Goal: Task Accomplishment & Management: Manage account settings

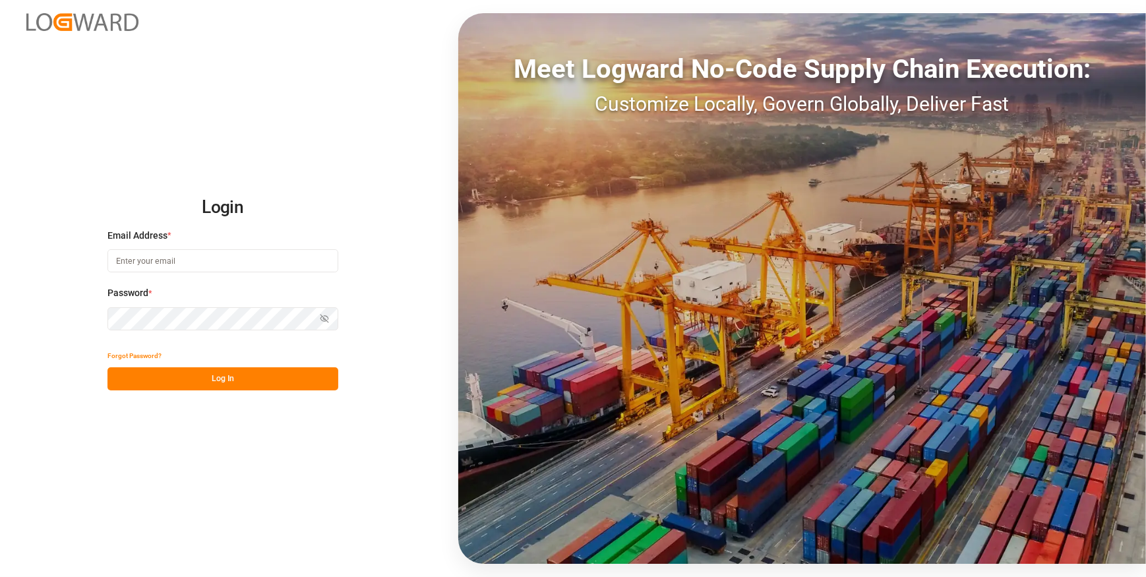
type input "chefequipe.fr.mse@melitta.fr"
click at [191, 373] on button "Log In" at bounding box center [222, 378] width 231 height 23
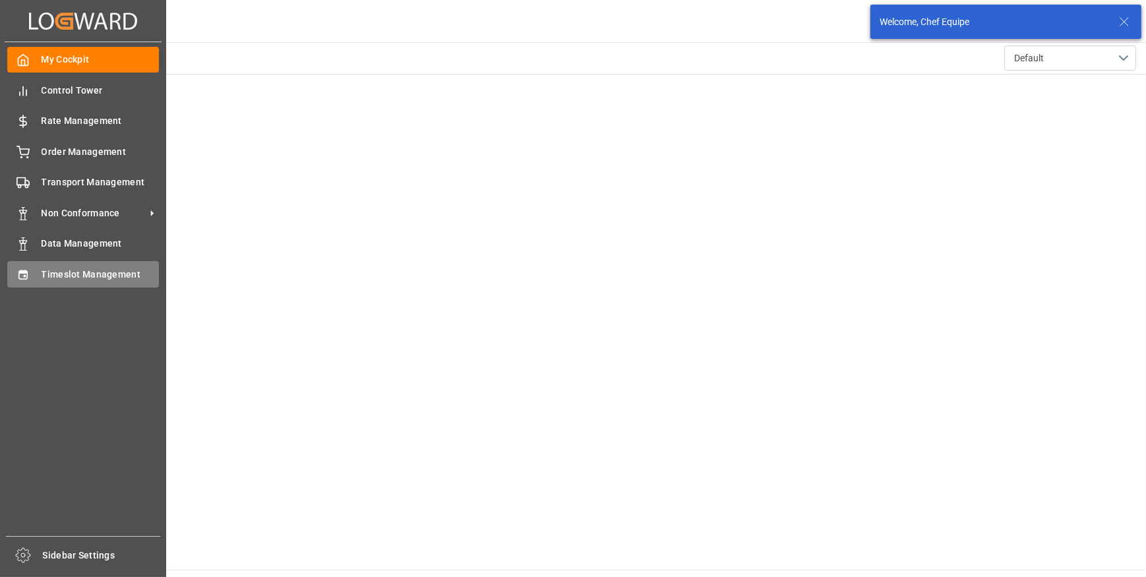
click at [36, 270] on div "Timeslot Management Timeslot Management" at bounding box center [83, 274] width 152 height 26
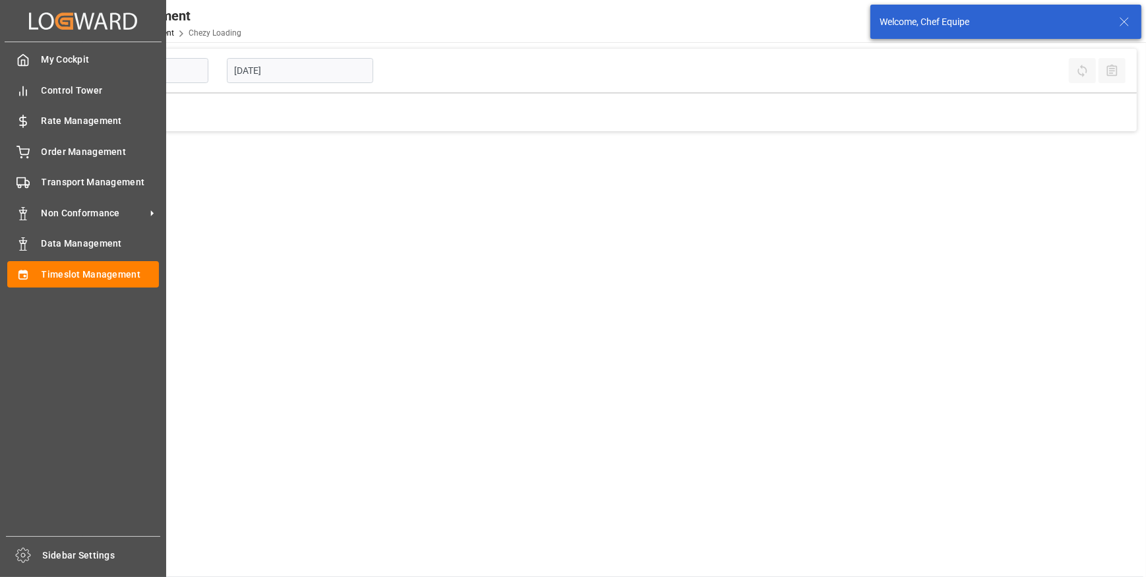
type input "Chezy Loading"
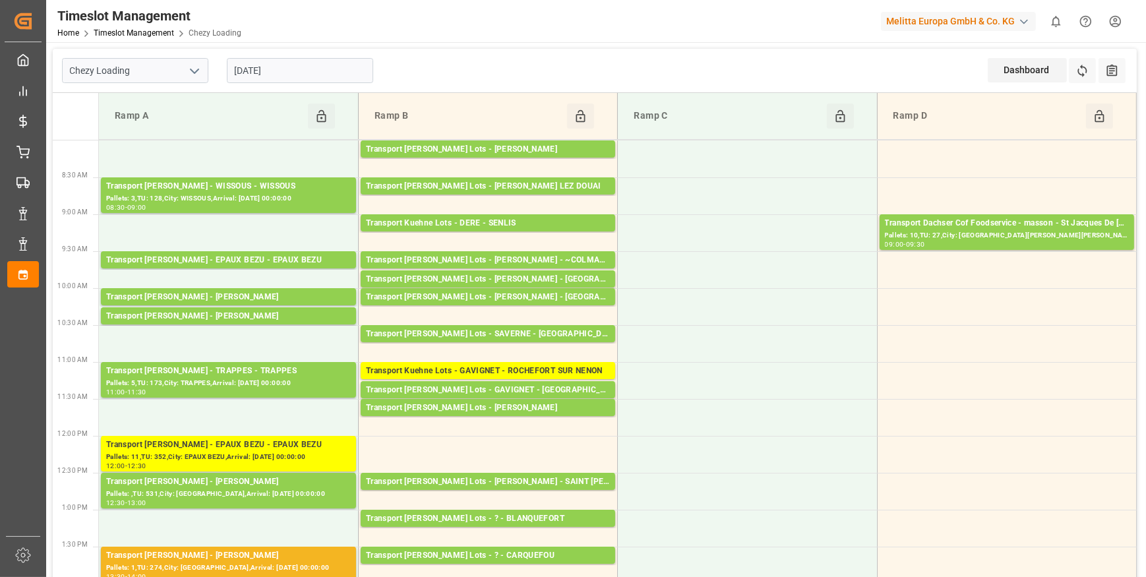
click at [317, 73] on input "[DATE]" at bounding box center [300, 70] width 146 height 25
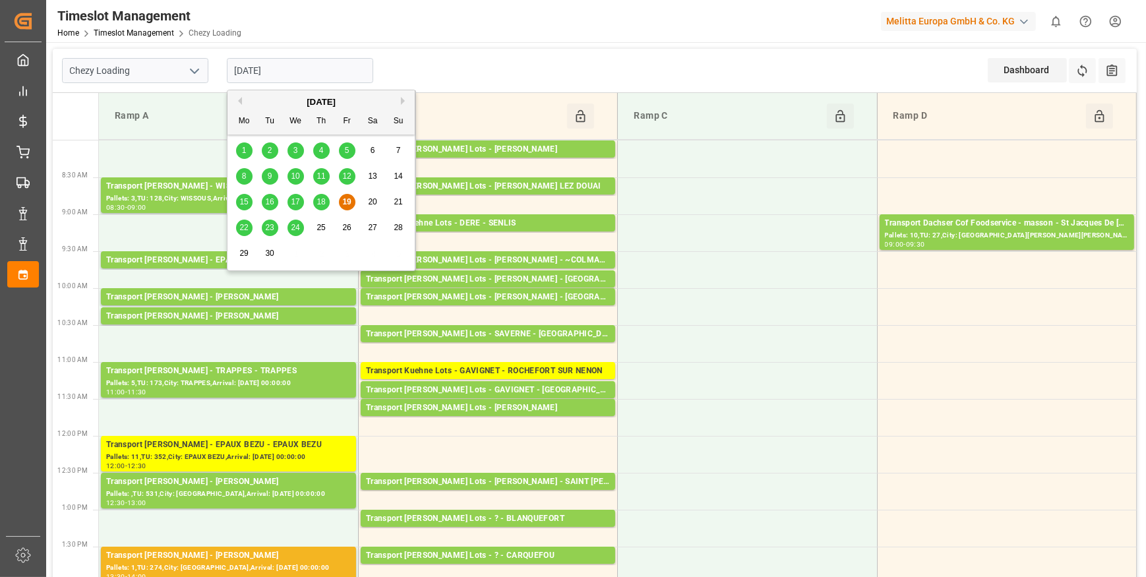
click at [245, 225] on span "22" at bounding box center [243, 227] width 9 height 9
type input "[DATE]"
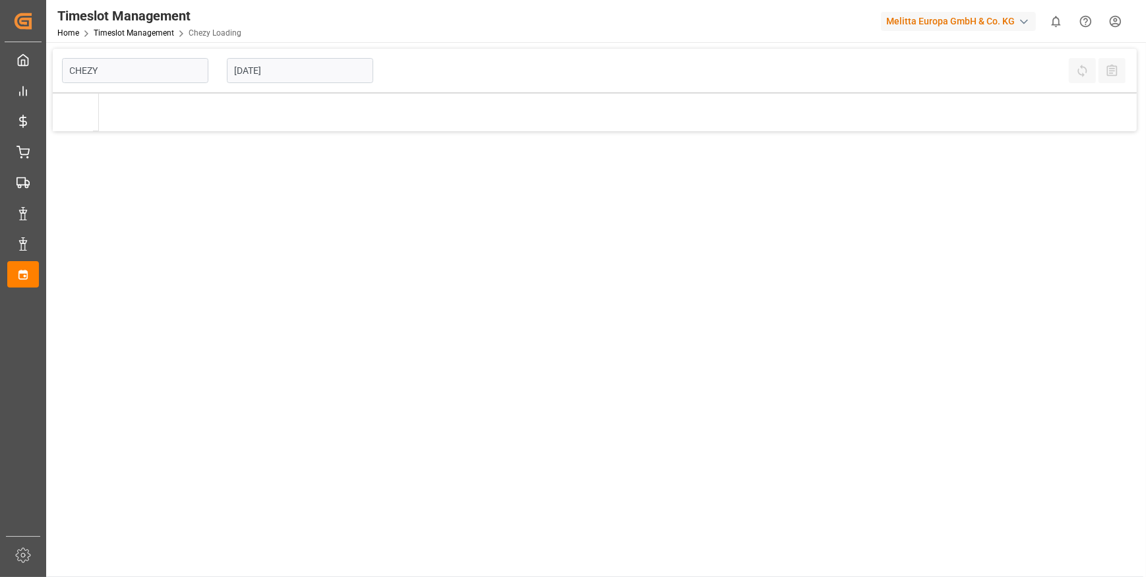
type input "Chezy Loading"
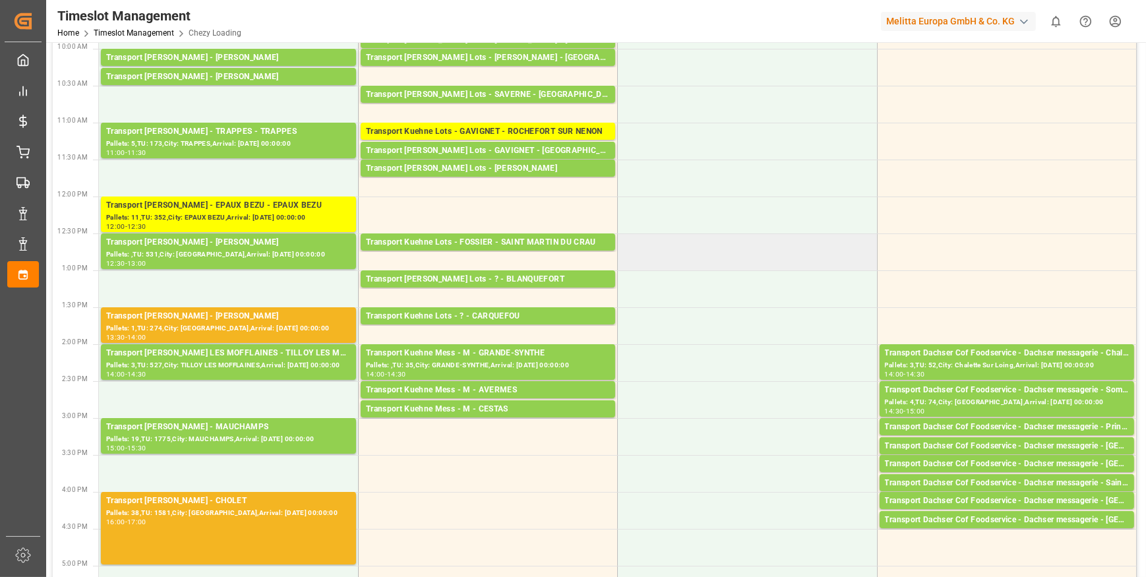
scroll to position [299, 0]
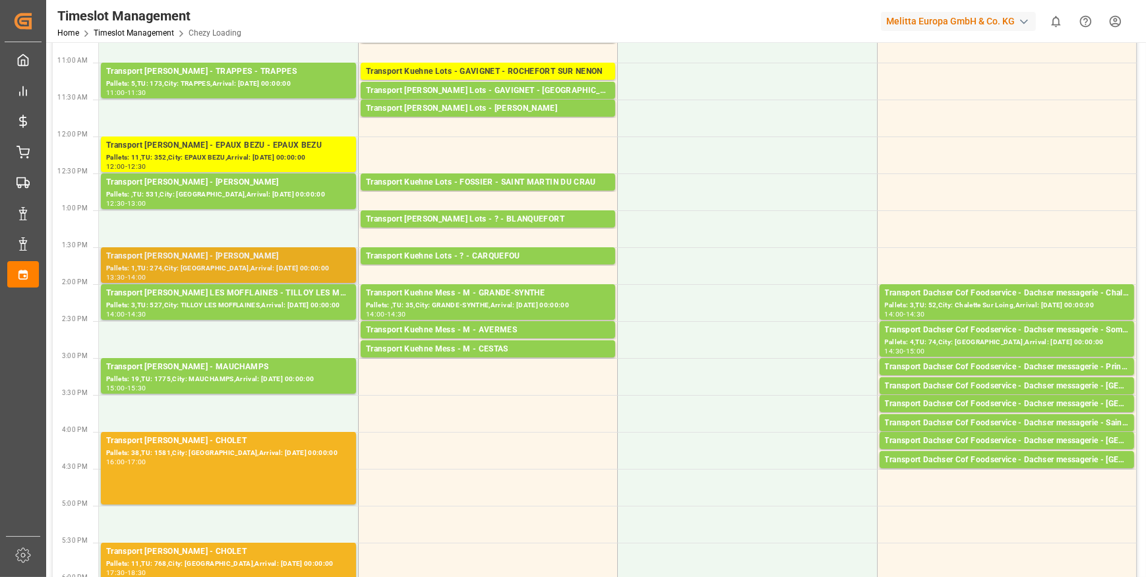
click at [282, 256] on div "Transport [PERSON_NAME] - [PERSON_NAME]" at bounding box center [228, 256] width 245 height 13
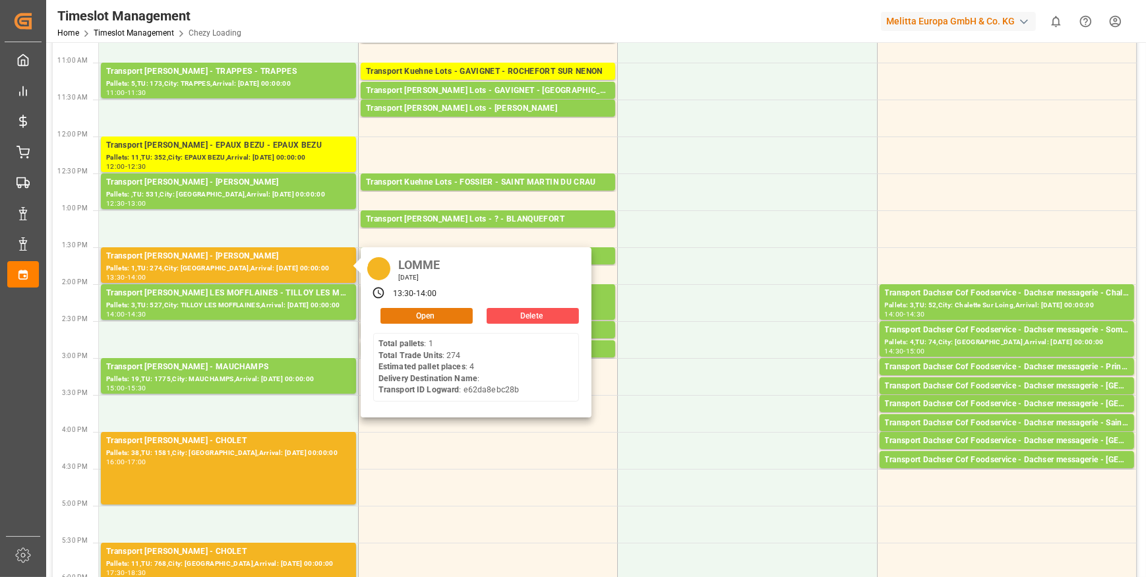
click at [421, 309] on button "Open" at bounding box center [426, 316] width 92 height 16
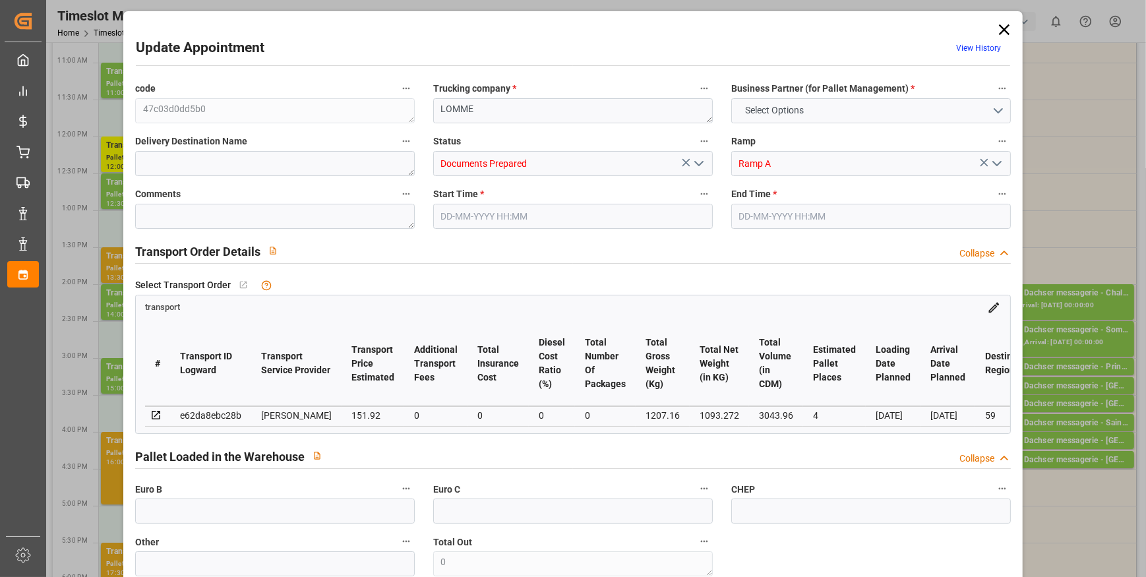
type input "4"
type input "151.92"
type input "0"
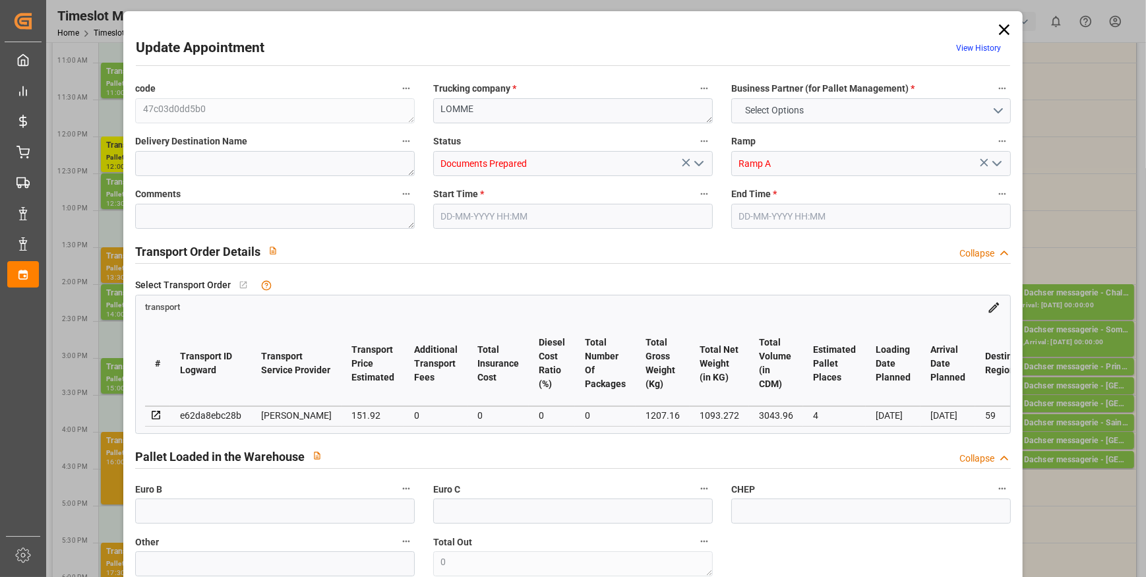
type input "146.7851"
type input "-5.1349"
type input "0"
type input "1093.272"
type input "1492.76"
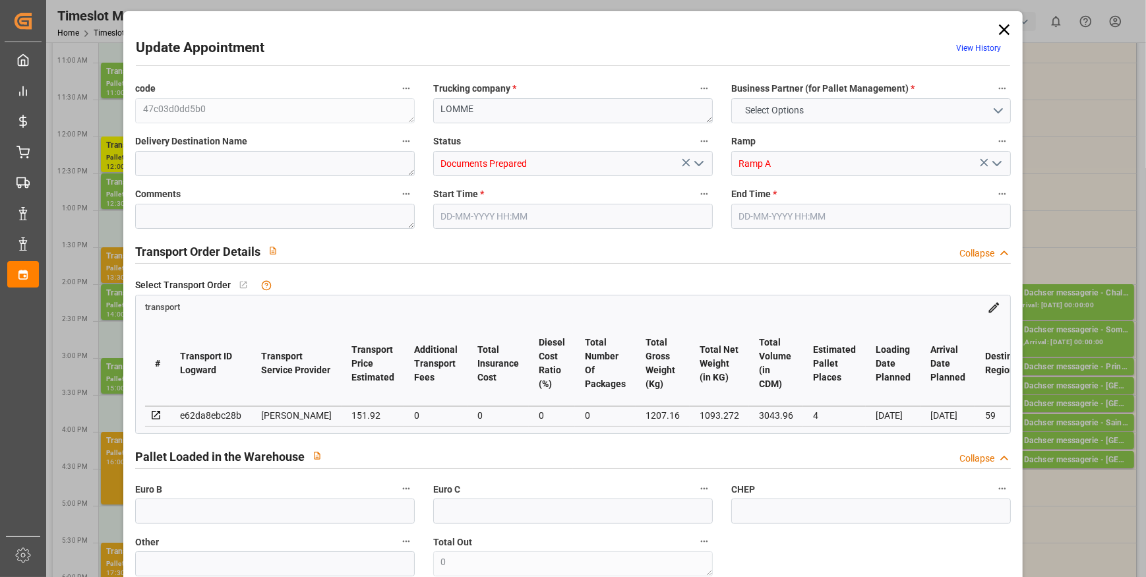
type input "3043.96"
type input "59"
type input "1"
type input "274"
type input "12"
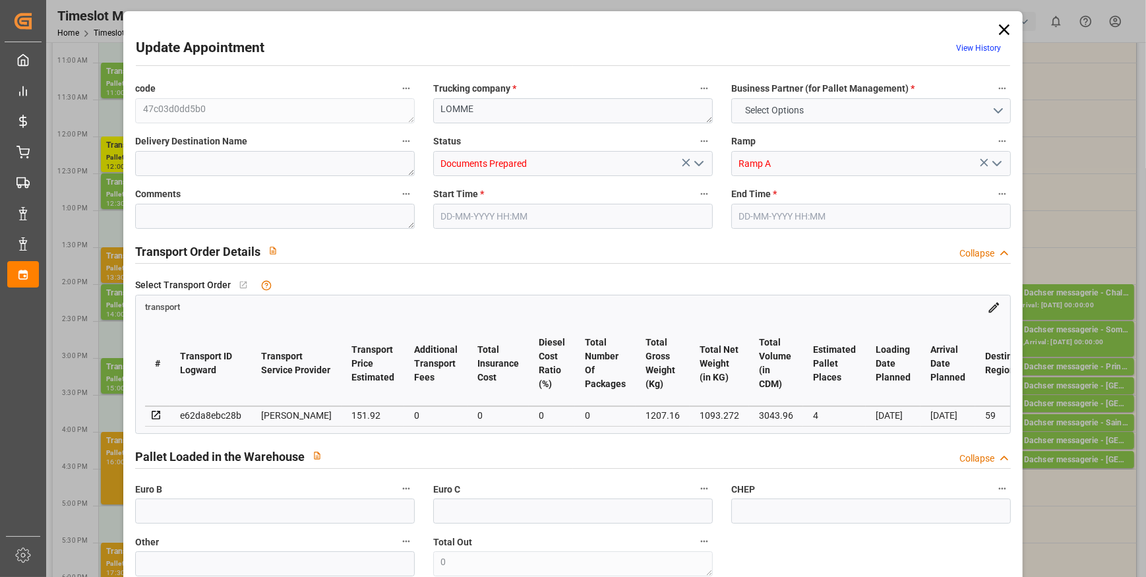
type input "101"
type input "1207.16"
type input "0"
type input "4710.8598"
type input "0"
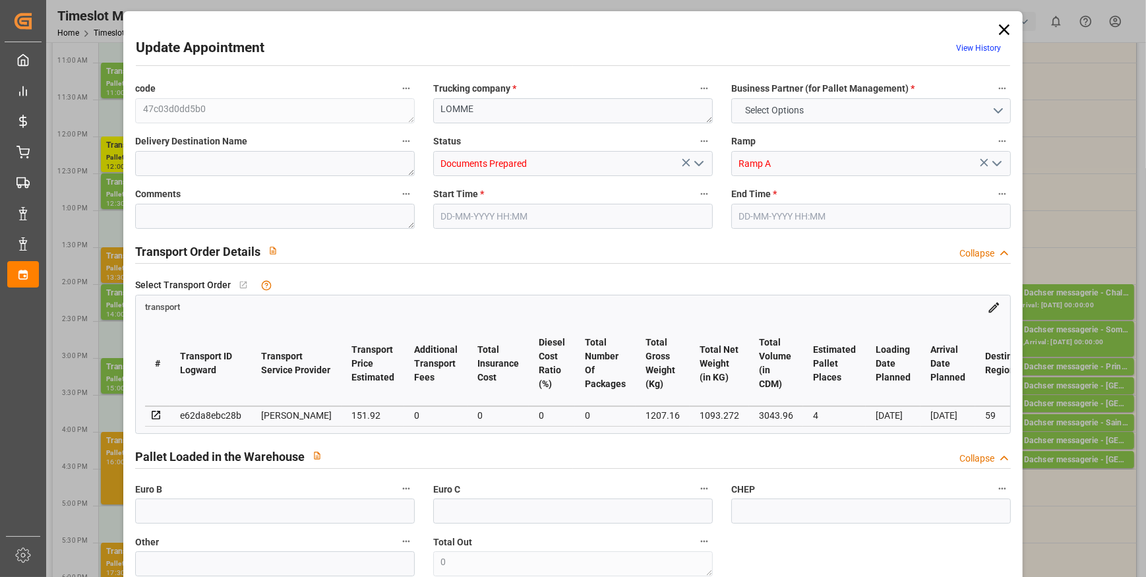
type input "0"
type input "21"
type input "35"
type input "19-09-2025 13:30"
type input "19-09-2025 14:00"
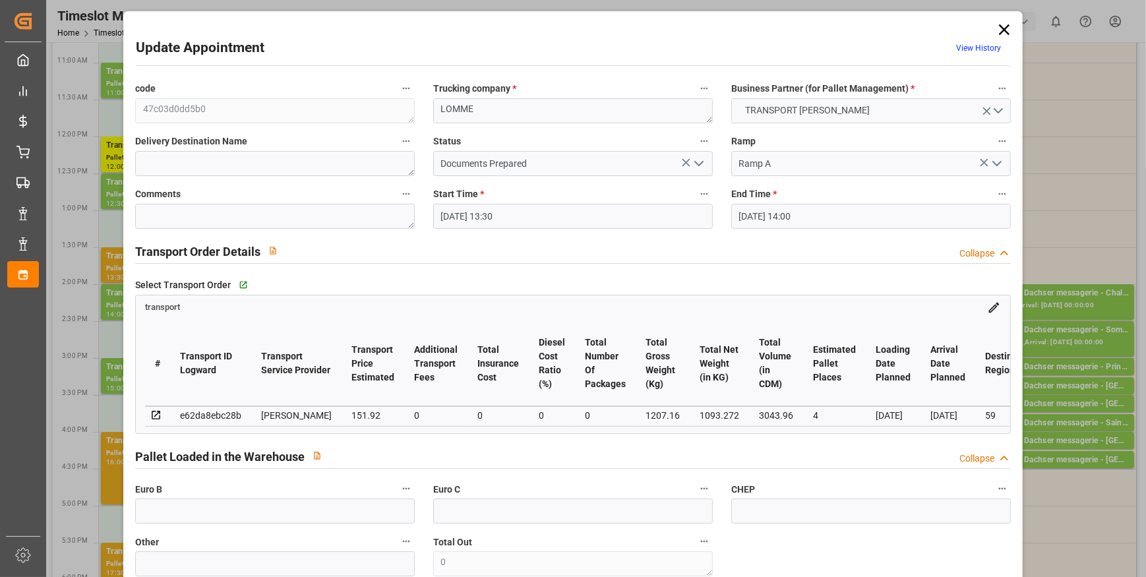
type input "18-09-2025 14:03"
type input "18-09-2025 11:42"
type input "[DATE]"
click at [694, 166] on icon "open menu" at bounding box center [699, 164] width 16 height 16
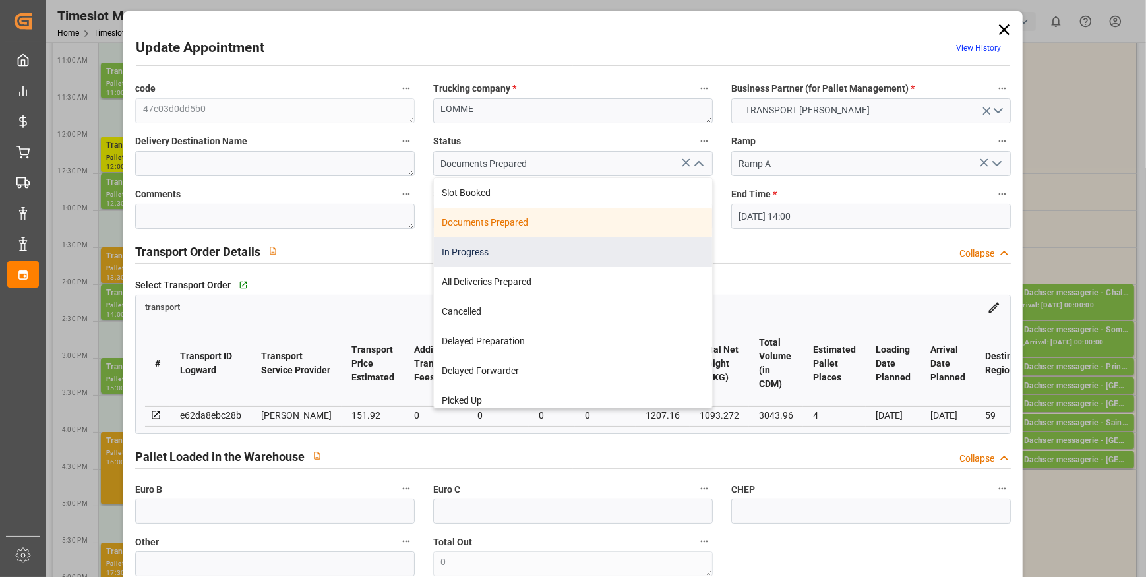
click at [524, 249] on div "In Progress" at bounding box center [573, 252] width 278 height 30
type input "In Progress"
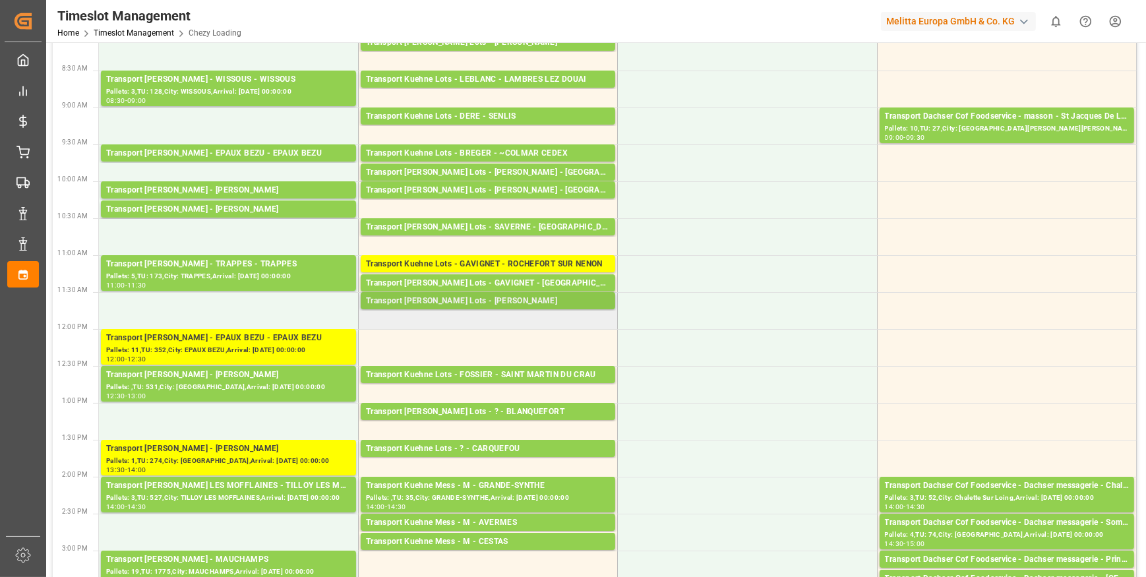
scroll to position [0, 0]
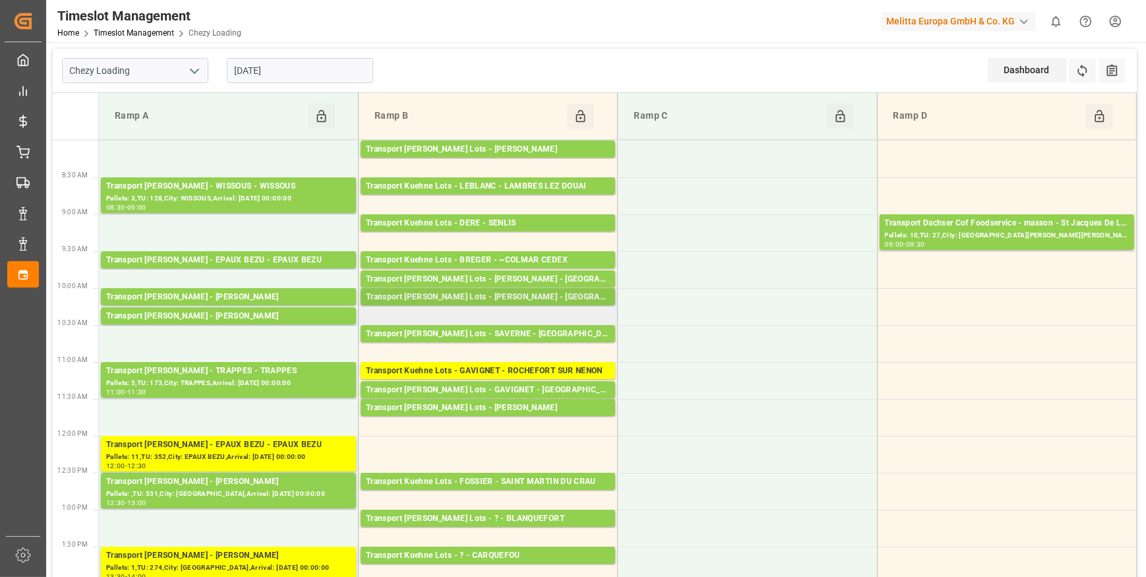
click at [503, 297] on div "Transport [PERSON_NAME] Lots - [PERSON_NAME] - [GEOGRAPHIC_DATA]" at bounding box center [488, 297] width 244 height 13
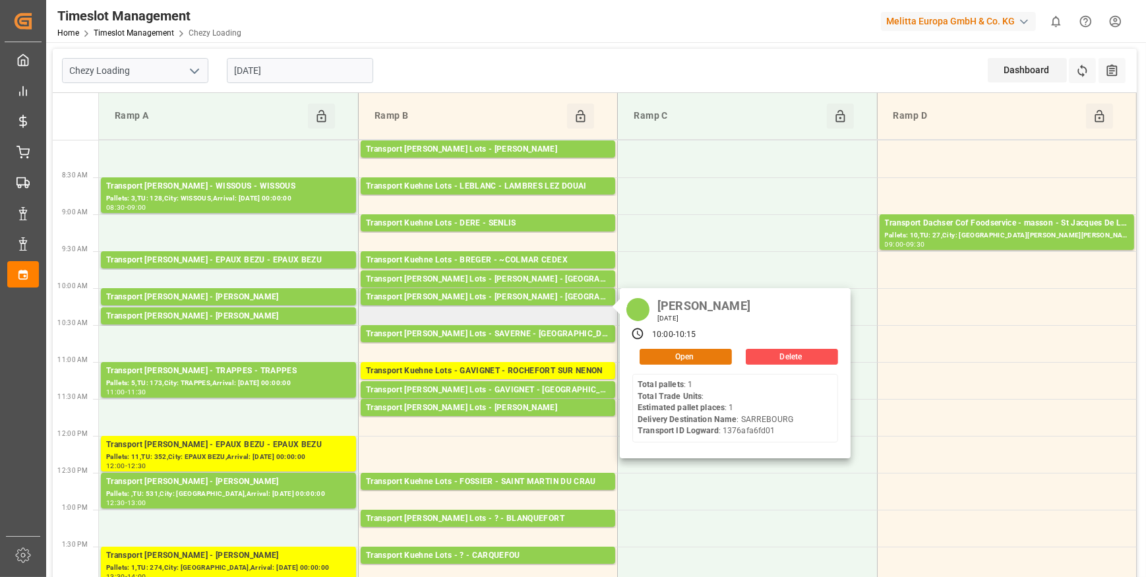
click at [692, 356] on button "Open" at bounding box center [686, 357] width 92 height 16
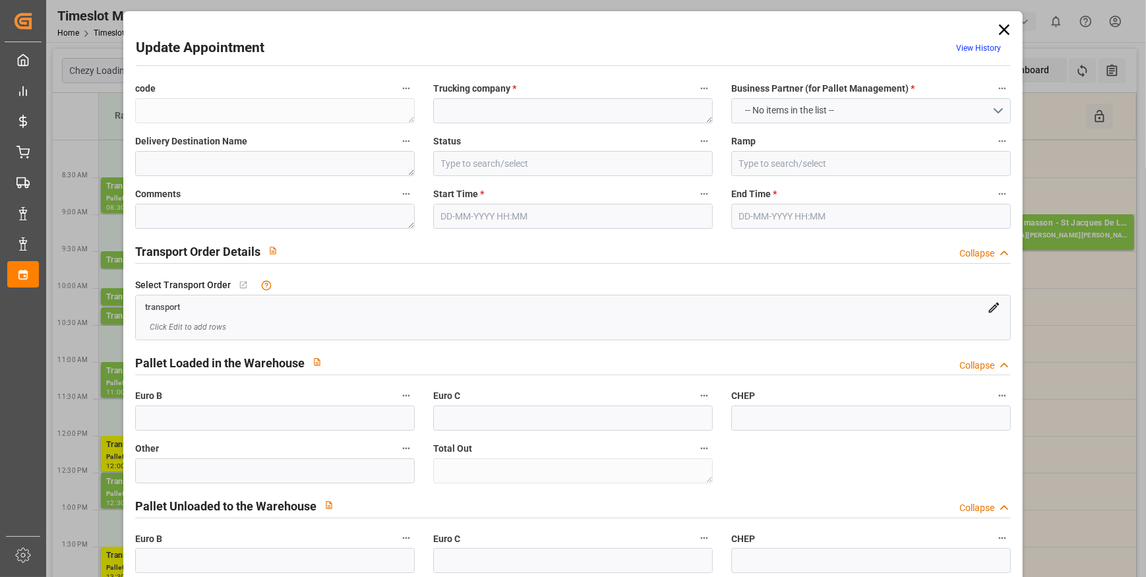
type textarea "b0a9d59d1e77"
type textarea "BREGER"
type textarea "SARREBOURG"
type input "All Deliveries Prepared"
type input "Ramp B"
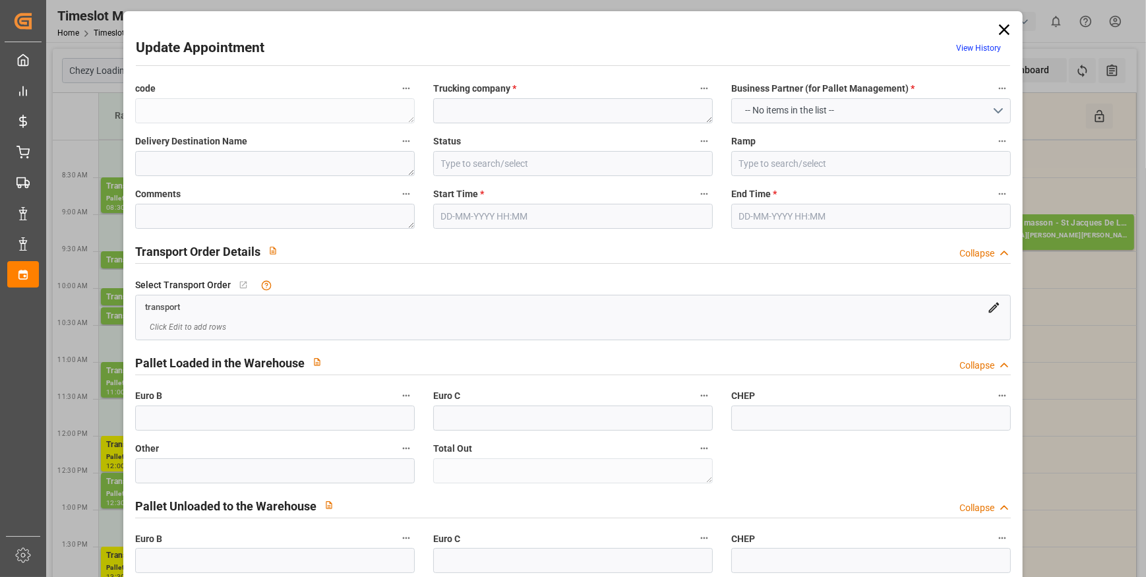
type textarea "0"
type input "1376afa6fd01"
type textarea "SARREBOURG"
type textarea "0000722536"
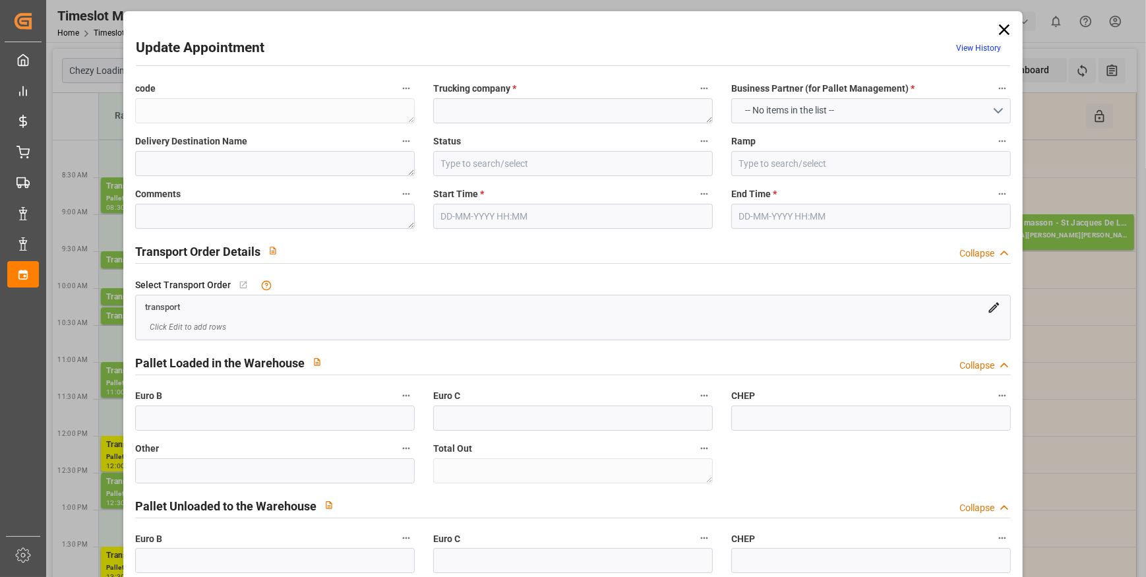
type textarea "b0a9d59d1e77"
type textarea "FR-02570"
type textarea "FR"
type input "Road"
type input "FR"
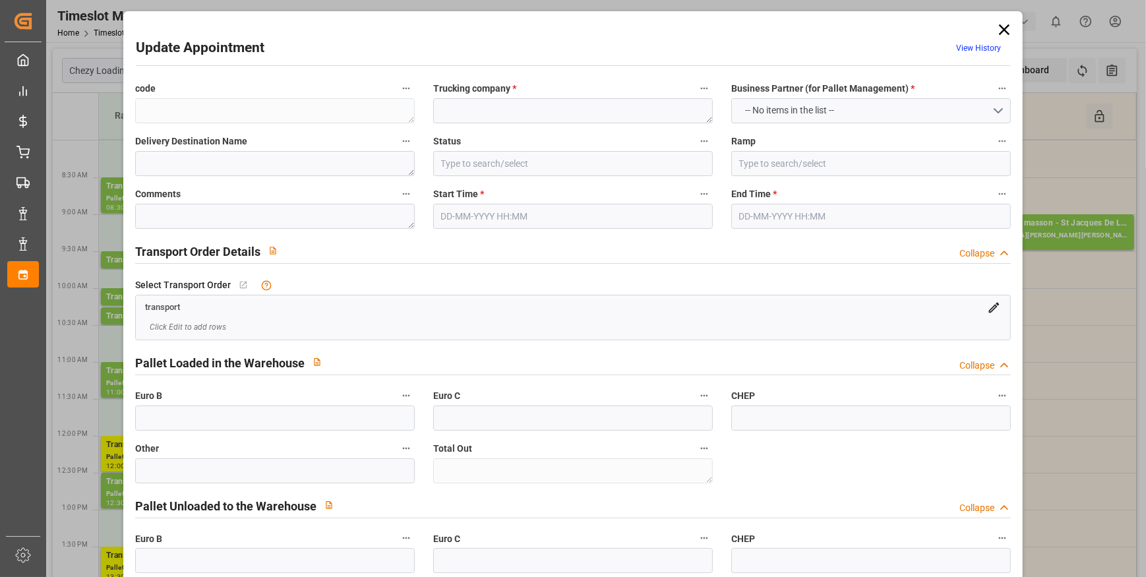
type input "02570"
type input "FR"
type input "57400"
type input "Small Shipment"
type input "3.5-7.5 t"
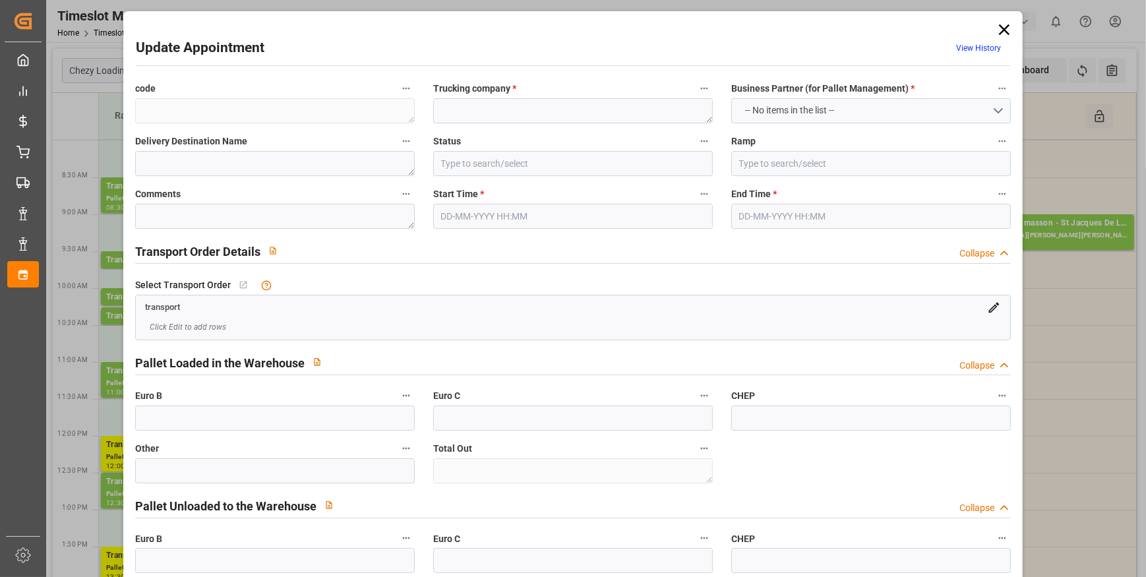
type input "EURO 6"
type input "Diesel"
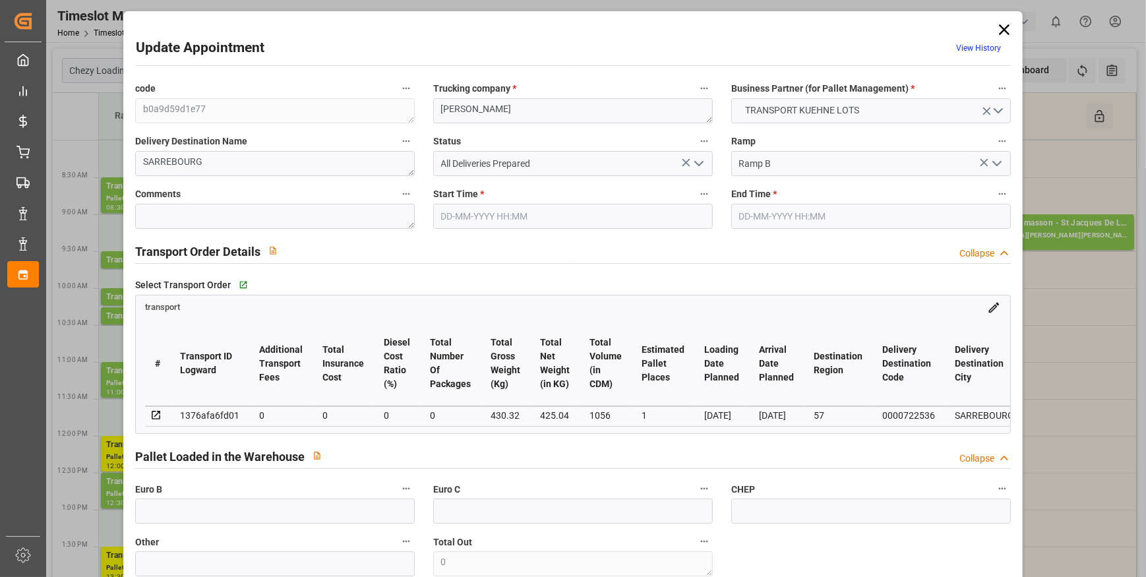
type input "1"
type input "0"
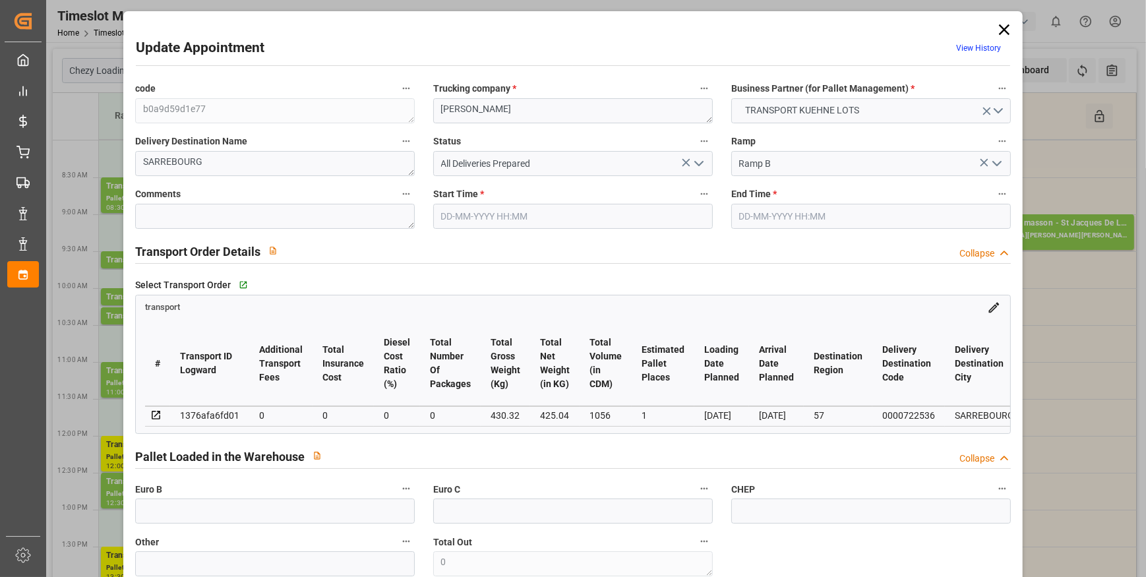
type input "0"
type input "425.04"
type input "481"
type input "1056"
type input "57"
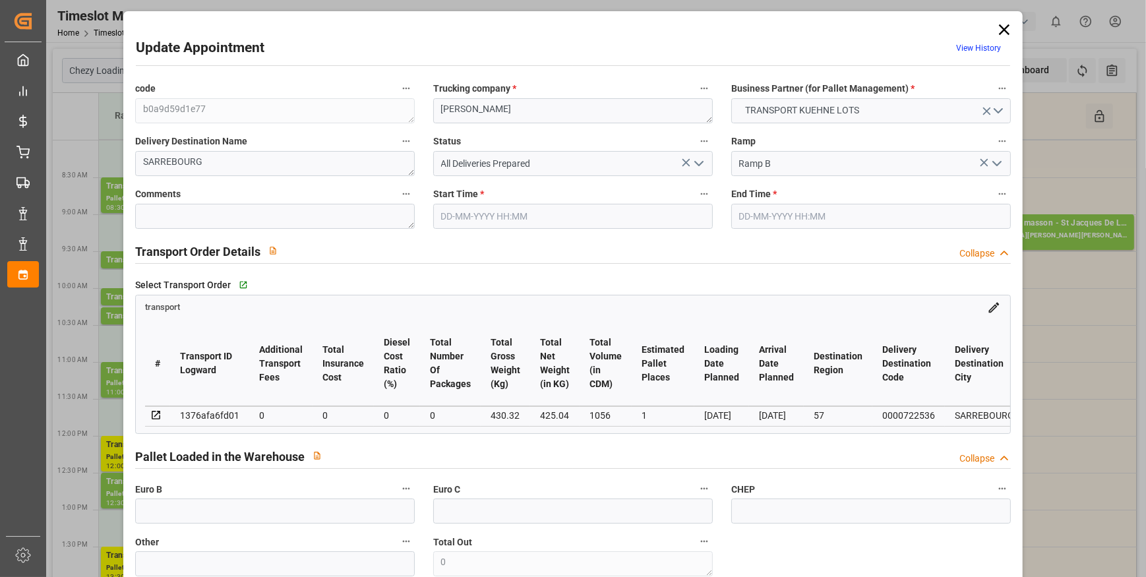
type input "1"
type input "0"
type input "1"
type input "101"
type input "430.32"
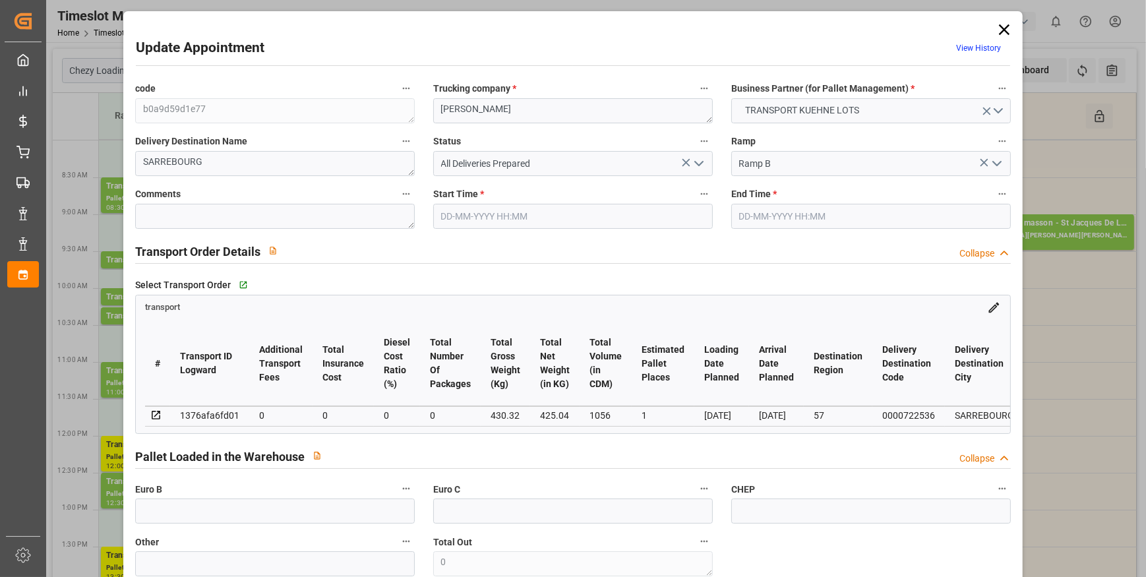
type input "0"
type input "4710.8598"
type input "0"
type input "21"
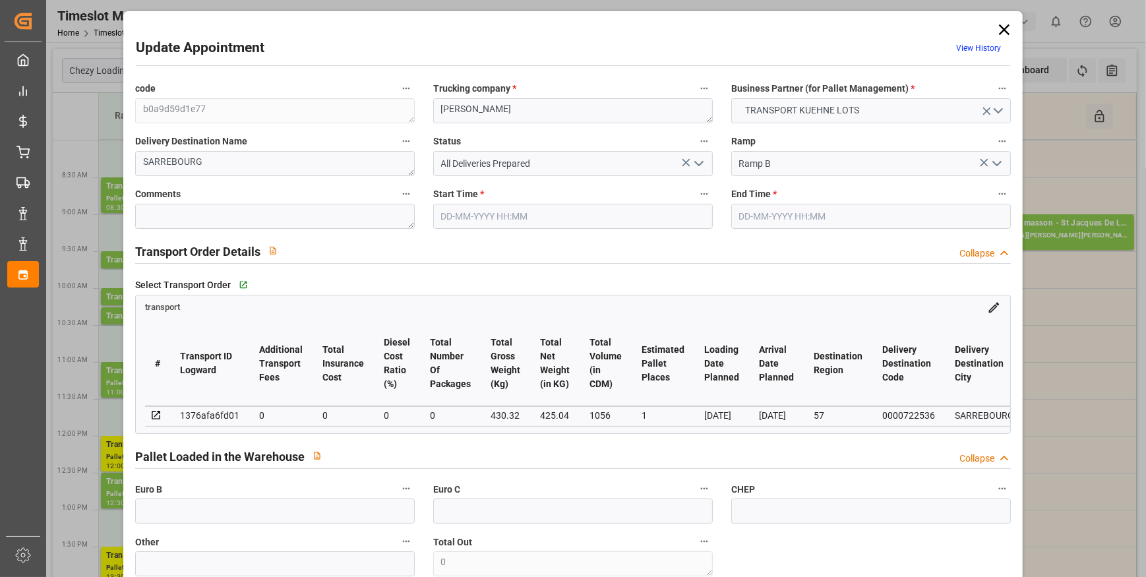
type input "35"
type input "19-09-2025 10:00"
type input "19-09-2025 10:15"
type input "17-09-2025 13:12"
type input "17-09-2025 11:26"
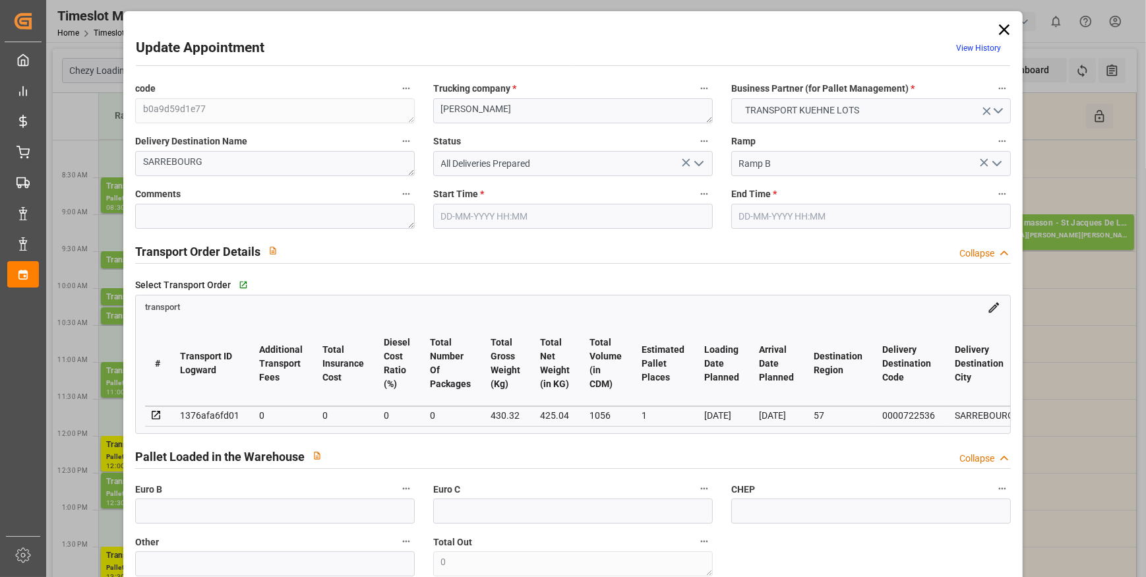
type input "[DATE]"
click at [1000, 30] on icon at bounding box center [1004, 29] width 11 height 11
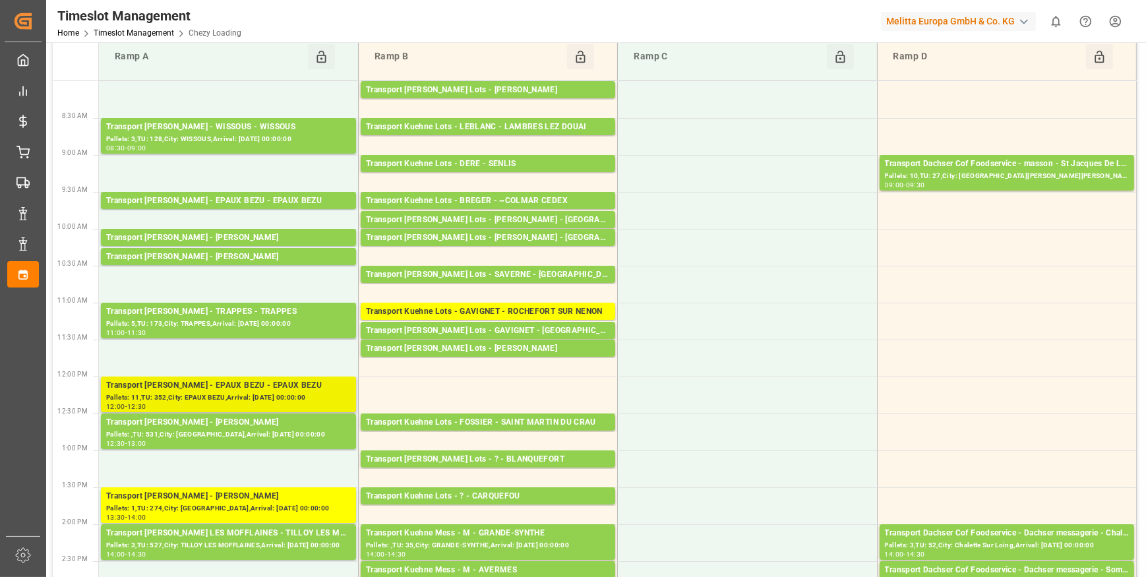
scroll to position [179, 0]
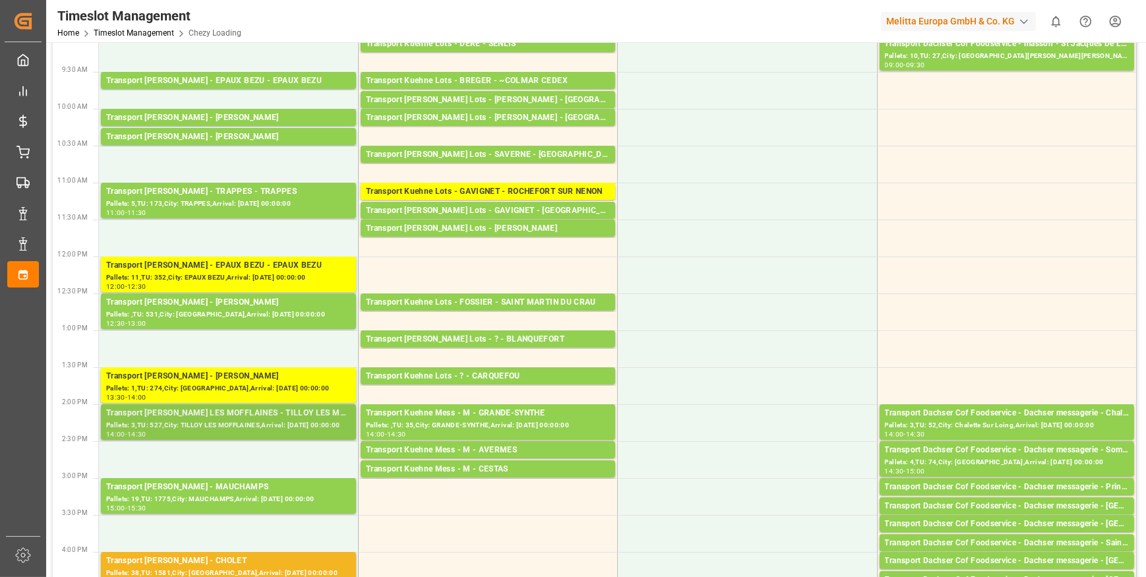
click at [239, 420] on div "Pallets: 3,TU: 527,City: TILLOY LES MOFFLAINES,Arrival: [DATE] 00:00:00" at bounding box center [228, 425] width 245 height 11
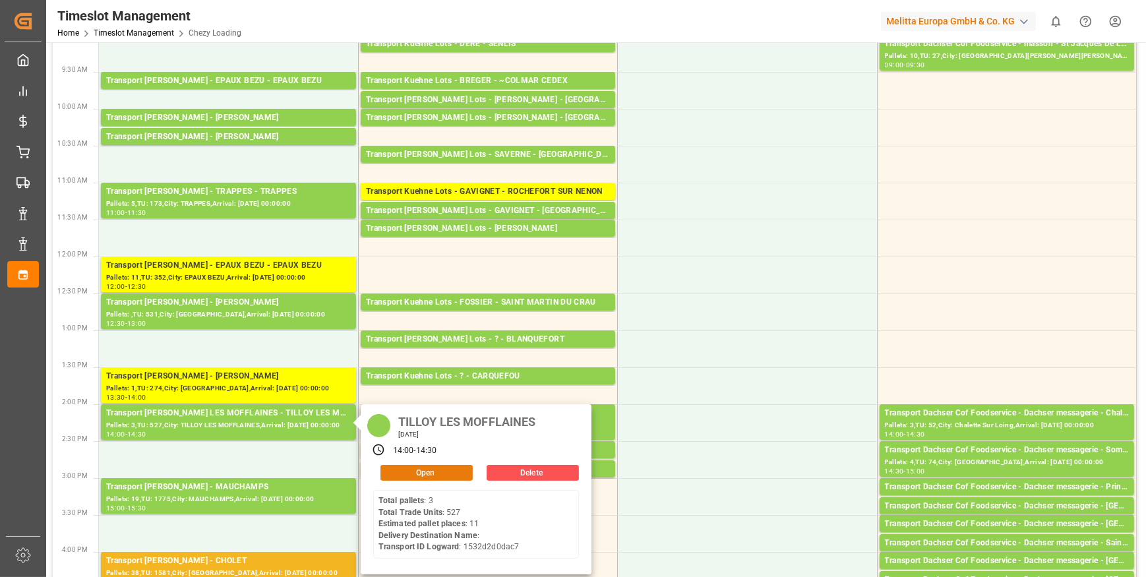
click at [450, 467] on button "Open" at bounding box center [426, 473] width 92 height 16
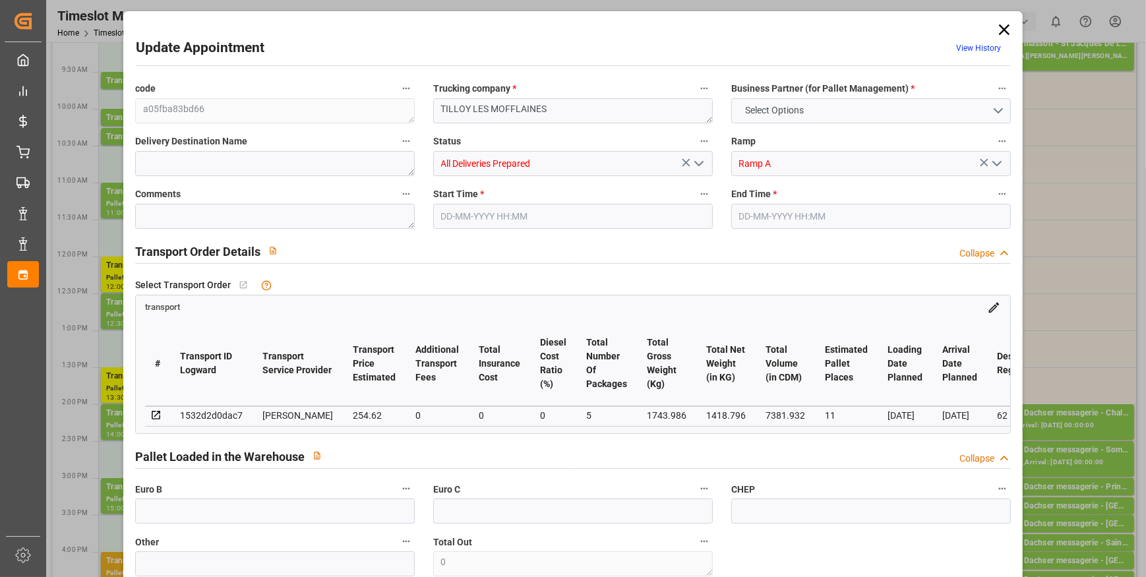
type input "11"
type input "254.62"
type input "0"
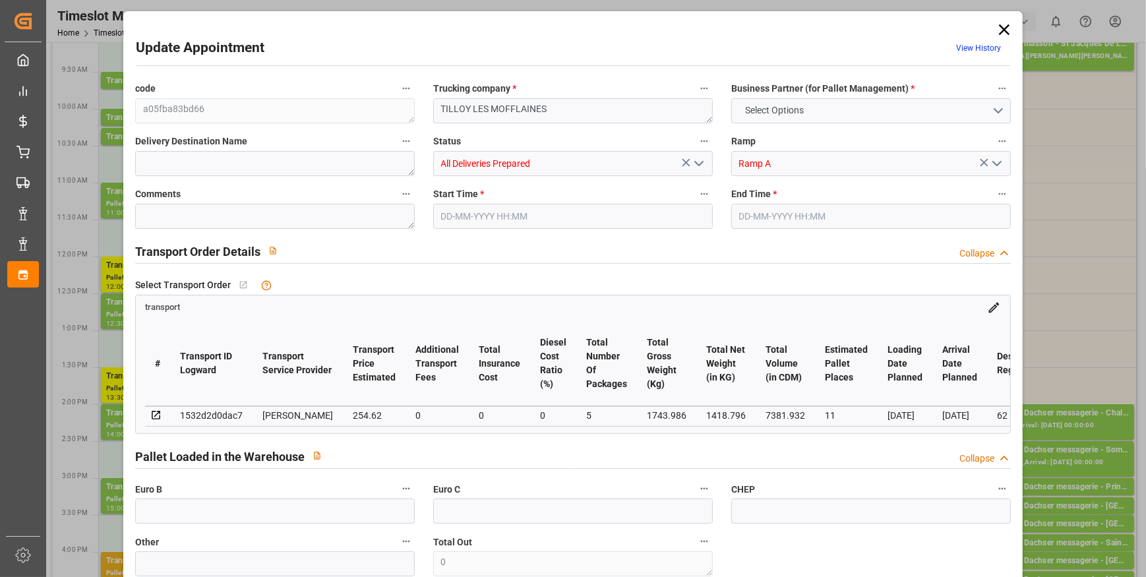
type input "246.0138"
type input "-8.6062"
type input "5"
type input "1418.796"
type input "2624.01"
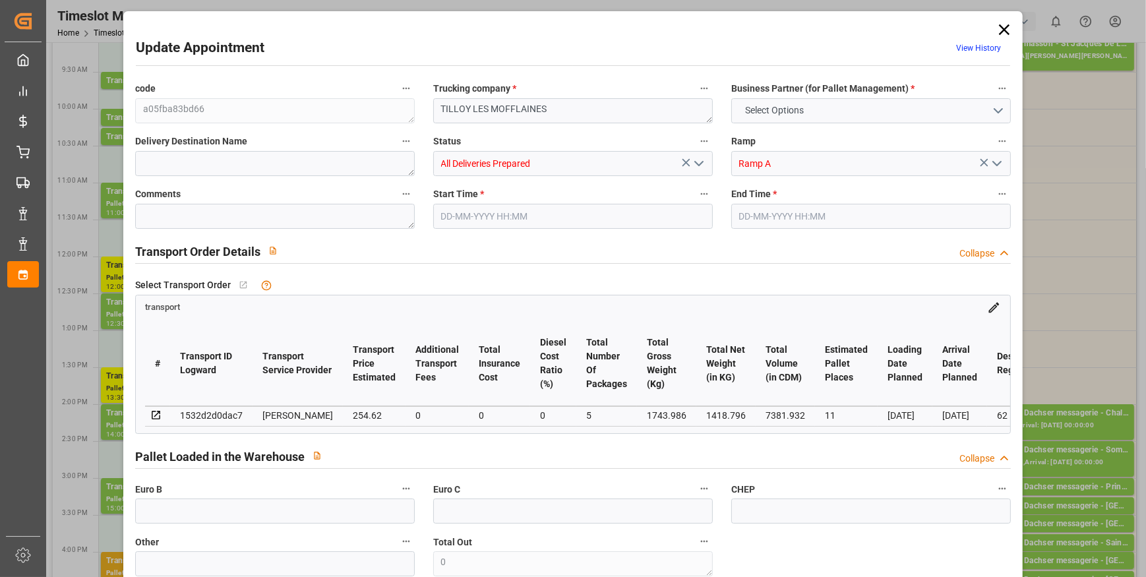
type input "7381.932"
type input "62"
type input "3"
type input "527"
type input "37"
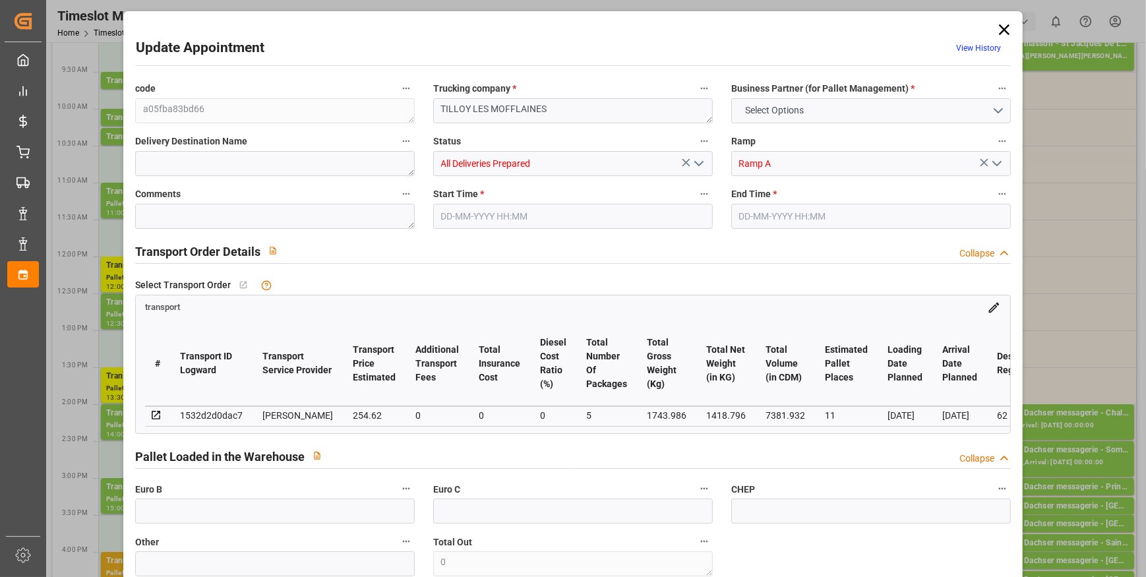
type input "101"
type input "1743.986"
type input "0"
type input "4710.8598"
type input "0"
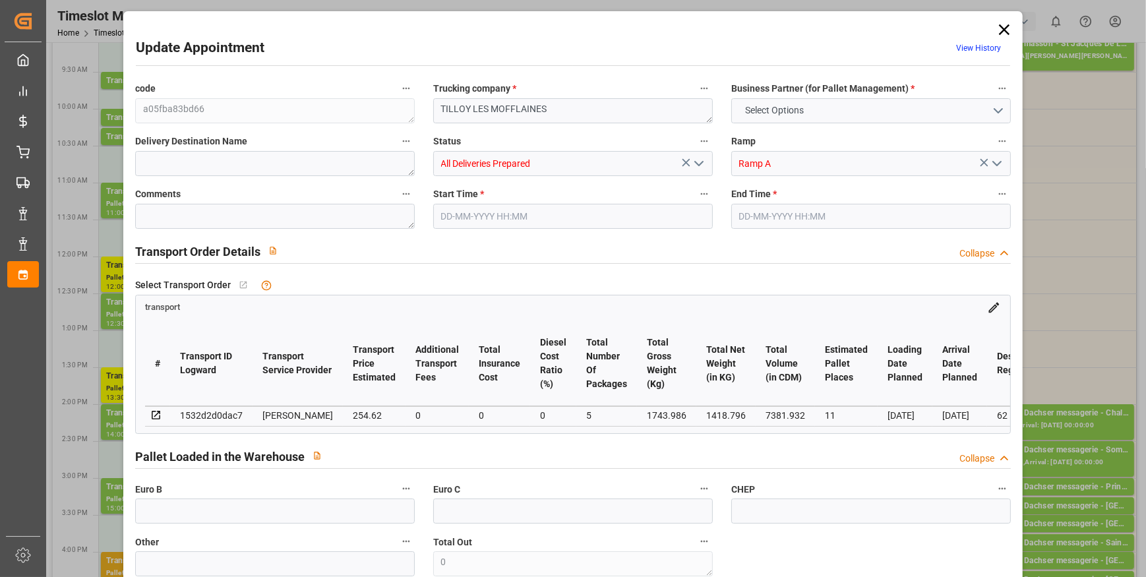
type input "0"
type input "21"
type input "35"
type input "19-09-2025 14:00"
type input "19-09-2025 14:30"
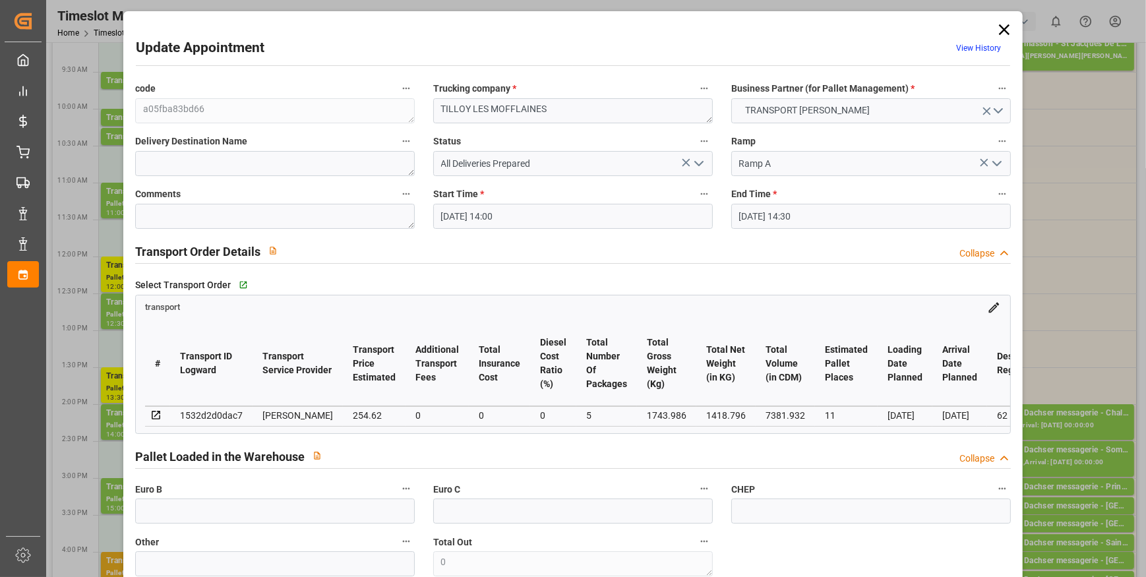
type input "15-09-2025 12:51"
type input "15-09-2025 11:31"
type input "[DATE]"
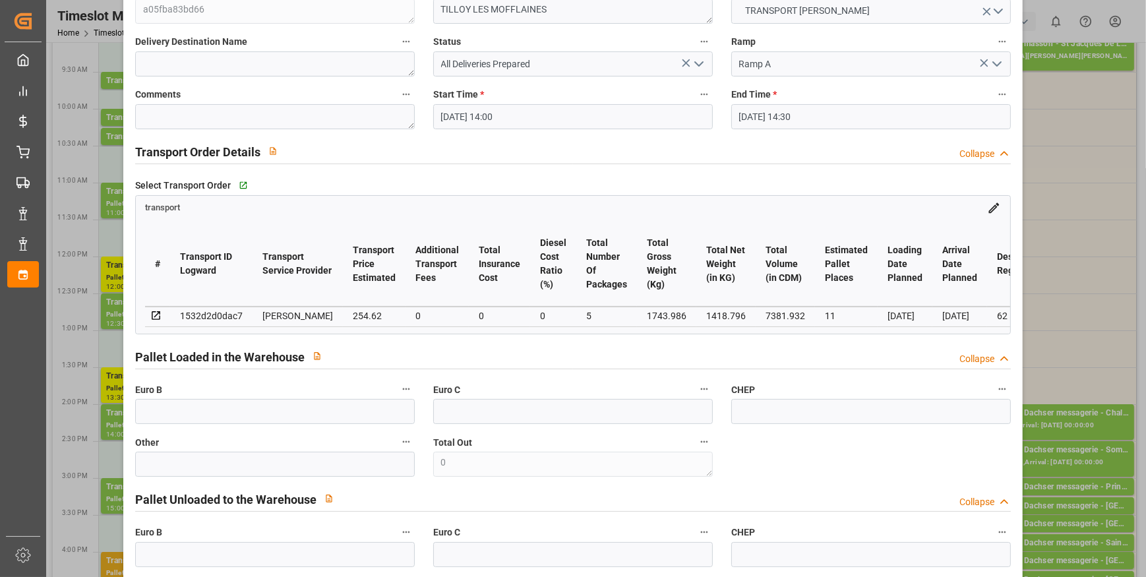
scroll to position [0, 0]
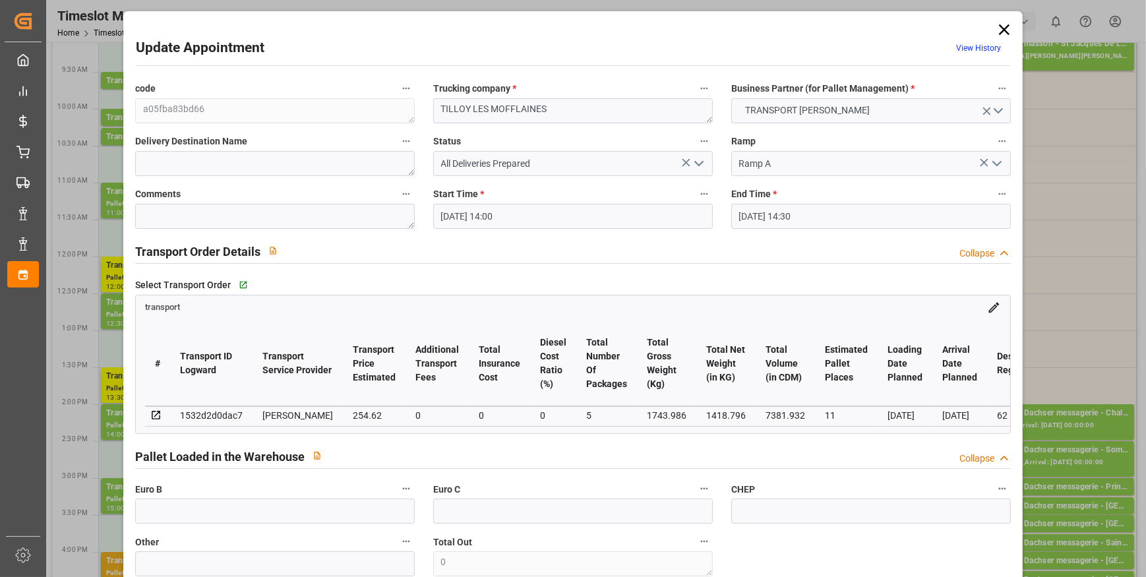
click at [1000, 26] on icon at bounding box center [1004, 29] width 18 height 18
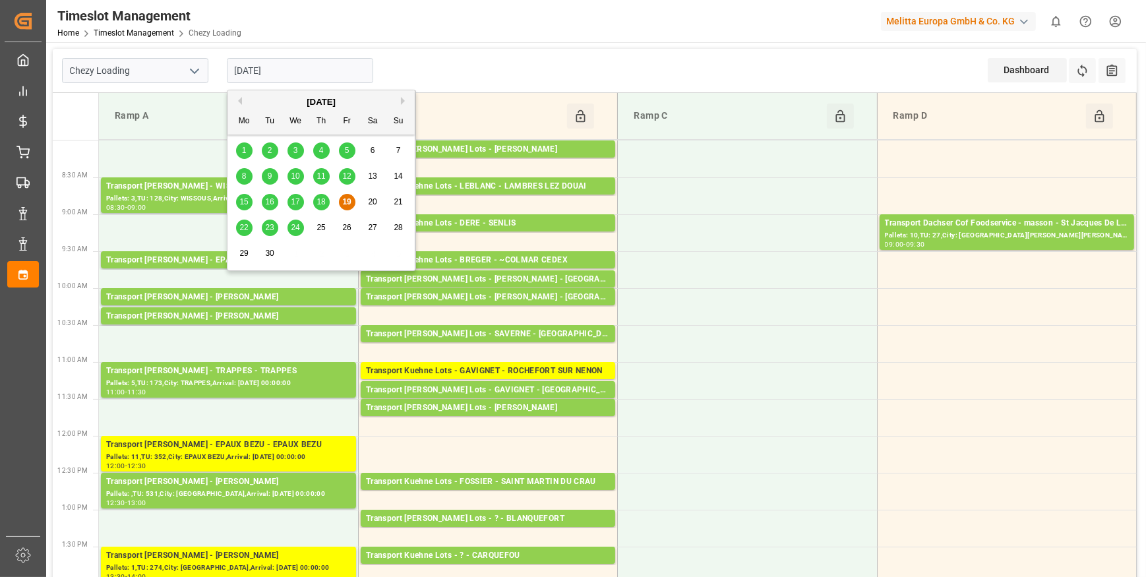
click at [289, 67] on input "[DATE]" at bounding box center [300, 70] width 146 height 25
click at [243, 231] on span "22" at bounding box center [243, 227] width 9 height 9
type input "[DATE]"
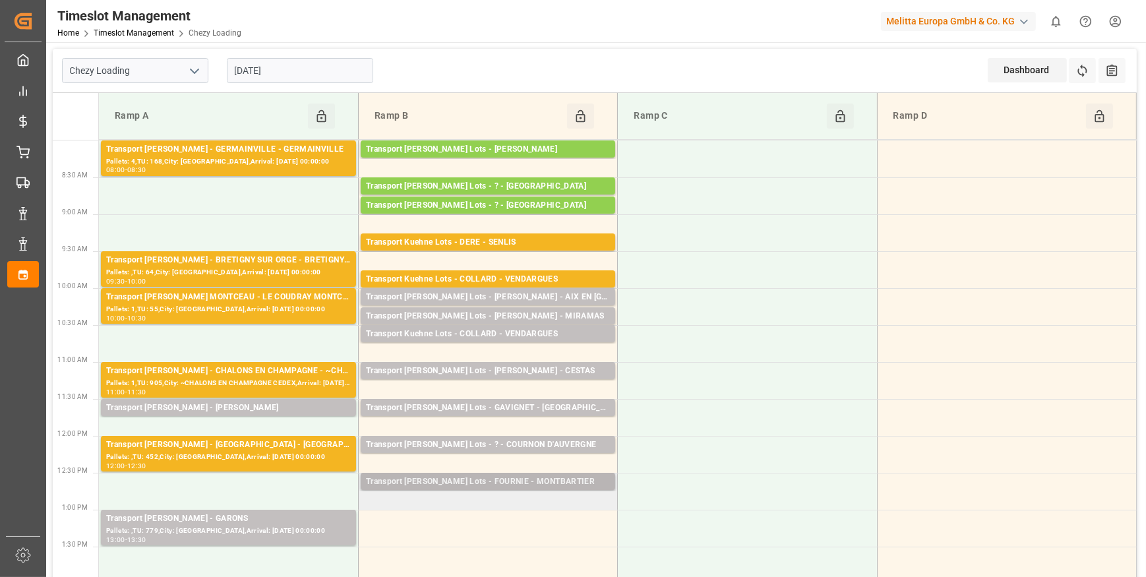
click at [558, 482] on div "Transport Kuehne Lots - FOURNIE - MONTBARTIER" at bounding box center [488, 481] width 244 height 13
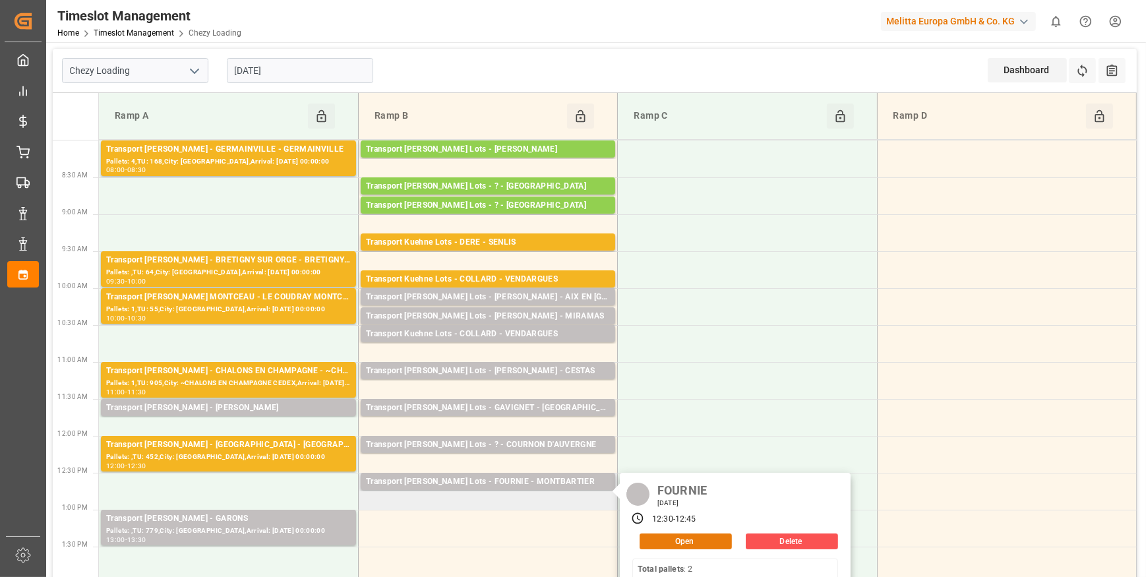
click at [679, 539] on button "Open" at bounding box center [686, 541] width 92 height 16
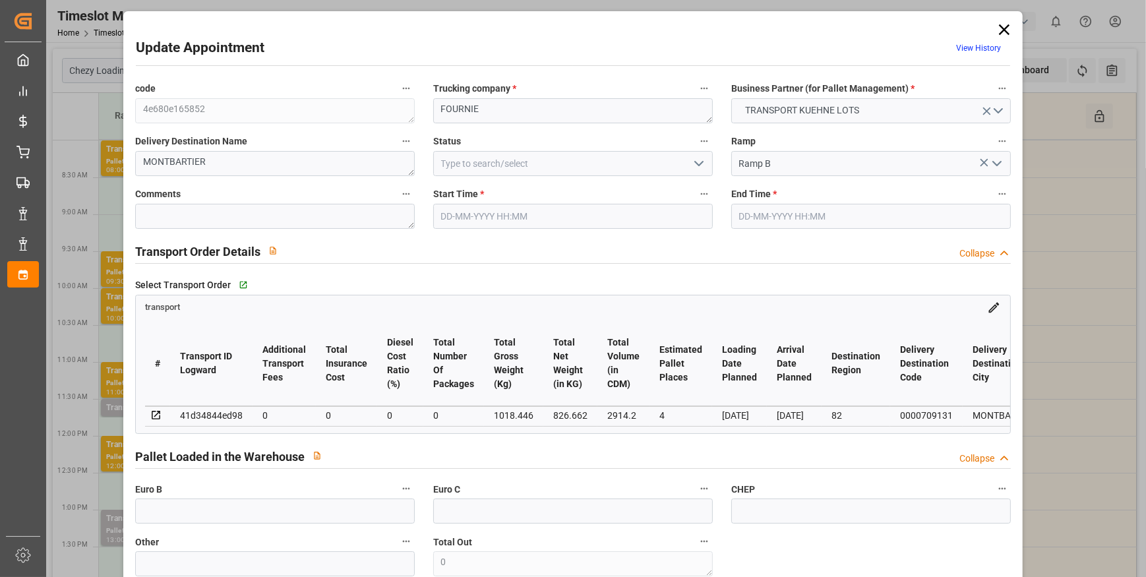
type input "4"
type input "0"
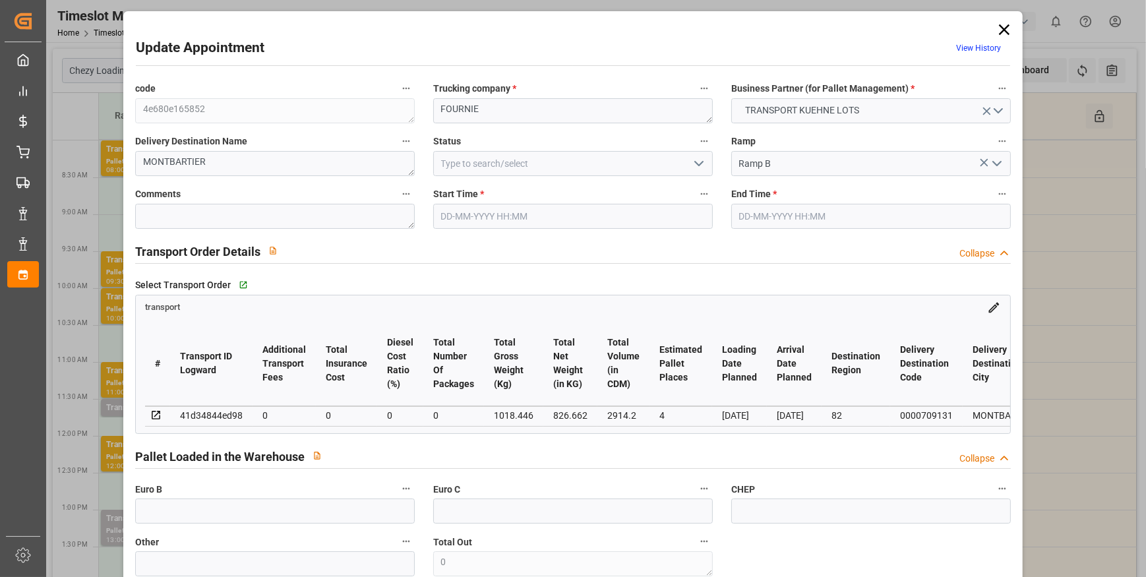
type input "0"
type input "826.662"
type input "1163.63"
type input "2914.2"
type input "82"
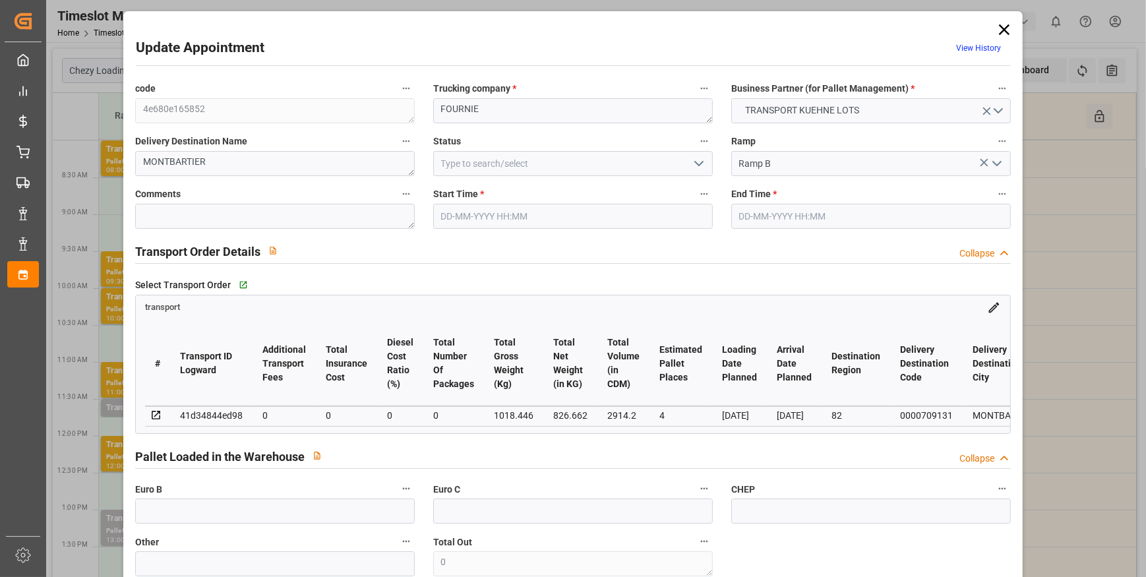
type input "2"
type input "63"
type input "4"
type input "101"
type input "1018.446"
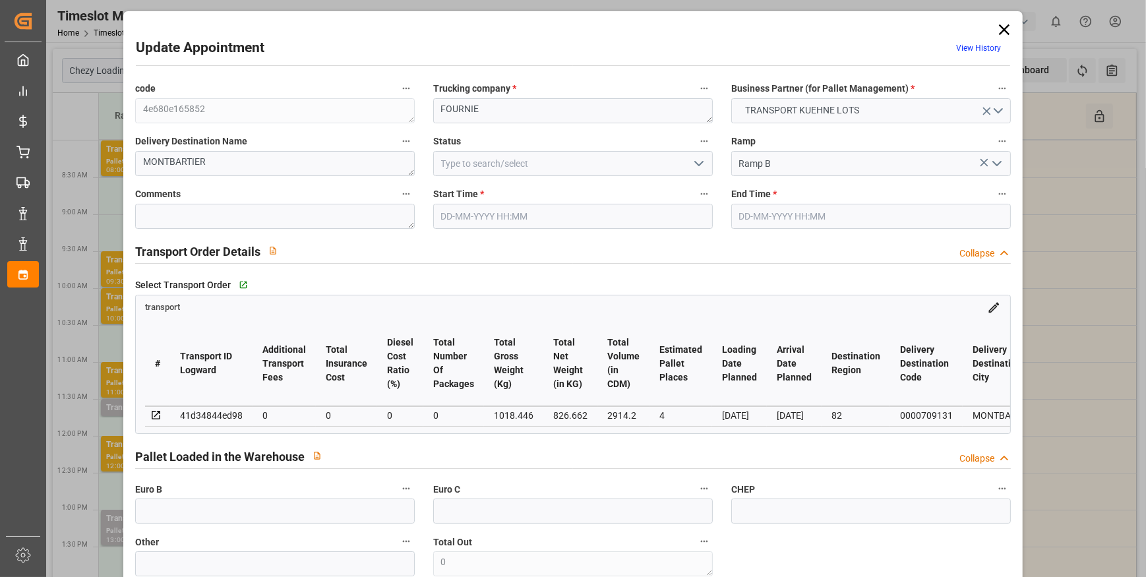
type input "0"
type input "4710.8598"
type input "0"
type input "21"
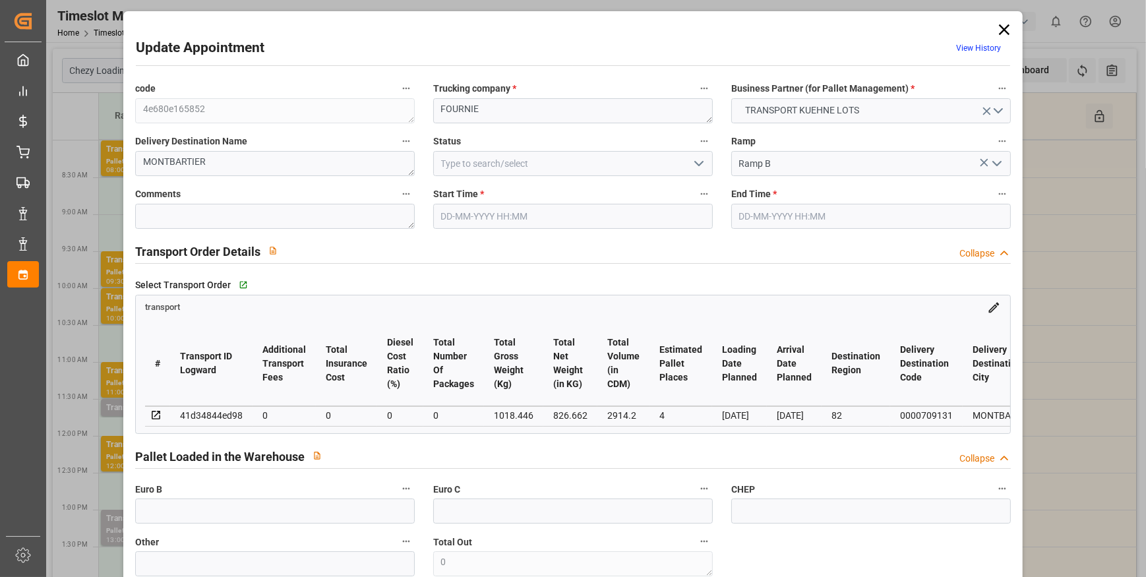
type input "35"
type input "22-09-2025 12:30"
type input "22-09-2025 12:45"
type input "18-09-2025 15:59"
type input "18-09-2025 11:37"
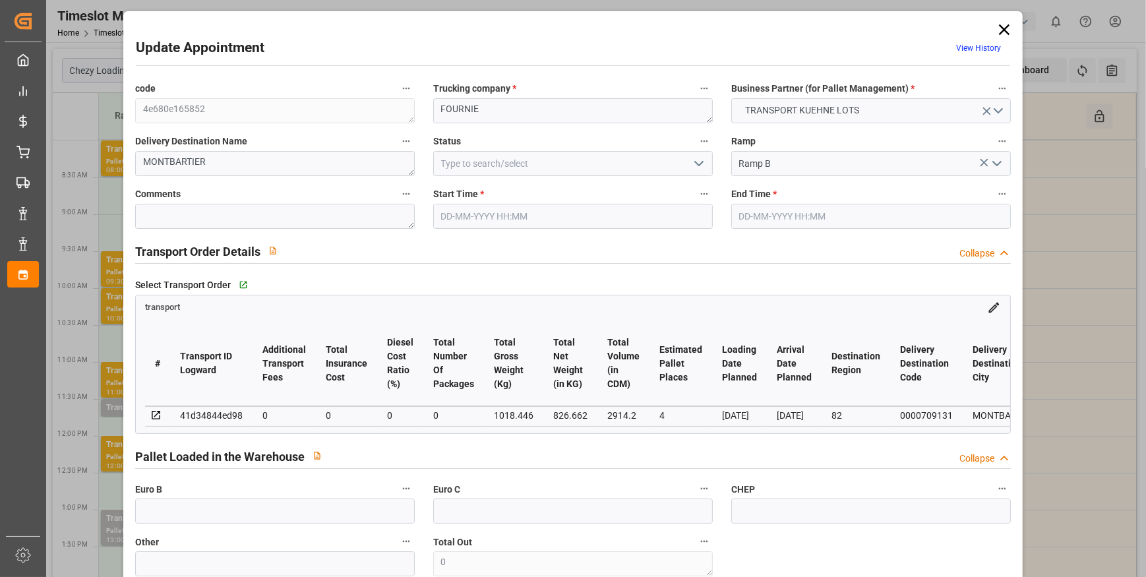
type input "25-09-2025"
type input "[DATE]"
click at [695, 164] on polyline "open menu" at bounding box center [699, 164] width 8 height 4
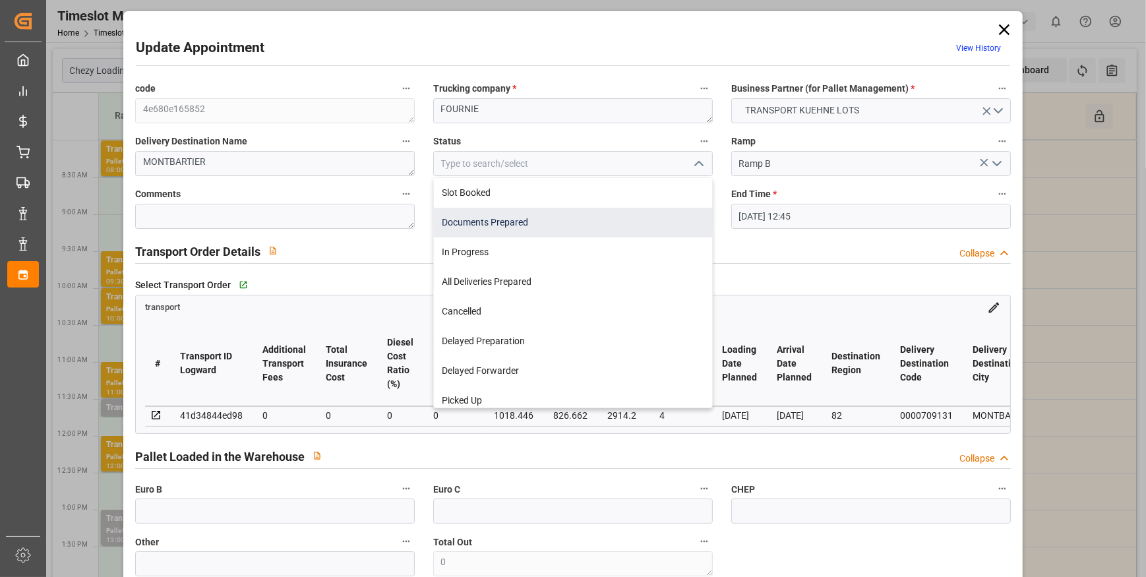
click at [521, 229] on div "Documents Prepared" at bounding box center [573, 223] width 278 height 30
type input "Documents Prepared"
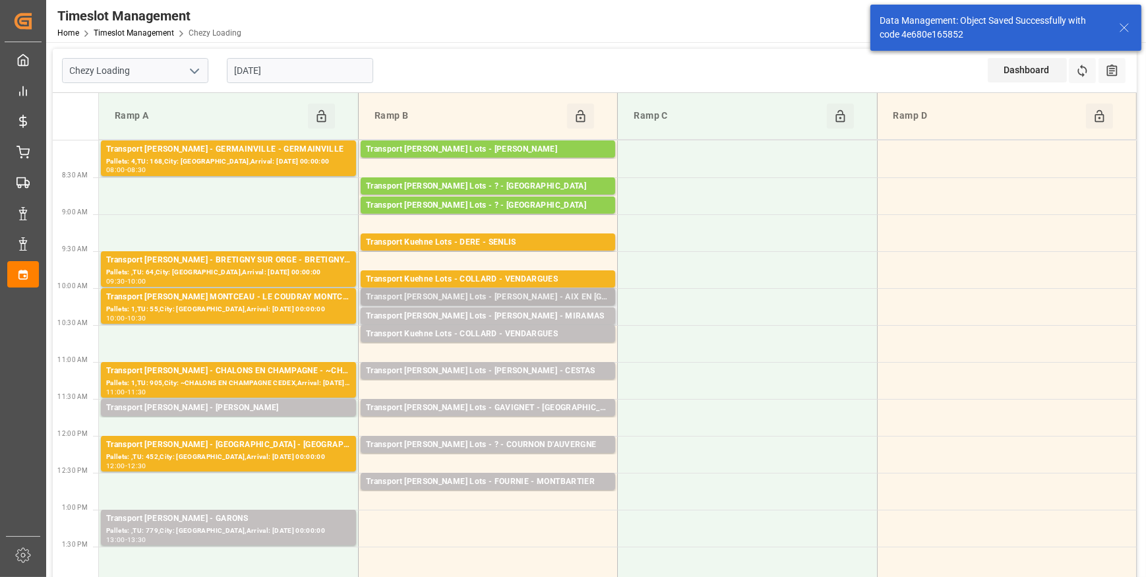
click at [504, 291] on div "Transport Kuehne Lots - COLLARD - AIX EN PROVENCE" at bounding box center [488, 297] width 244 height 13
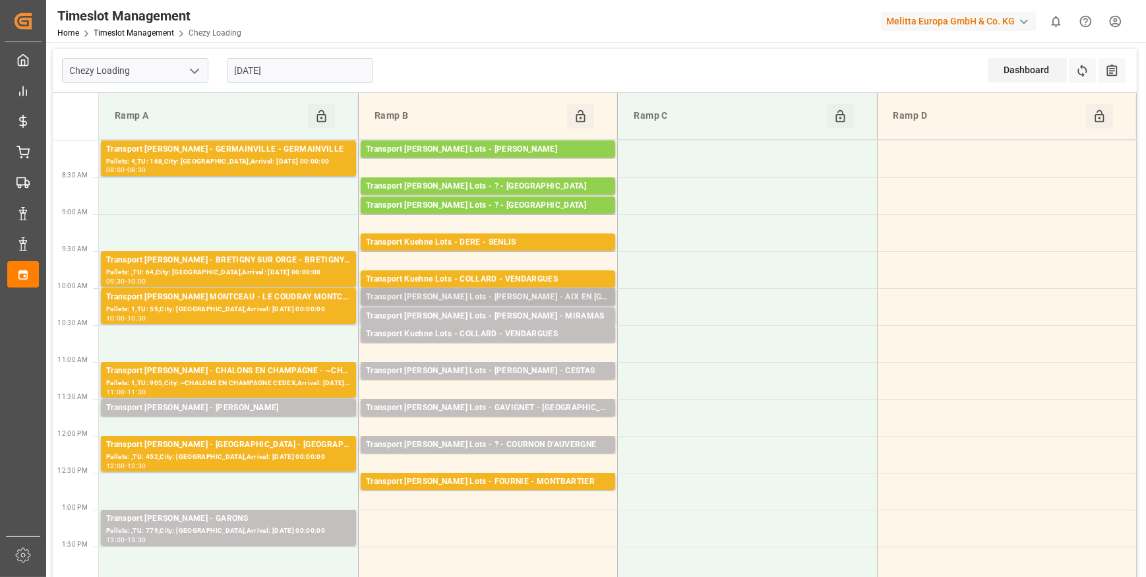
click at [512, 298] on div "Transport Kuehne Lots - COLLARD - AIX EN PROVENCE" at bounding box center [488, 297] width 244 height 13
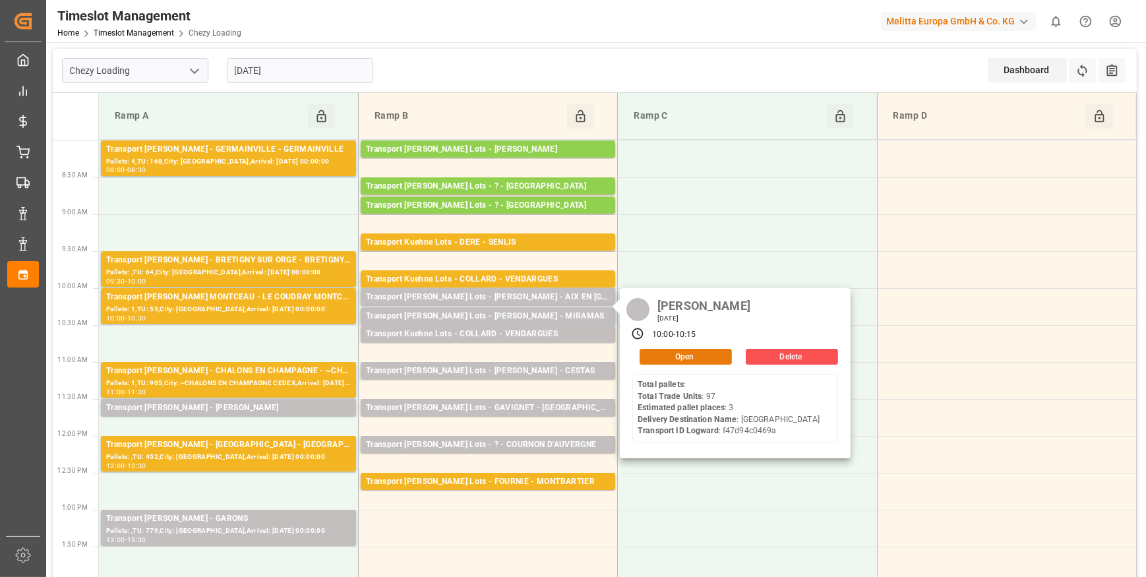
click at [692, 359] on button "Open" at bounding box center [686, 357] width 92 height 16
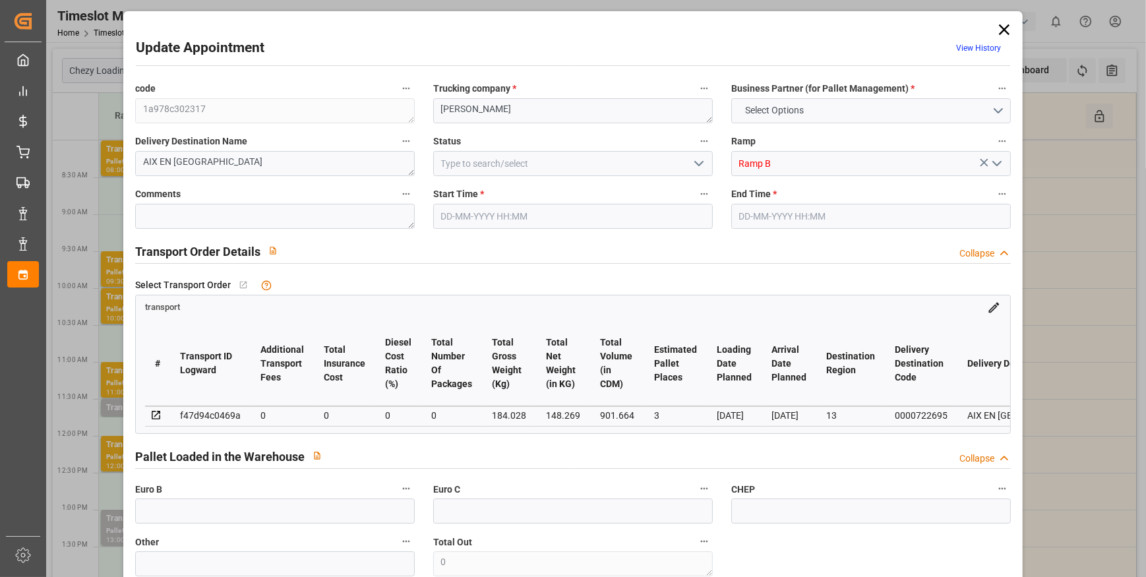
type input "3"
type input "0"
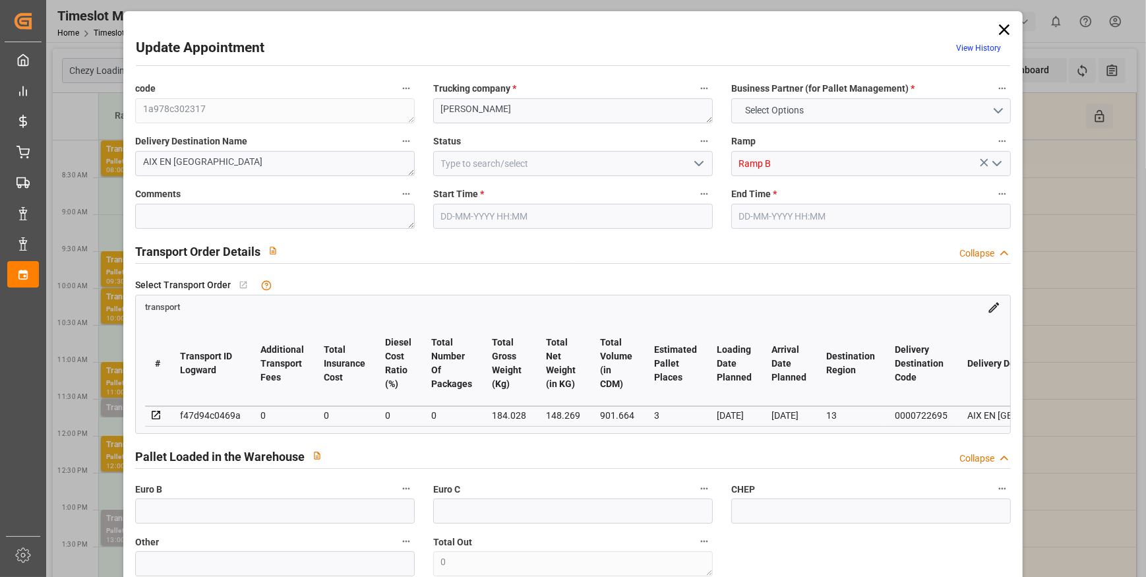
type input "0"
type input "148.269"
type input "460.028"
type input "901.664"
type input "13"
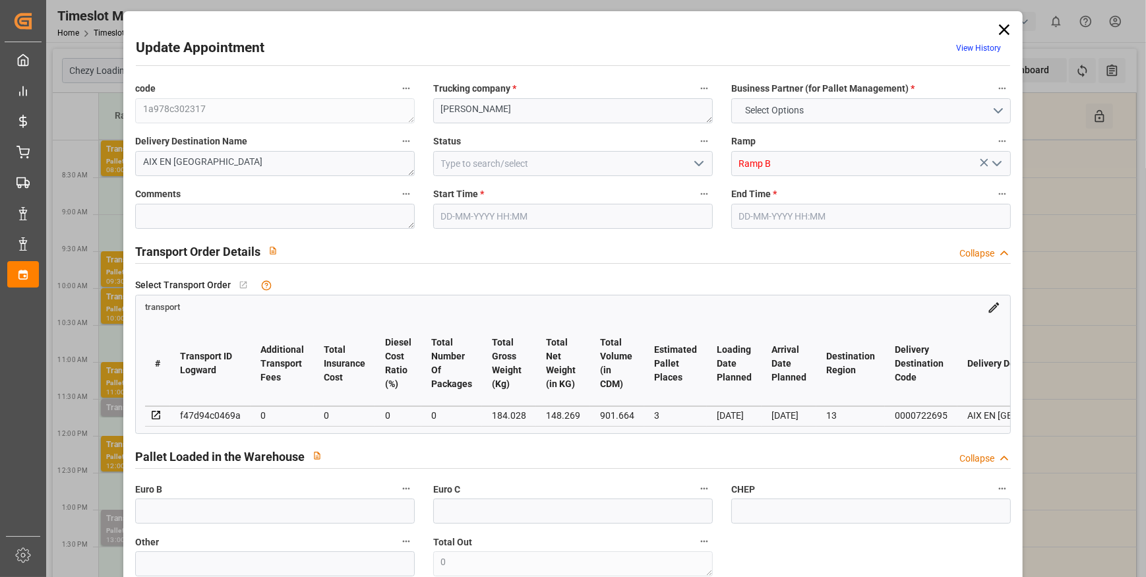
type input "0"
type input "97"
type input "12"
type input "101"
type input "184.028"
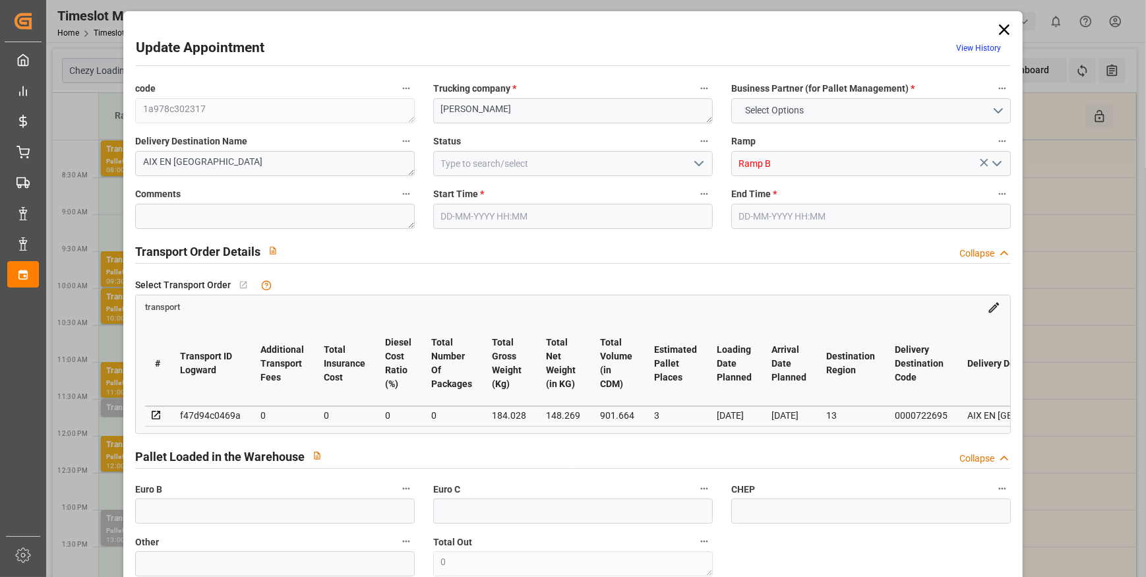
type input "0"
type input "4710.8598"
type input "0"
type input "21"
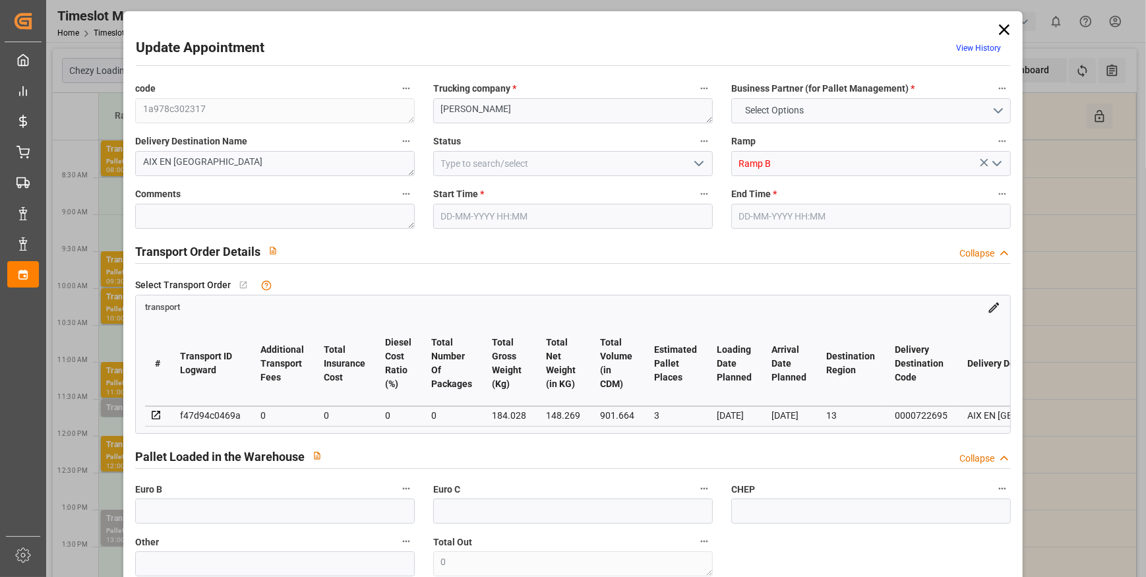
type input "35"
type input "22-09-2025 10:00"
type input "22-09-2025 10:15"
type input "18-09-2025 15:53"
type input "18-09-2025 11:35"
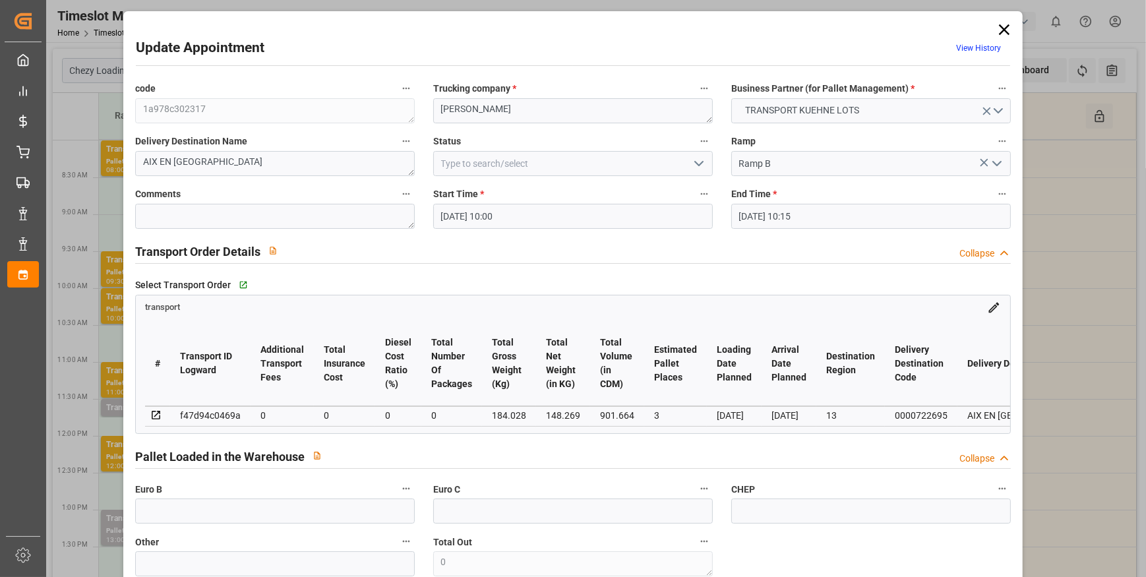
type input "24-09-2025"
type input "[DATE]"
click at [696, 166] on polyline "open menu" at bounding box center [699, 164] width 8 height 4
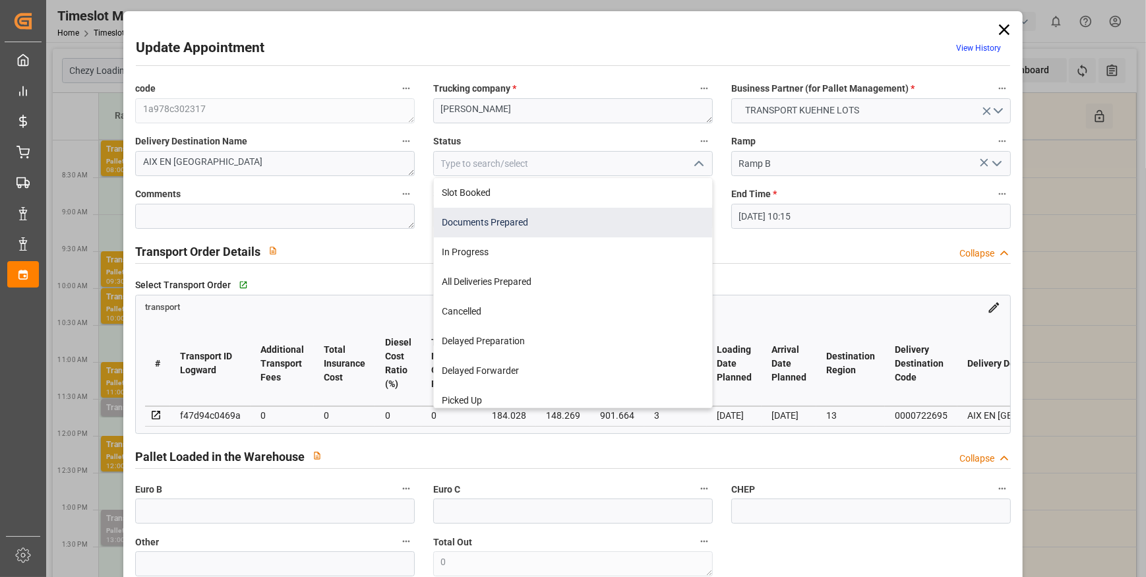
click at [543, 220] on div "Documents Prepared" at bounding box center [573, 223] width 278 height 30
type input "Documents Prepared"
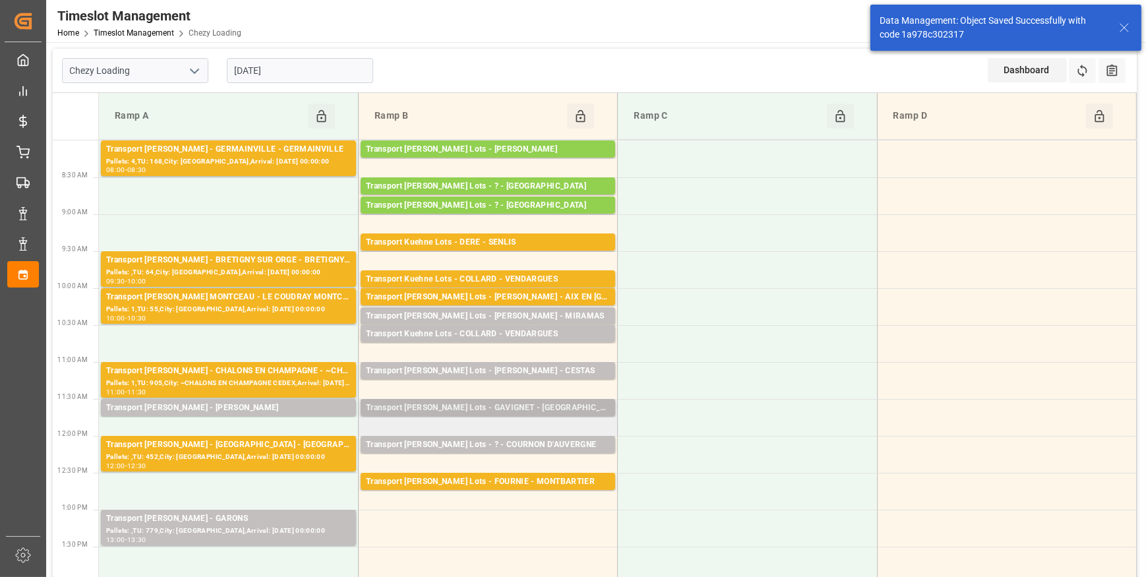
click at [480, 409] on div "Transport [PERSON_NAME] Lots - GAVIGNET - [GEOGRAPHIC_DATA]" at bounding box center [488, 408] width 244 height 13
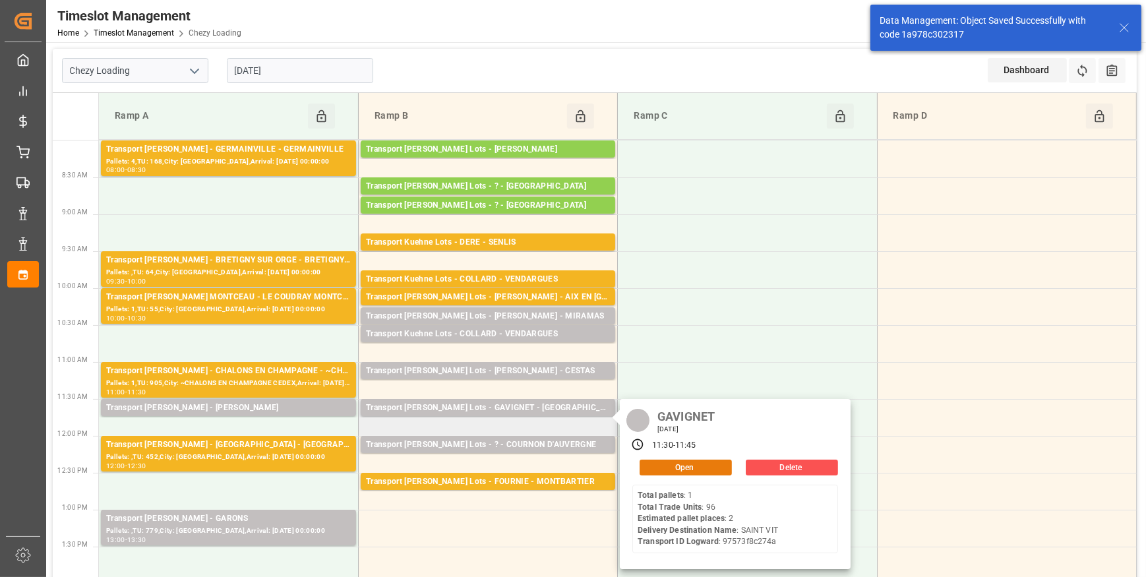
click at [644, 466] on button "Open" at bounding box center [686, 468] width 92 height 16
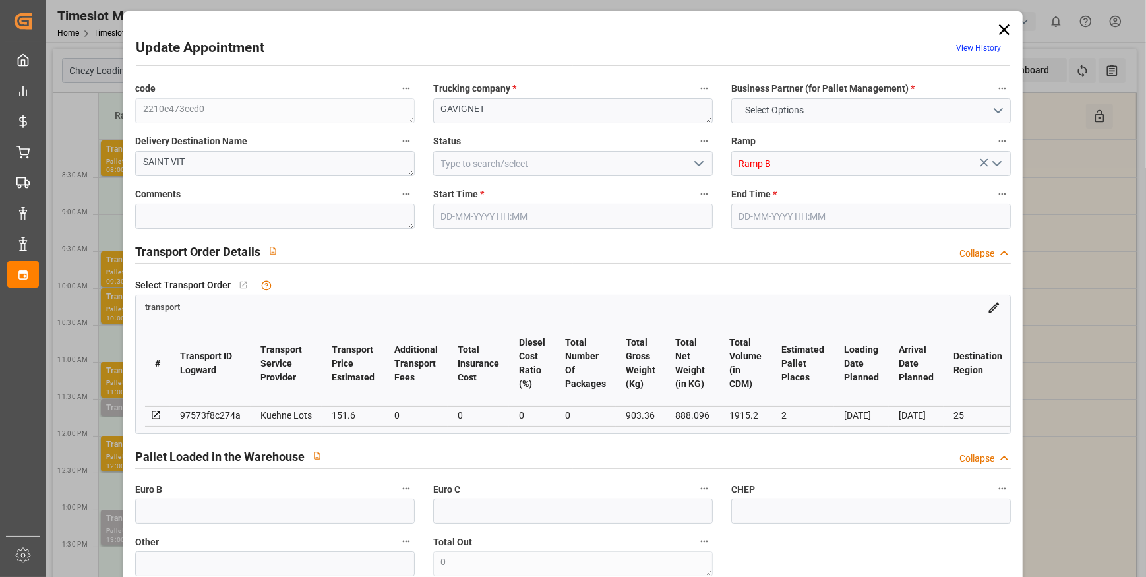
type input "2"
type input "151.6"
type input "0"
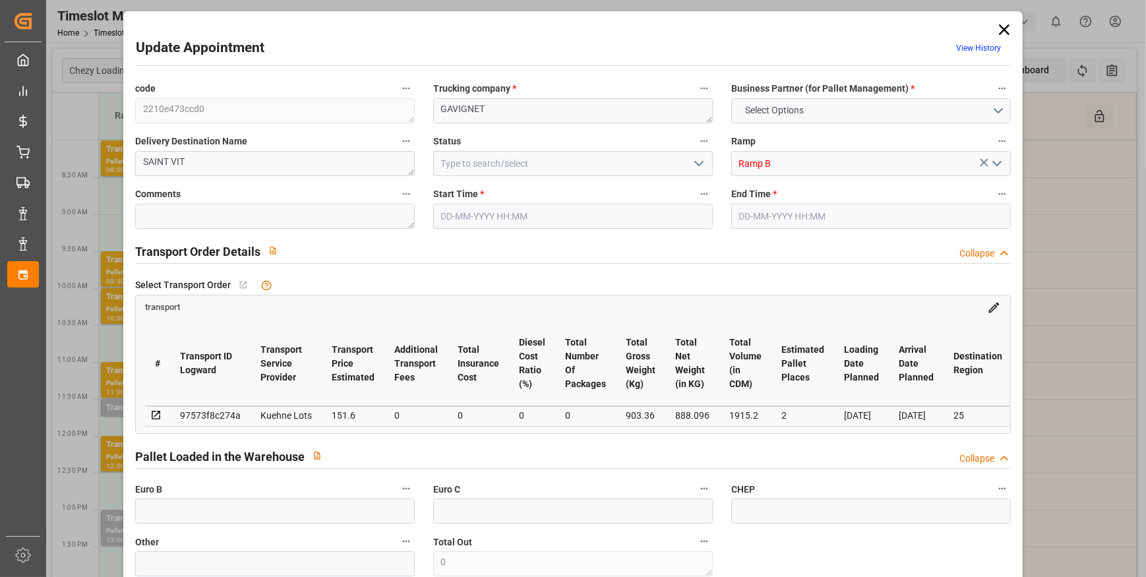
type input "151.6"
type input "0"
type input "888.096"
type input "973.8"
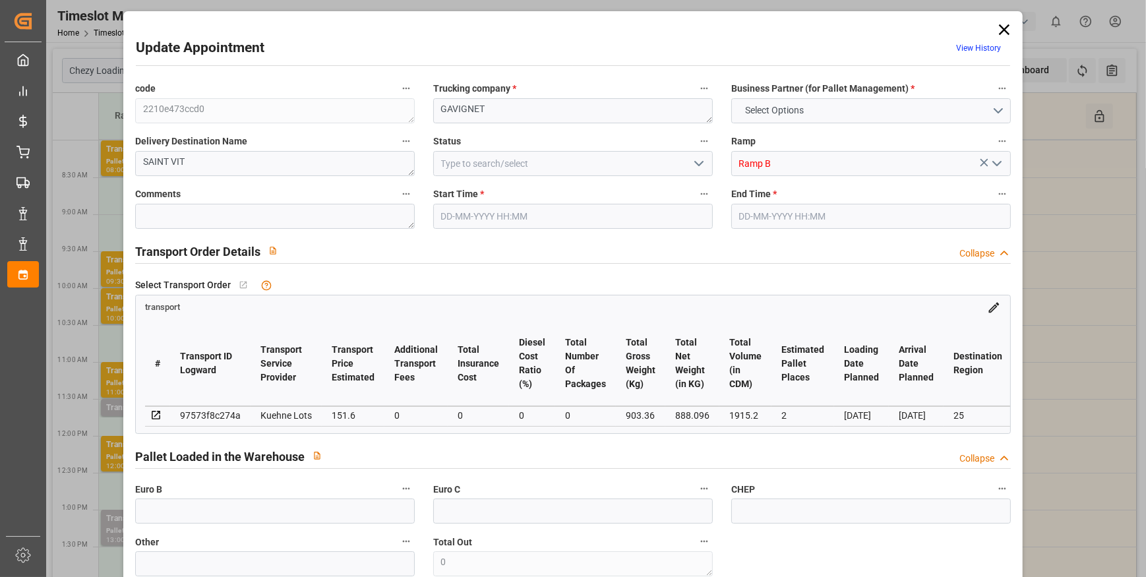
type input "1915.2"
type input "25"
type input "1"
type input "96"
type input "2"
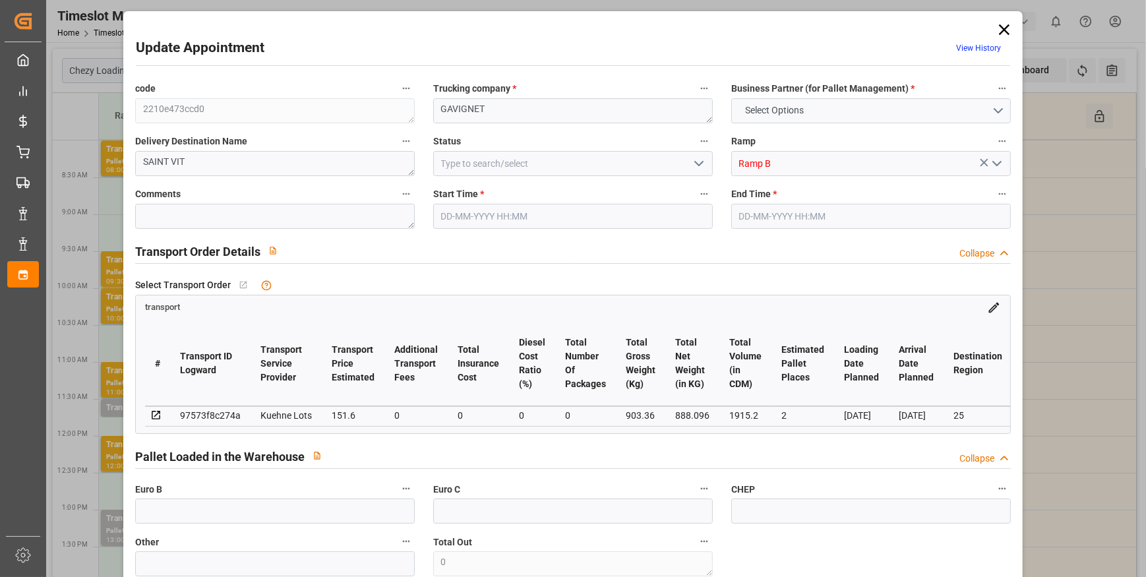
type input "101"
type input "903.36"
type input "0"
type input "4710.8598"
type input "0"
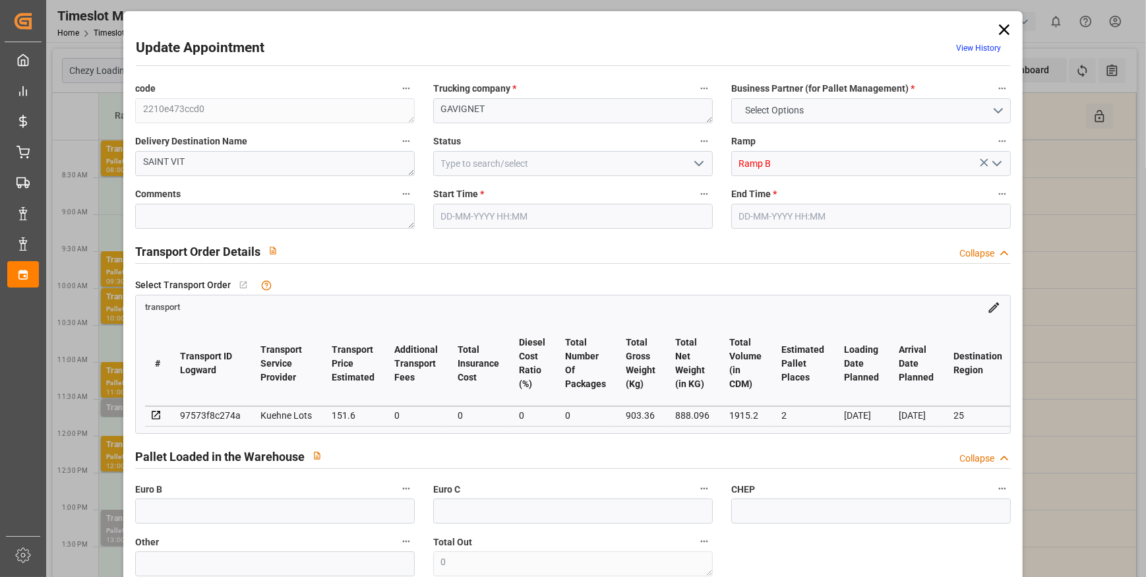
type input "0"
type input "21"
type input "35"
type input "22-09-2025 11:30"
type input "22-09-2025 11:45"
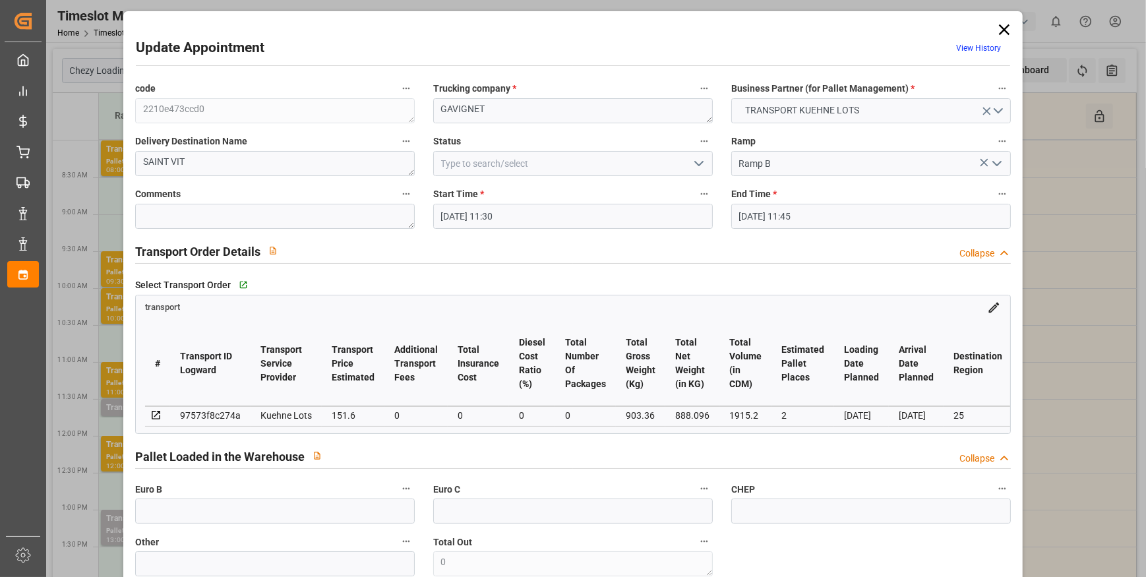
type input "18-09-2025 15:57"
type input "18-09-2025 11:35"
type input "24-09-2025"
type input "[DATE]"
click at [697, 157] on icon "open menu" at bounding box center [699, 164] width 16 height 16
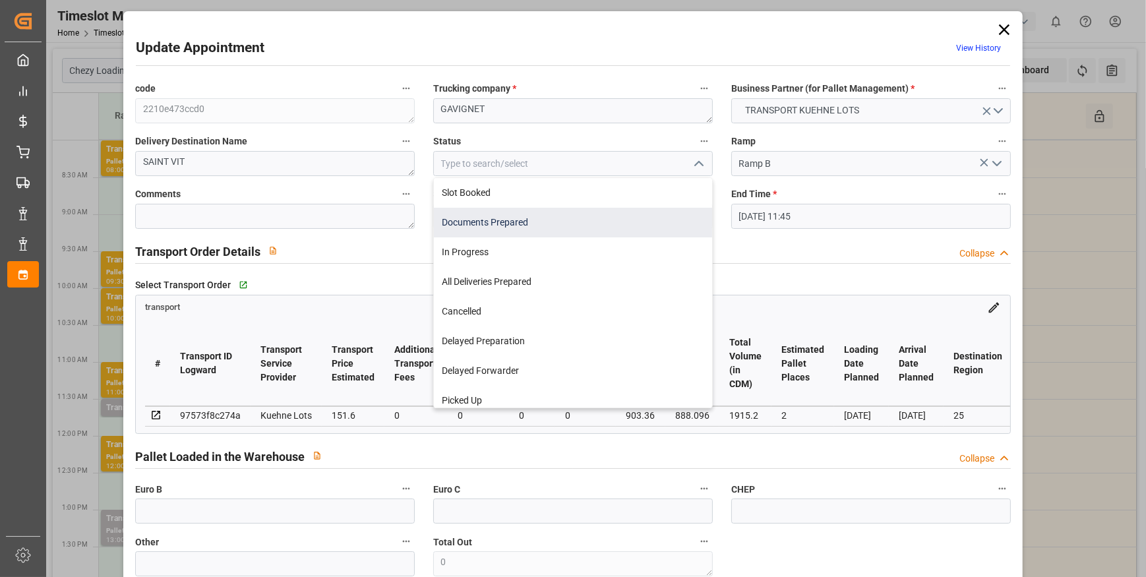
click at [467, 227] on div "Documents Prepared" at bounding box center [573, 223] width 278 height 30
type input "Documents Prepared"
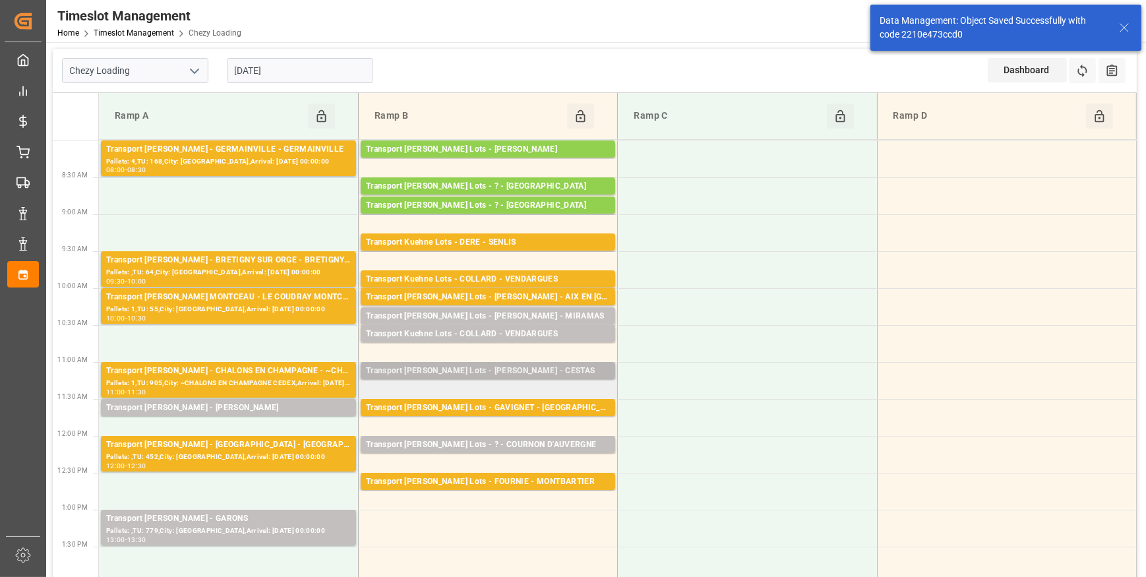
click at [455, 371] on div "Transport Kuehne Lots - BREGER - CESTAS" at bounding box center [488, 371] width 244 height 13
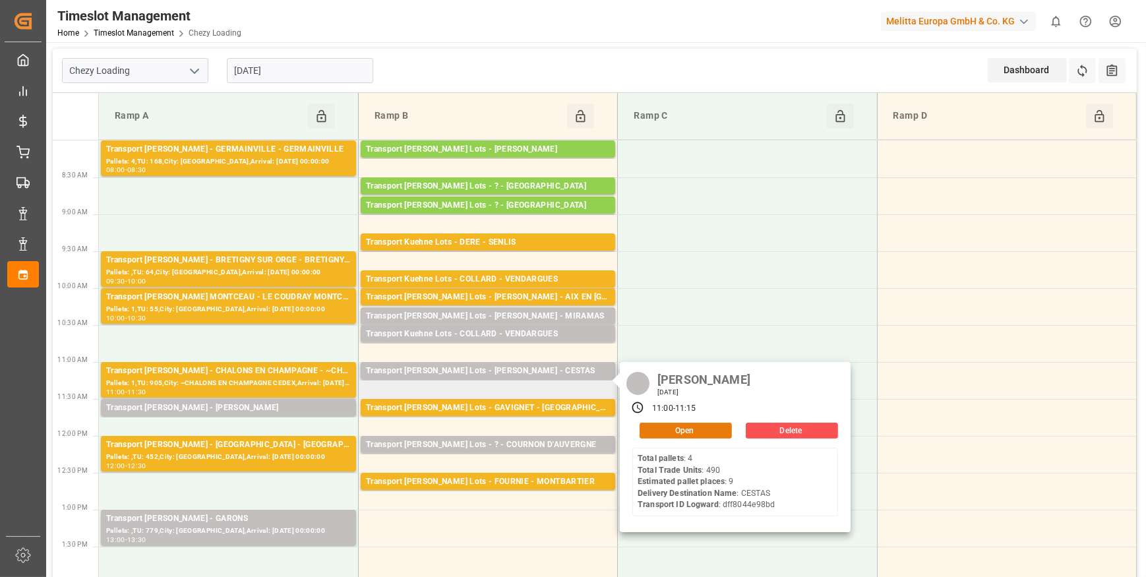
click at [668, 428] on button "Open" at bounding box center [686, 431] width 92 height 16
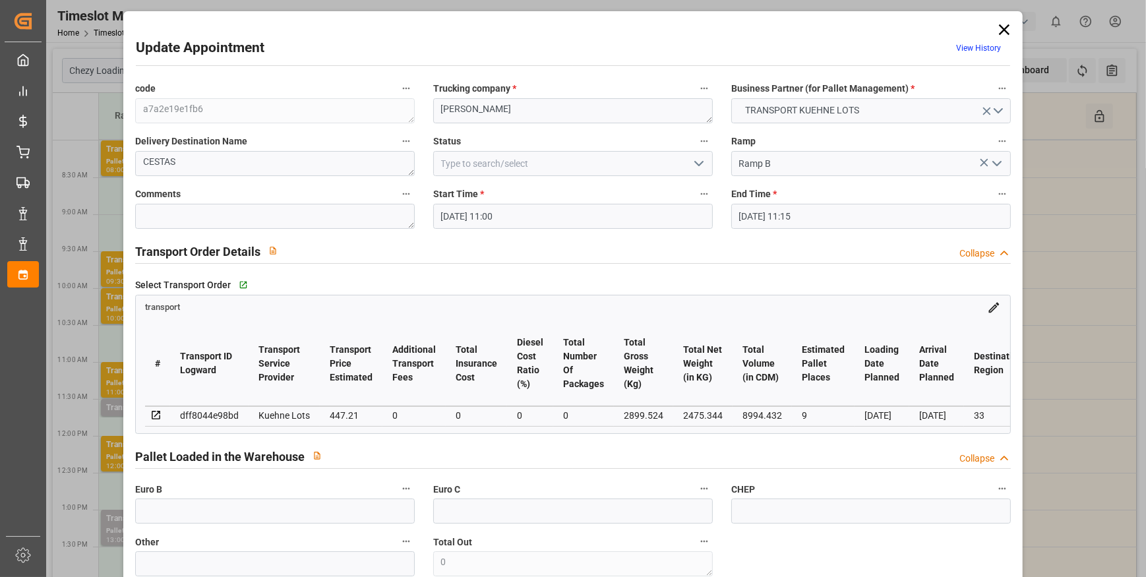
click at [699, 162] on polyline "open menu" at bounding box center [699, 164] width 8 height 4
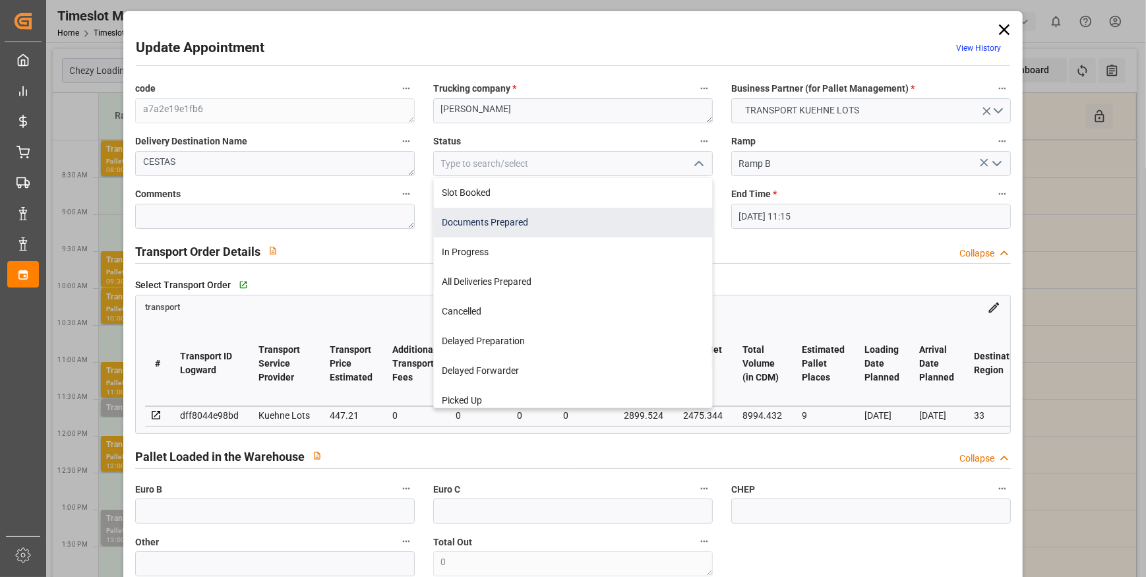
click at [527, 226] on div "Documents Prepared" at bounding box center [573, 223] width 278 height 30
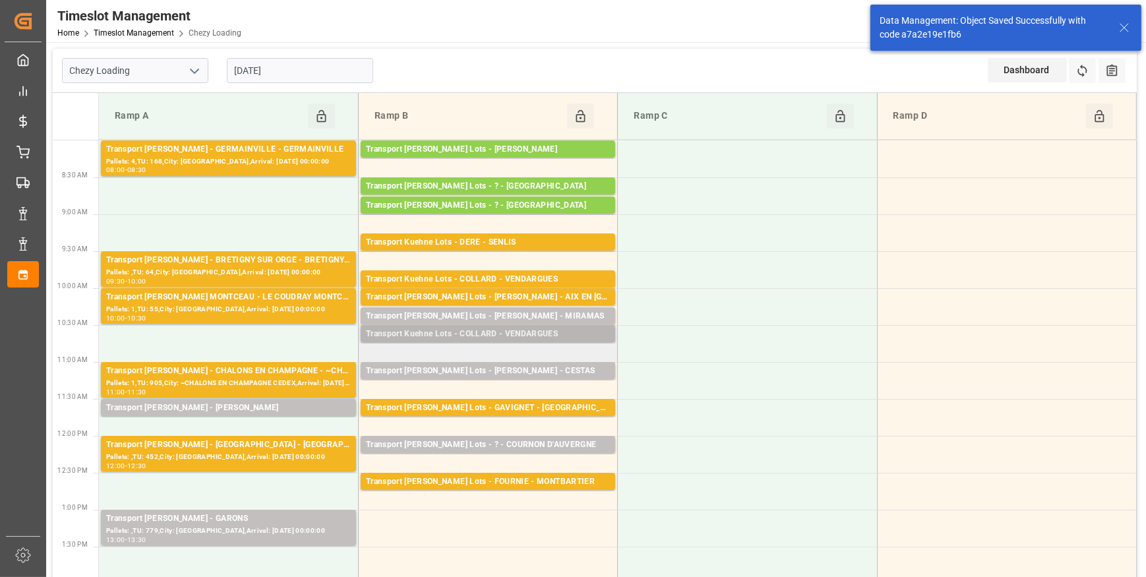
click at [415, 335] on div "Transport Kuehne Lots - COLLARD - VENDARGUES" at bounding box center [488, 334] width 244 height 13
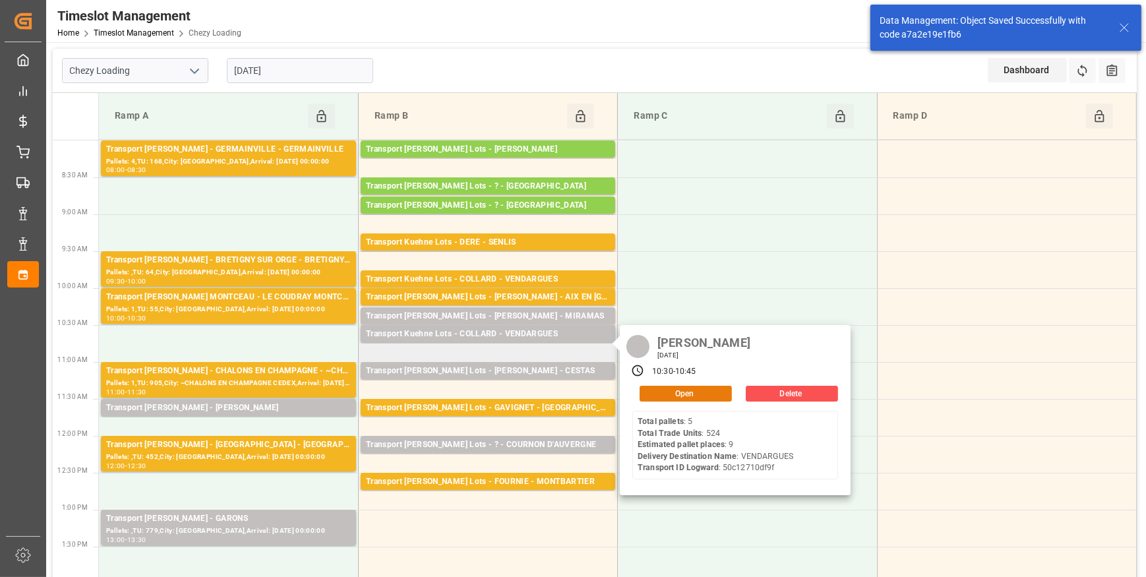
click at [652, 391] on button "Open" at bounding box center [686, 394] width 92 height 16
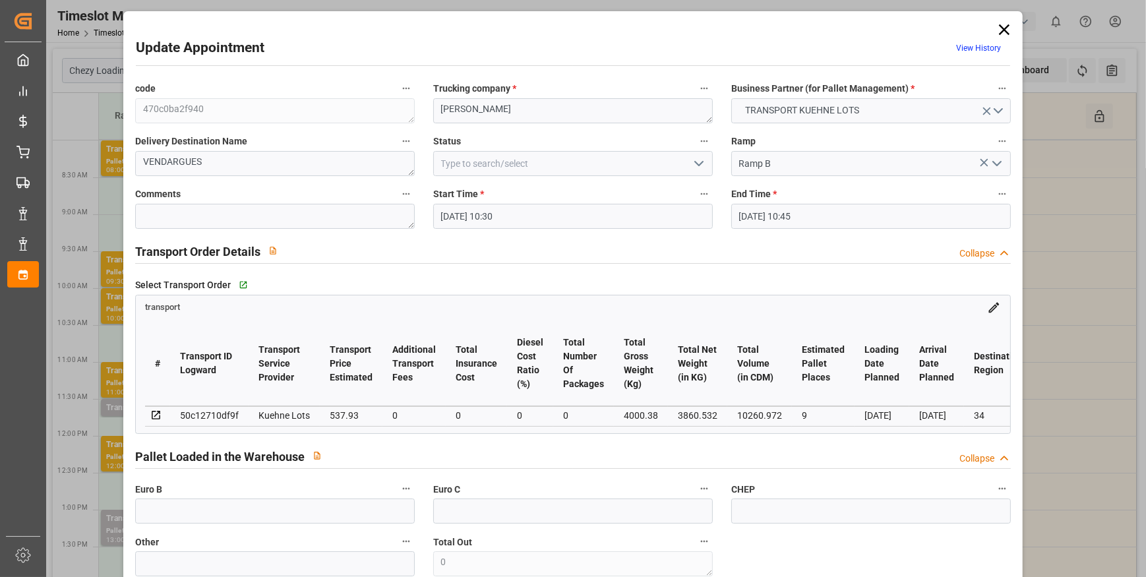
click at [698, 164] on polyline "open menu" at bounding box center [699, 164] width 8 height 4
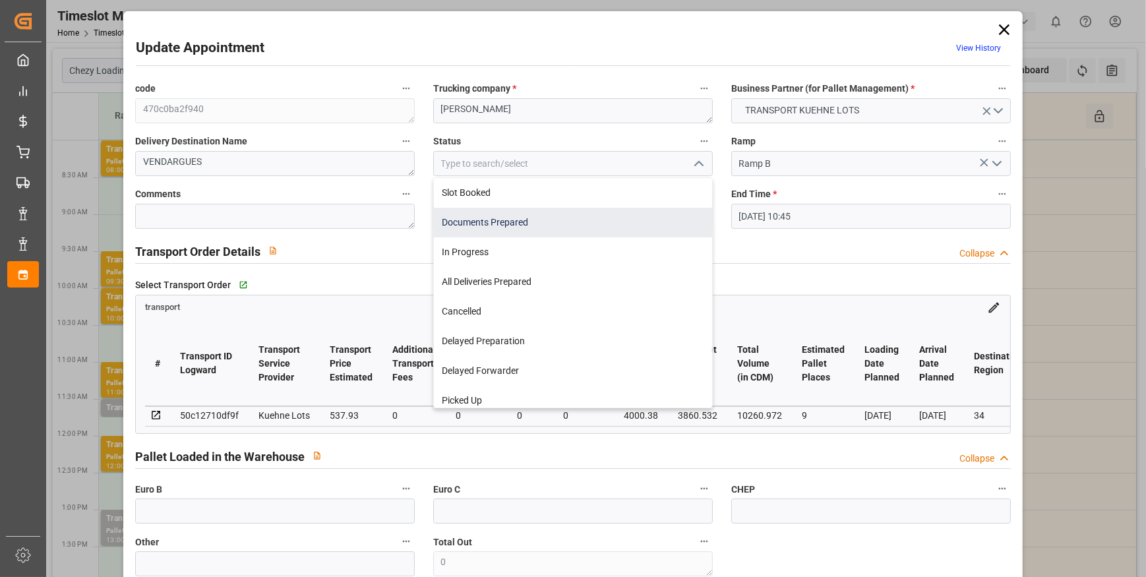
click at [541, 221] on div "Documents Prepared" at bounding box center [573, 223] width 278 height 30
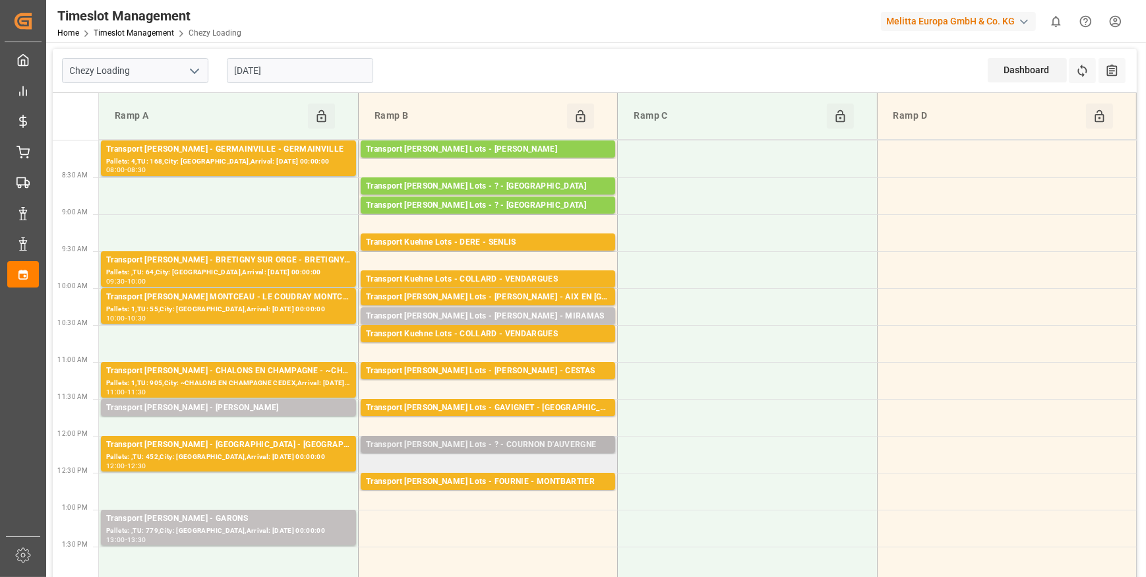
click at [475, 441] on div "Transport Kuehne Lots - ? - COURNON D'AUVERGNE" at bounding box center [488, 445] width 244 height 13
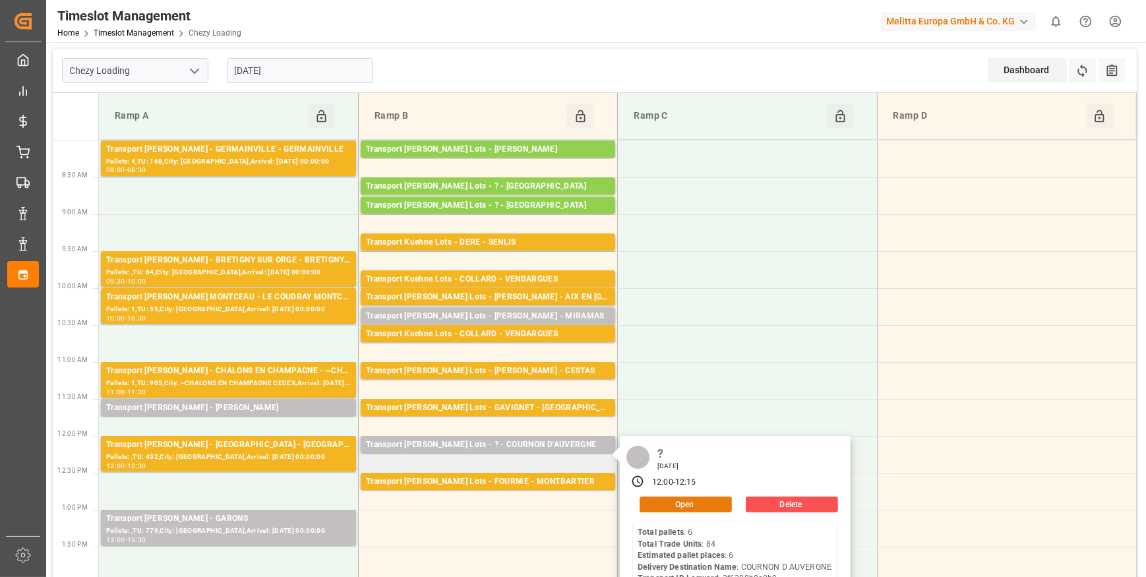
click at [663, 502] on button "Open" at bounding box center [686, 505] width 92 height 16
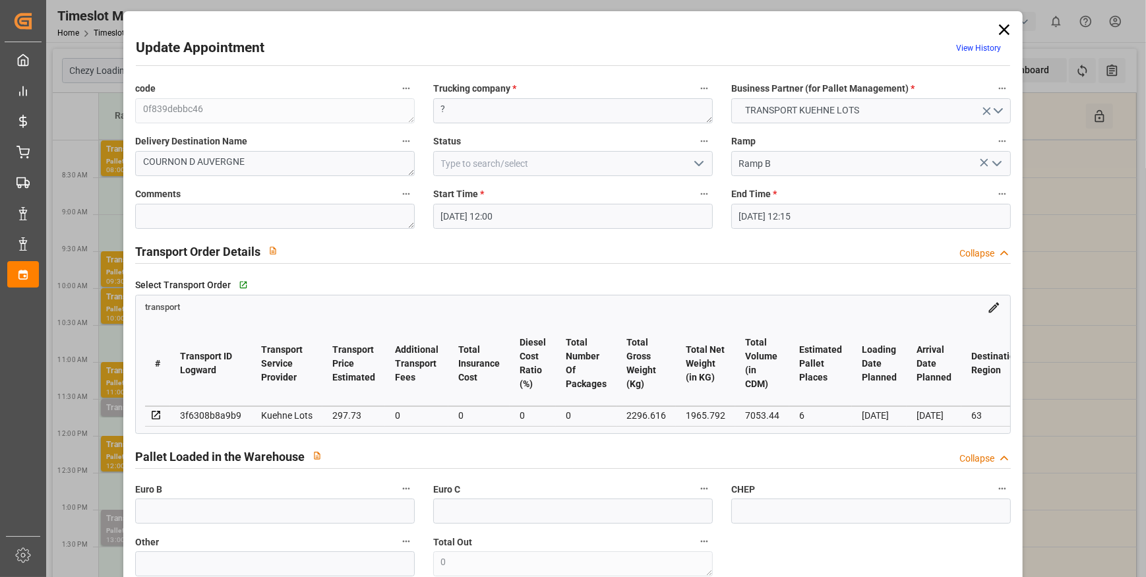
click at [694, 166] on icon "open menu" at bounding box center [699, 164] width 16 height 16
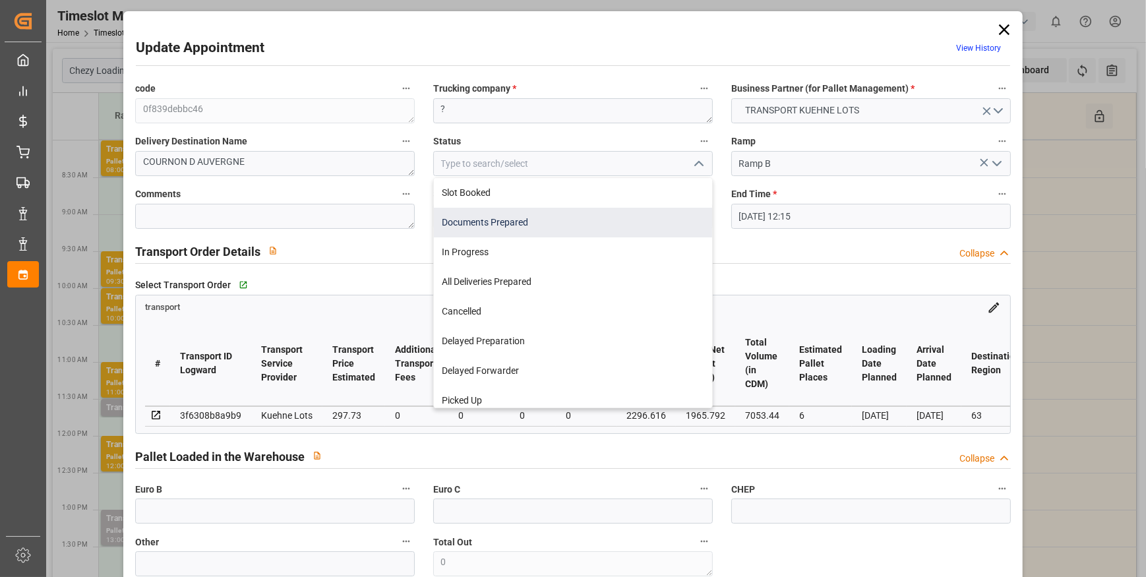
click at [507, 220] on div "Documents Prepared" at bounding box center [573, 223] width 278 height 30
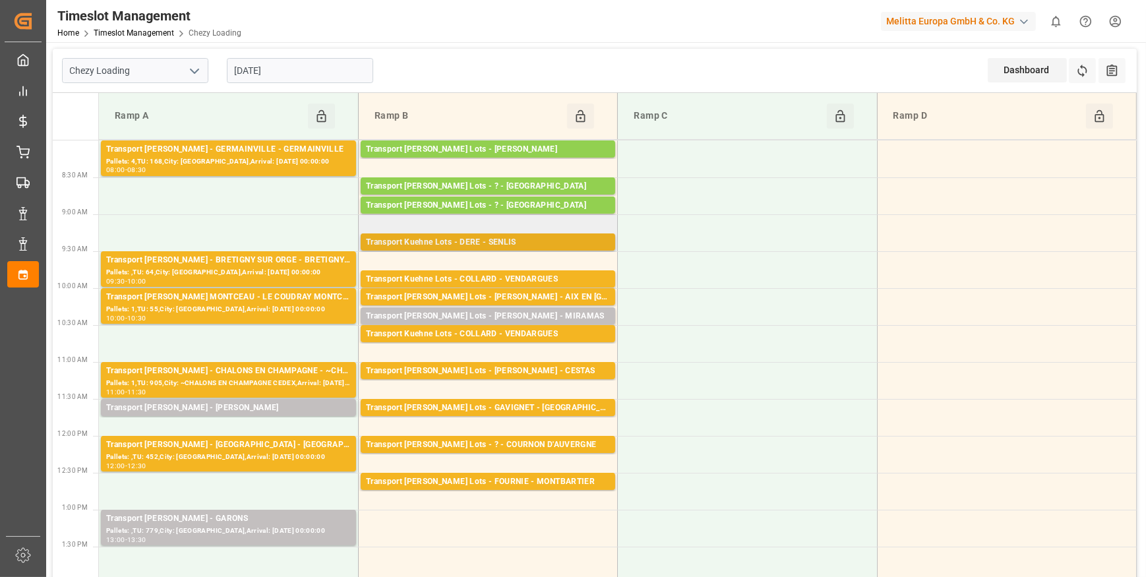
click at [494, 238] on div "Transport Kuehne Lots - DERE - SENLIS" at bounding box center [488, 242] width 244 height 13
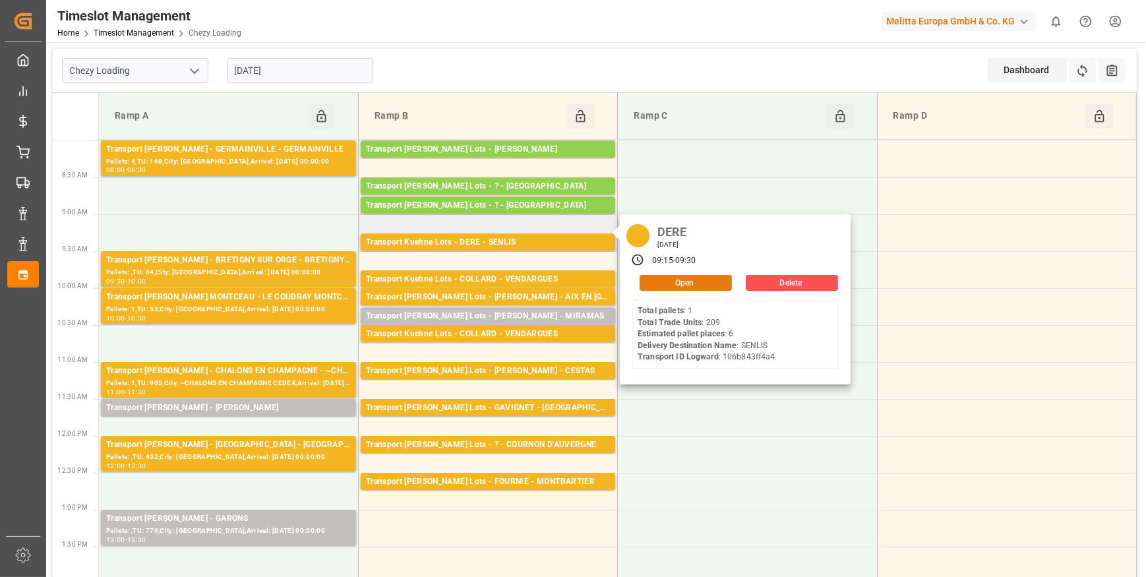
click at [664, 278] on button "Open" at bounding box center [686, 283] width 92 height 16
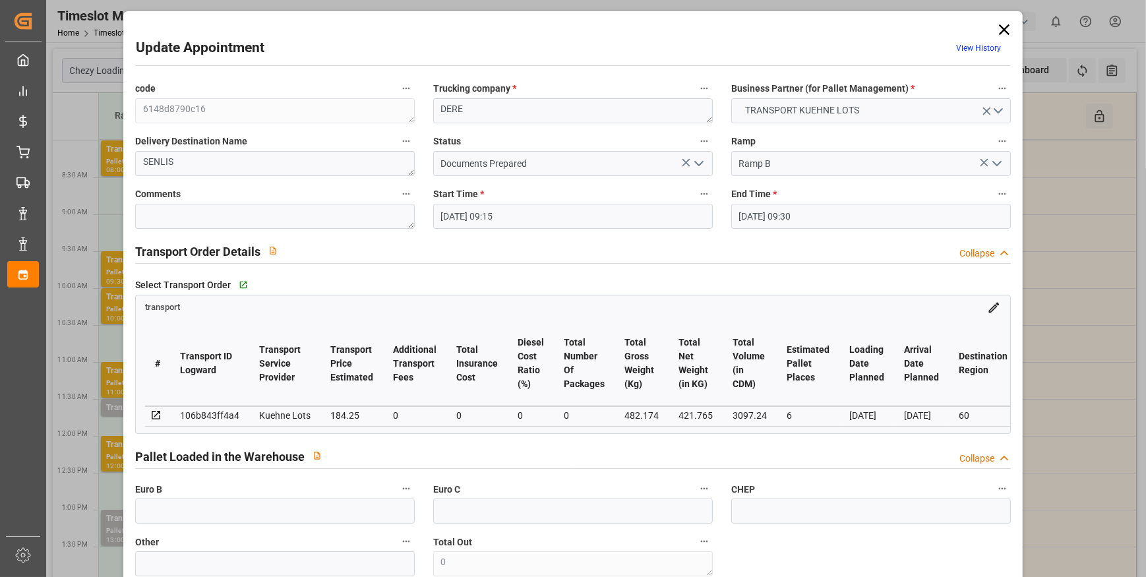
click at [999, 33] on icon at bounding box center [1004, 29] width 11 height 11
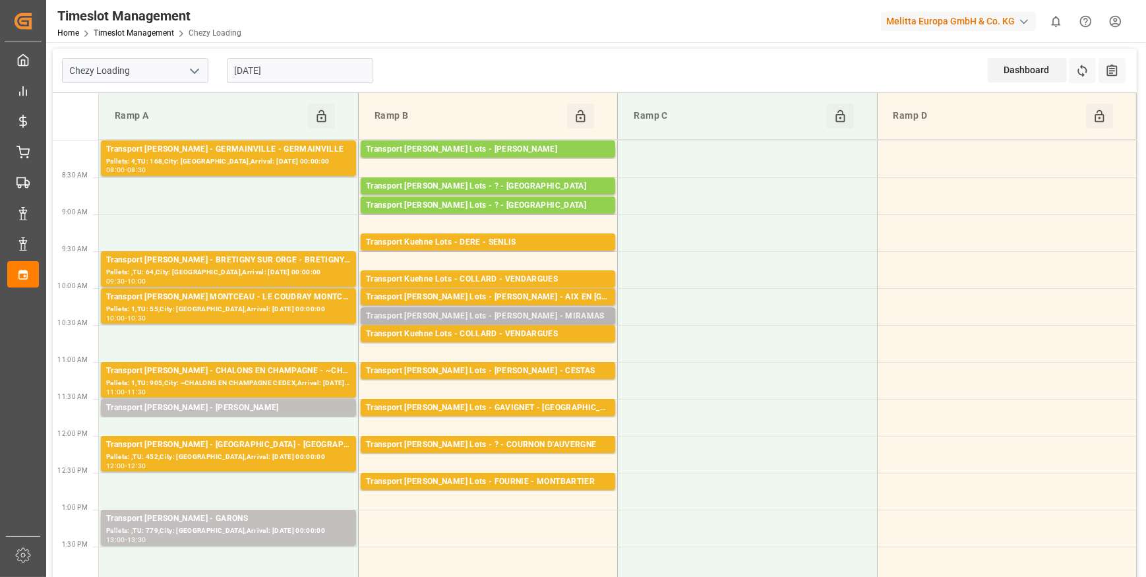
click at [475, 314] on div "Transport Kuehne Lots - COLLARD - MIRAMAS" at bounding box center [488, 316] width 244 height 13
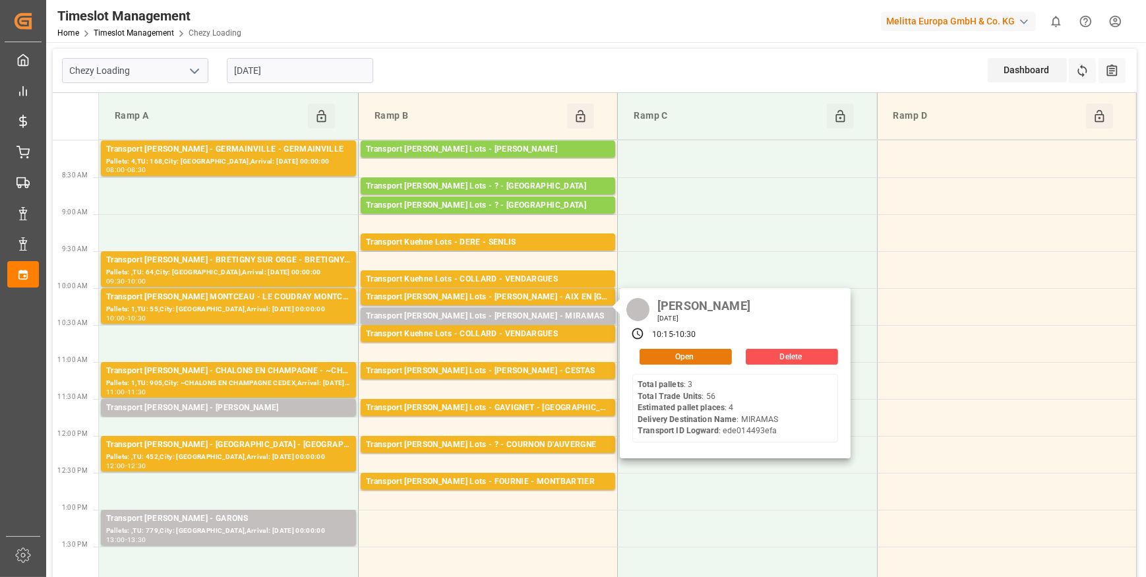
click at [712, 363] on button "Open" at bounding box center [686, 357] width 92 height 16
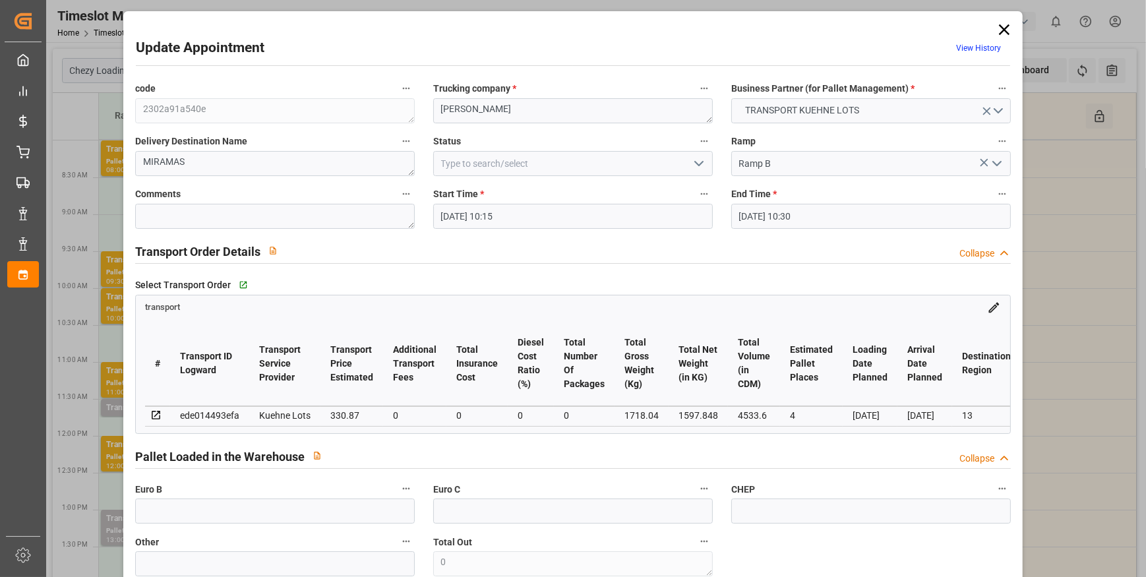
click at [694, 162] on icon "open menu" at bounding box center [699, 164] width 16 height 16
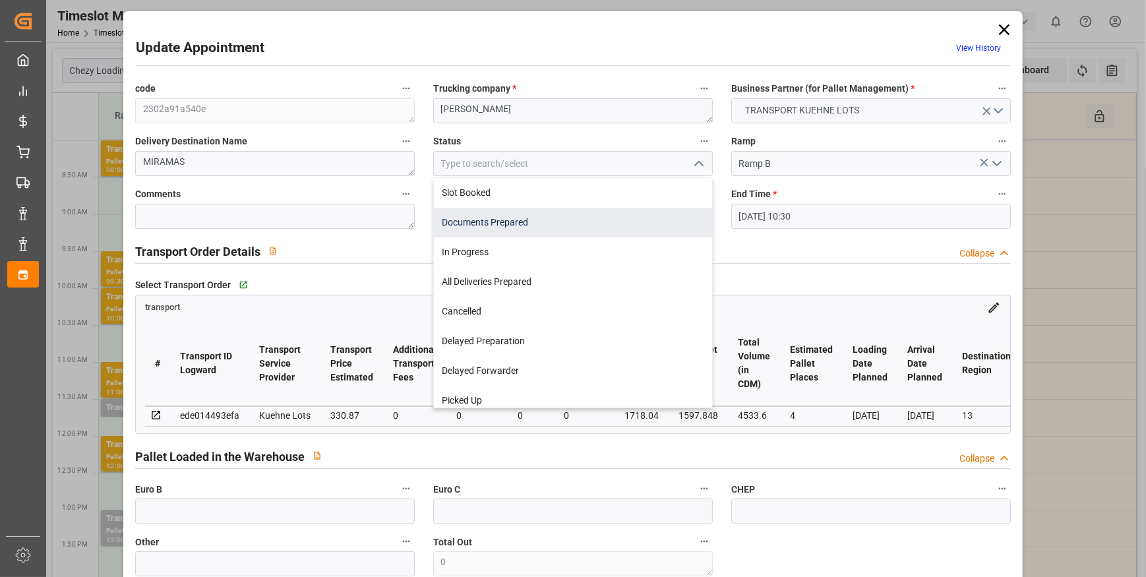
click at [538, 220] on div "Documents Prepared" at bounding box center [573, 223] width 278 height 30
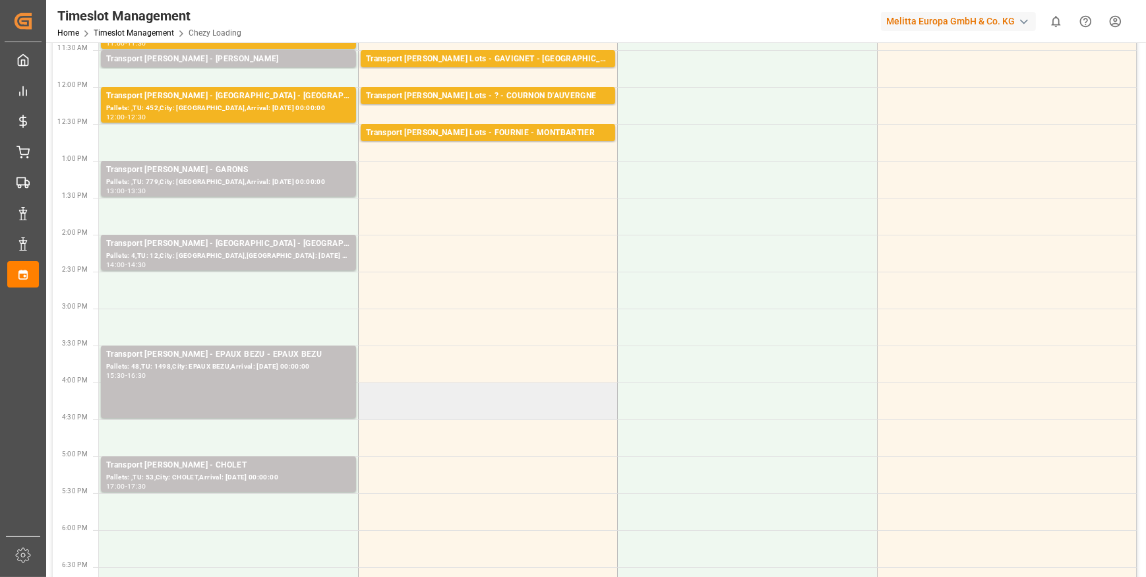
scroll to position [359, 0]
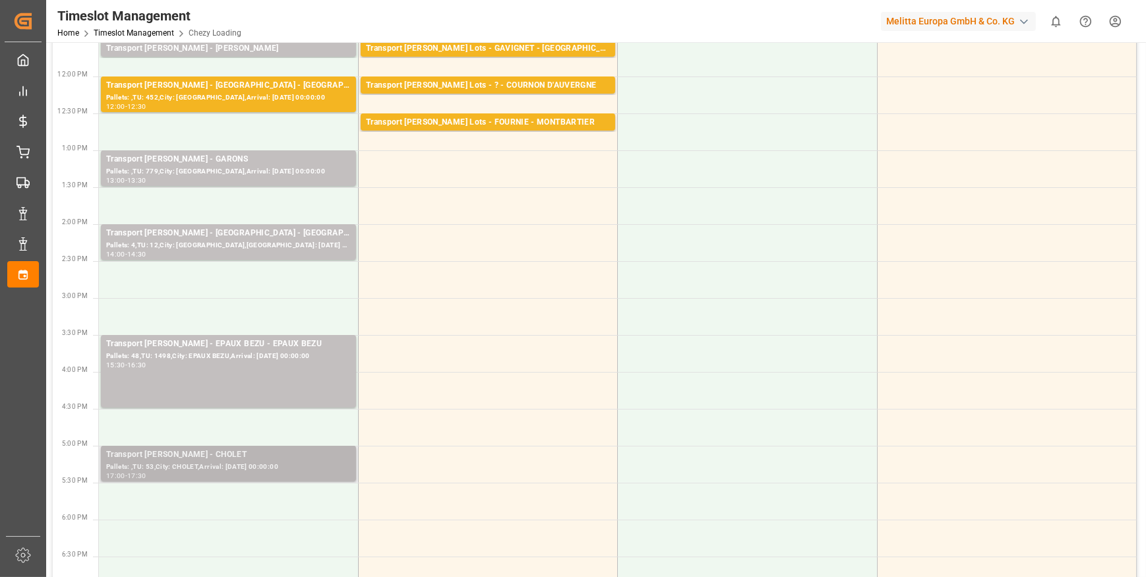
click at [155, 455] on div "Transport [PERSON_NAME] - CHOLET" at bounding box center [228, 454] width 245 height 13
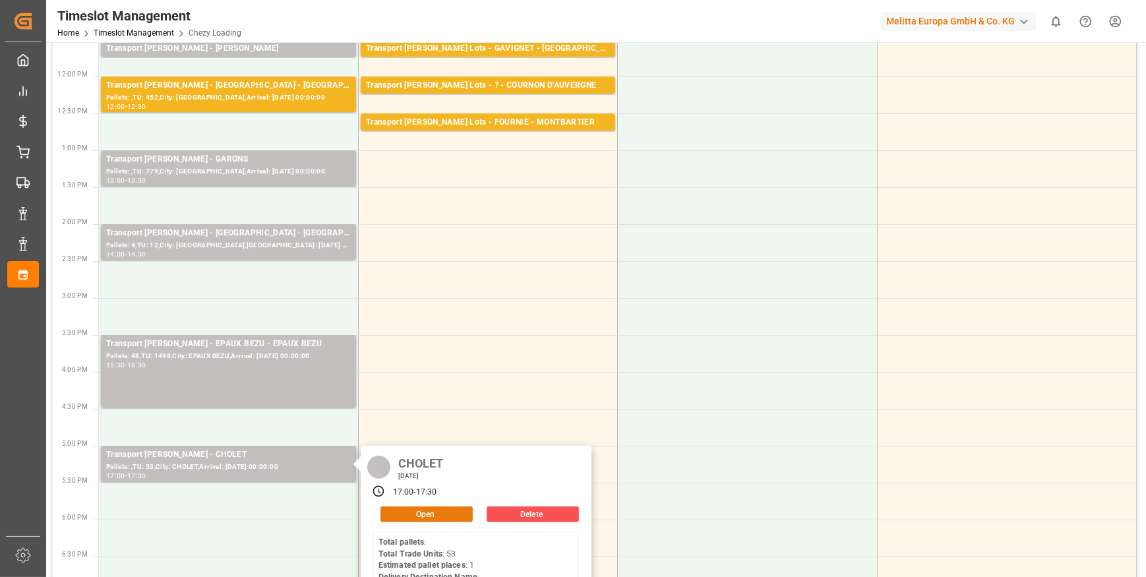
click at [441, 510] on button "Open" at bounding box center [426, 514] width 92 height 16
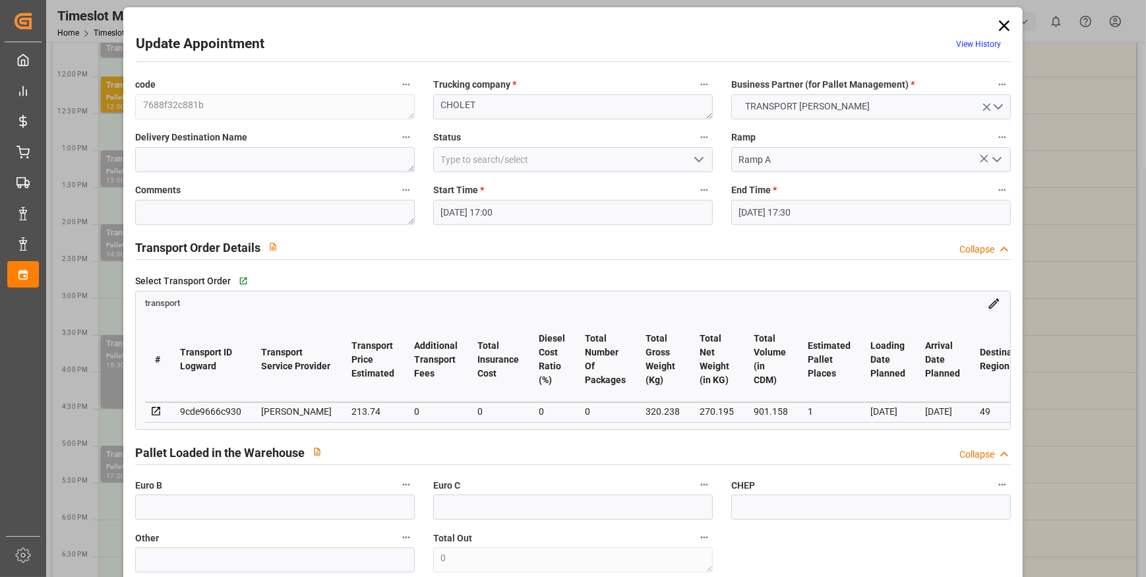
scroll to position [0, 0]
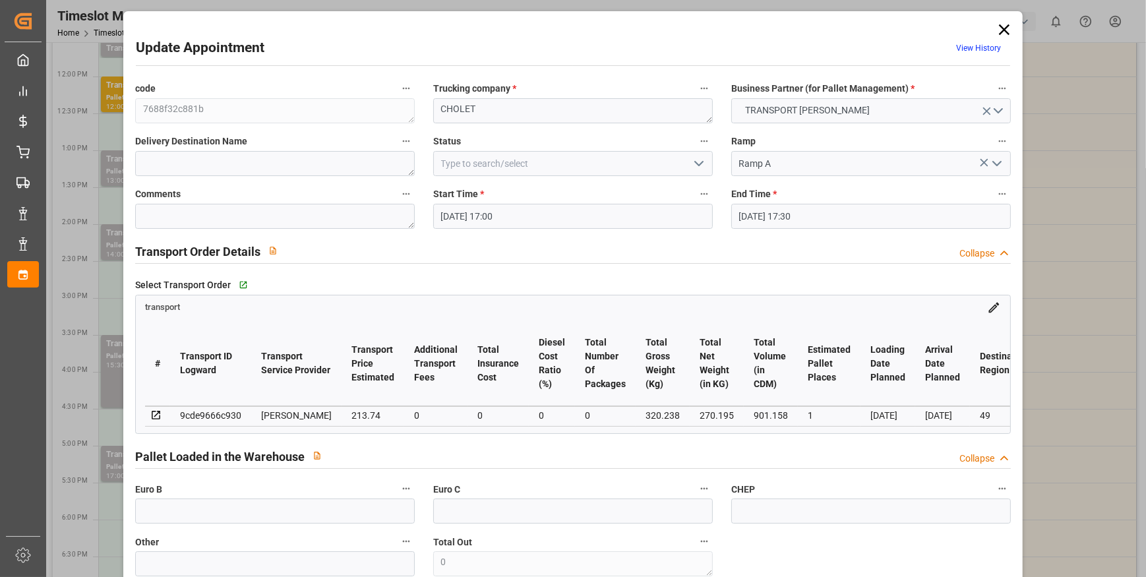
click at [695, 164] on polyline "open menu" at bounding box center [699, 164] width 8 height 4
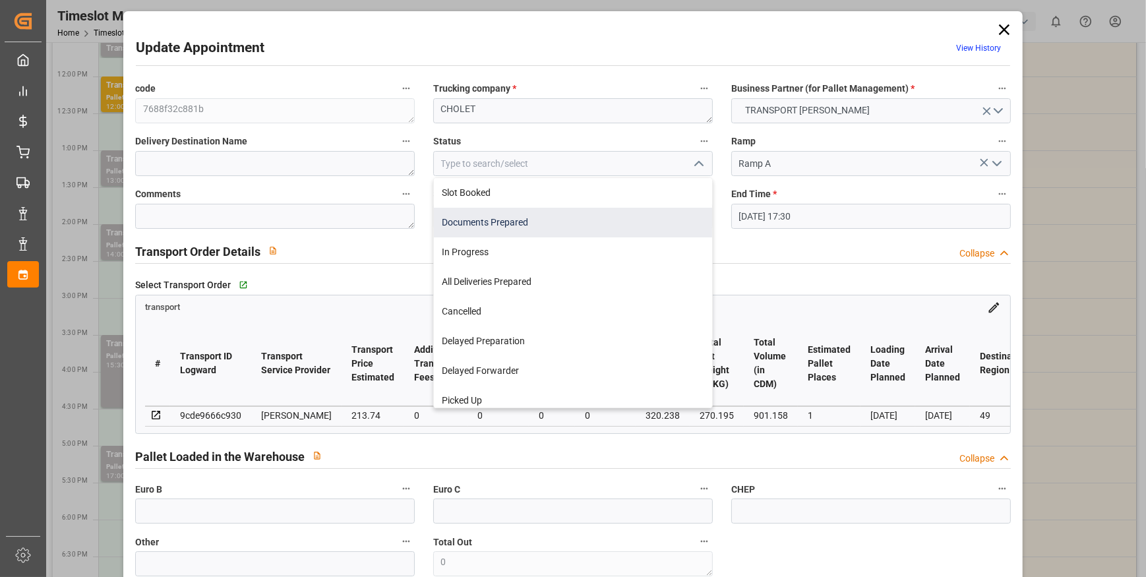
click at [488, 231] on div "Documents Prepared" at bounding box center [573, 223] width 278 height 30
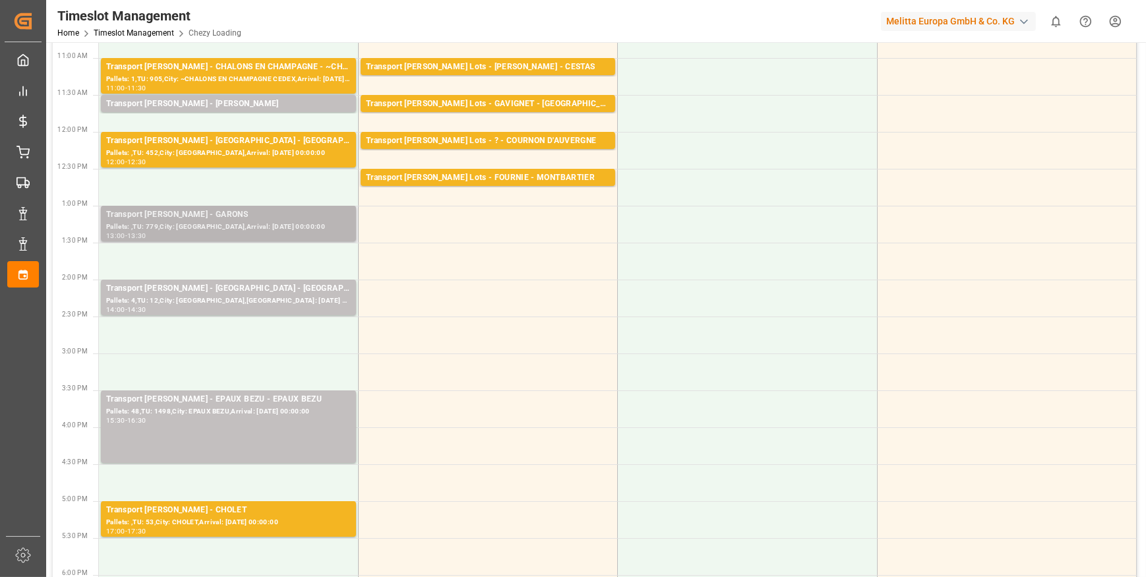
scroll to position [299, 0]
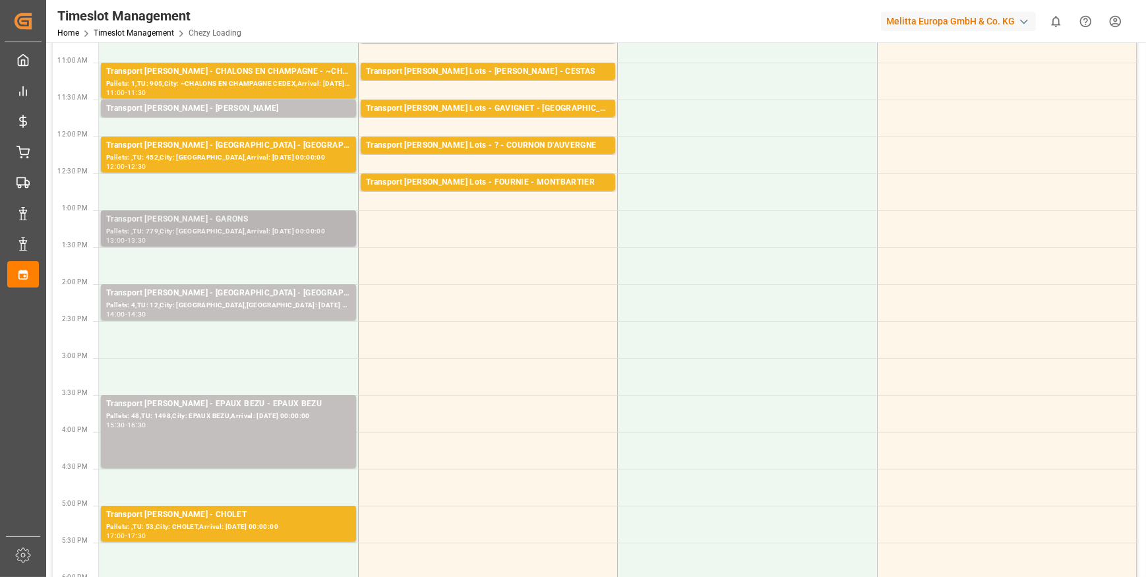
click at [259, 231] on div "Pallets: ,TU: 779,City: GARONS,Arrival: 2025-09-24 00:00:00" at bounding box center [228, 231] width 245 height 11
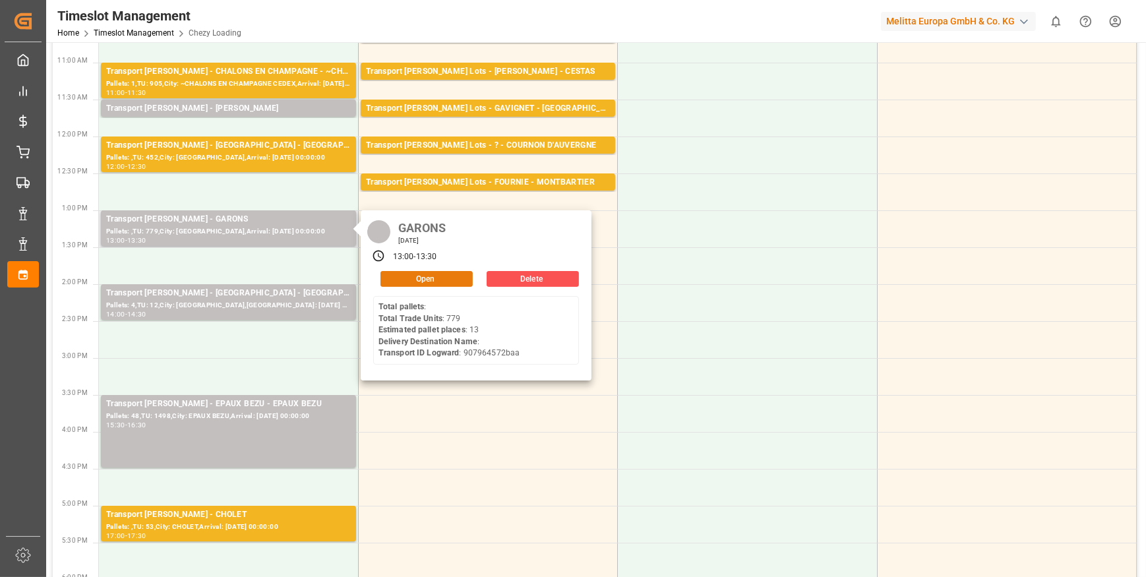
click at [427, 277] on button "Open" at bounding box center [426, 279] width 92 height 16
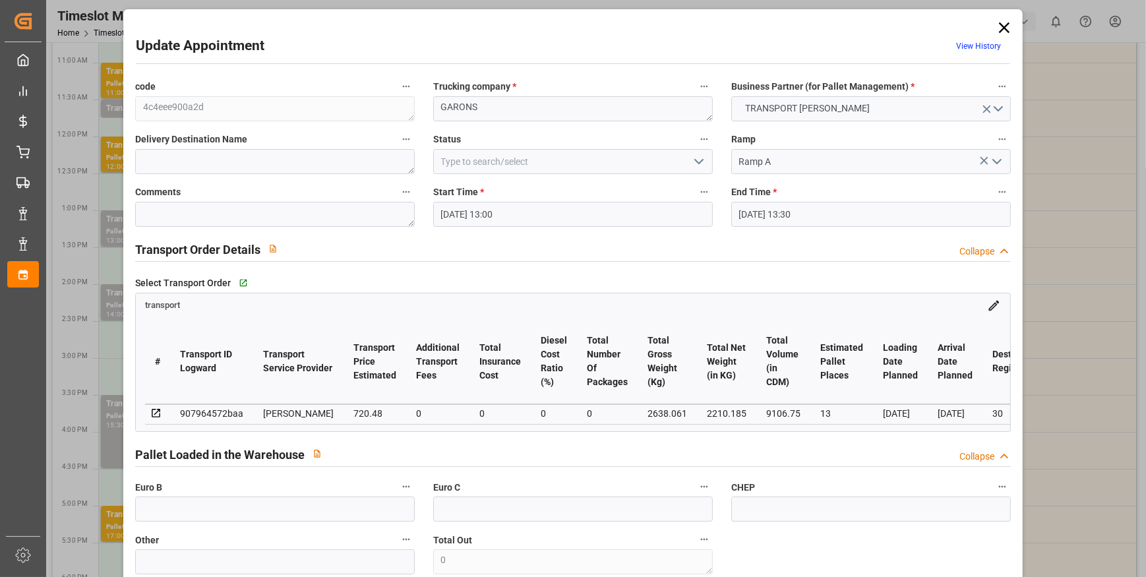
scroll to position [0, 0]
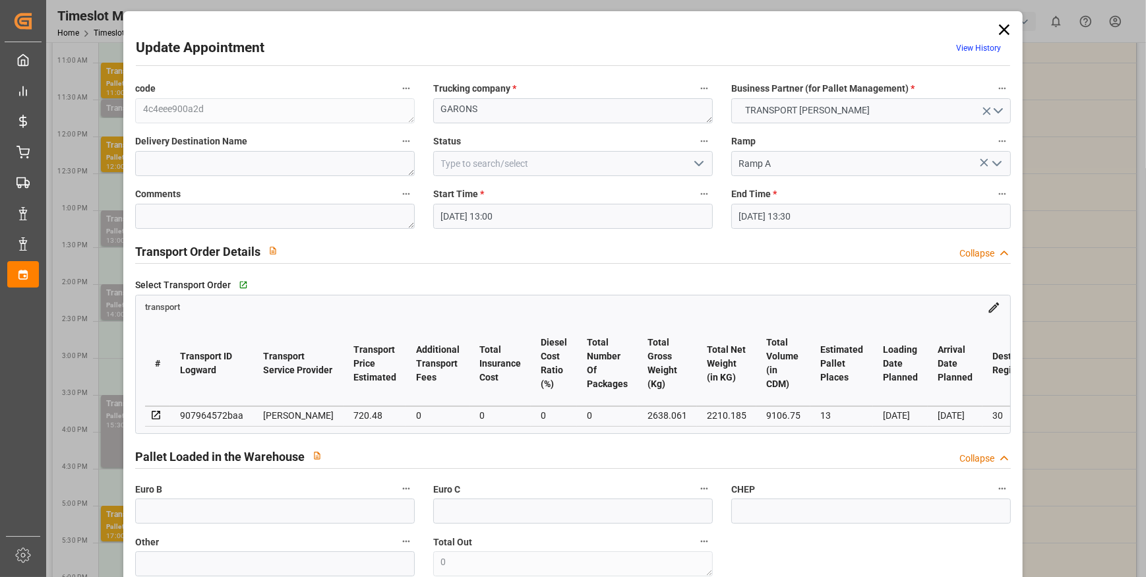
click at [696, 163] on icon "open menu" at bounding box center [699, 164] width 16 height 16
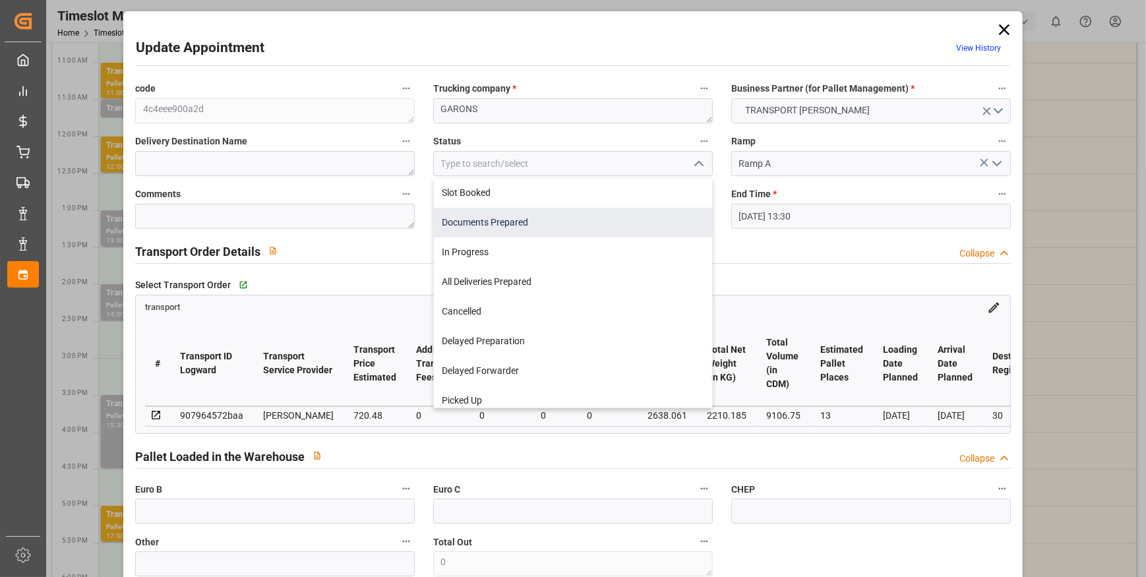
click at [468, 216] on div "Documents Prepared" at bounding box center [573, 223] width 278 height 30
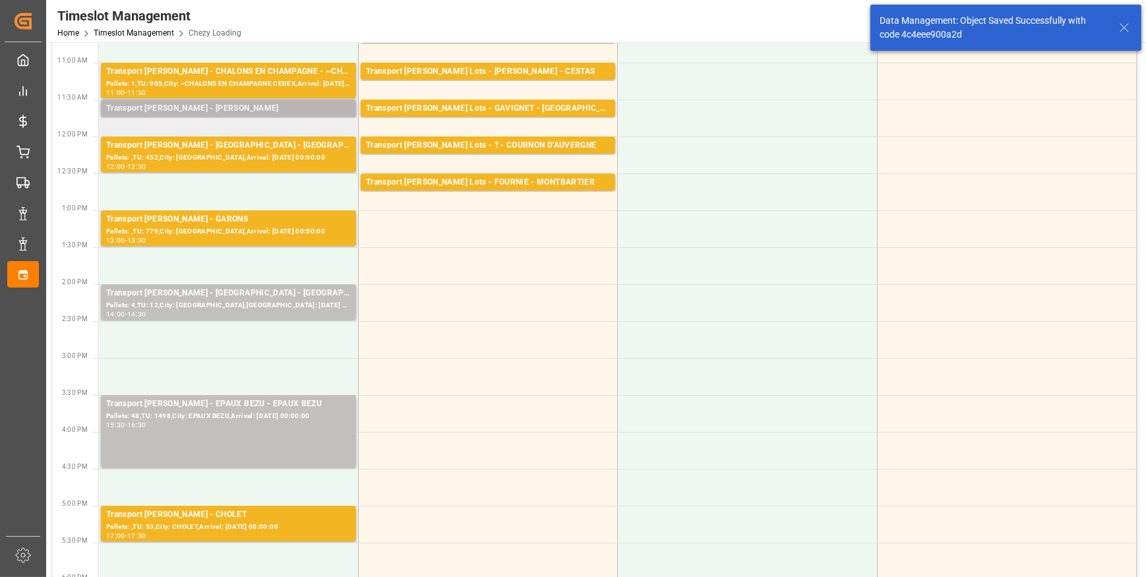
click at [297, 107] on div "Transport Delisle - RECY - RECY" at bounding box center [228, 108] width 245 height 13
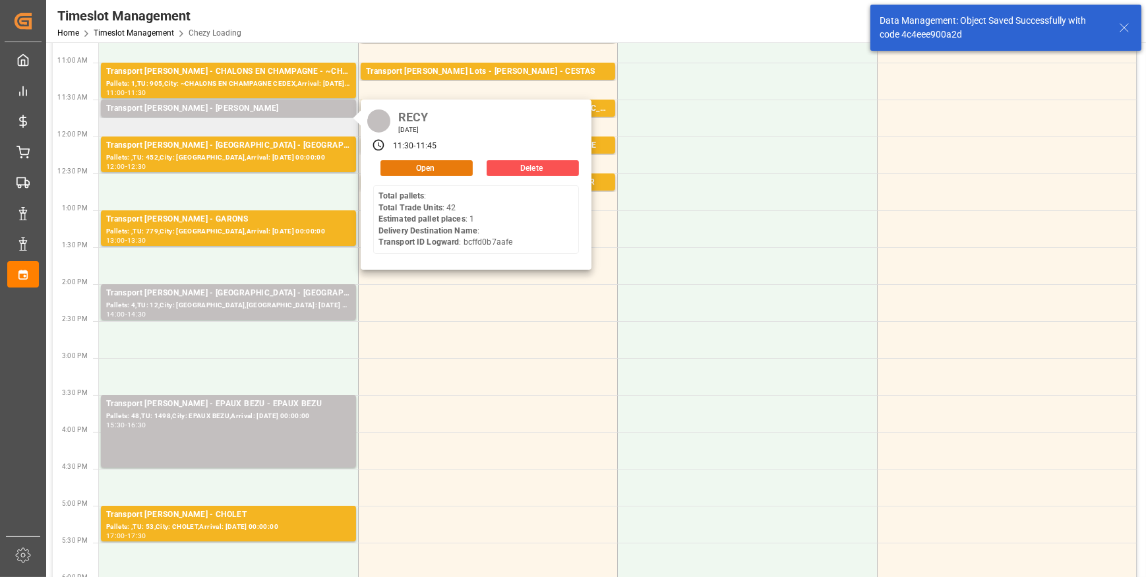
click at [462, 164] on button "Open" at bounding box center [426, 168] width 92 height 16
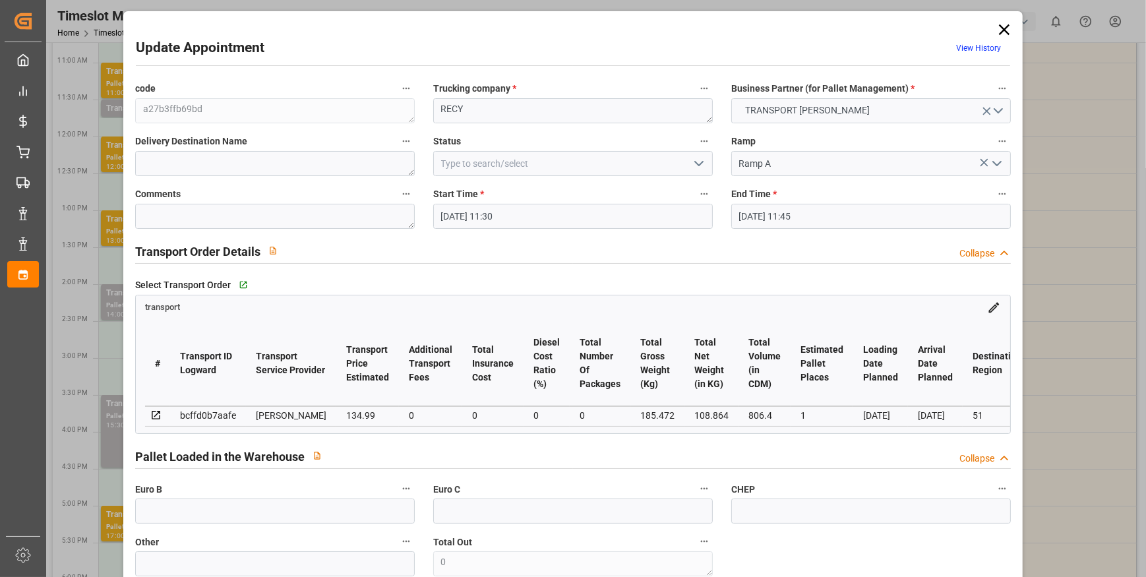
click at [692, 158] on icon "open menu" at bounding box center [699, 164] width 16 height 16
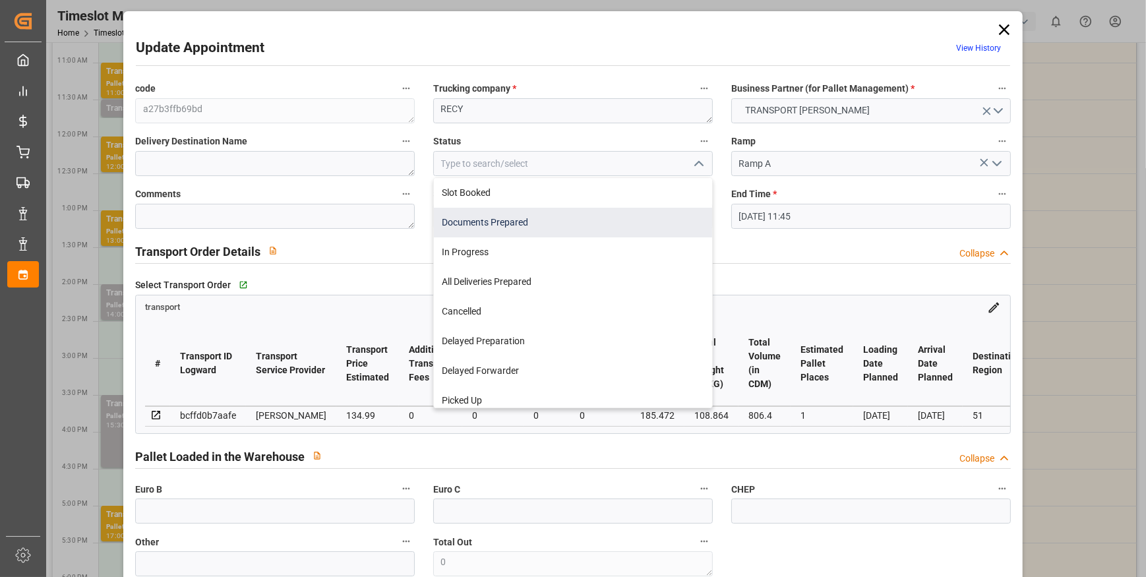
click at [539, 222] on div "Documents Prepared" at bounding box center [573, 223] width 278 height 30
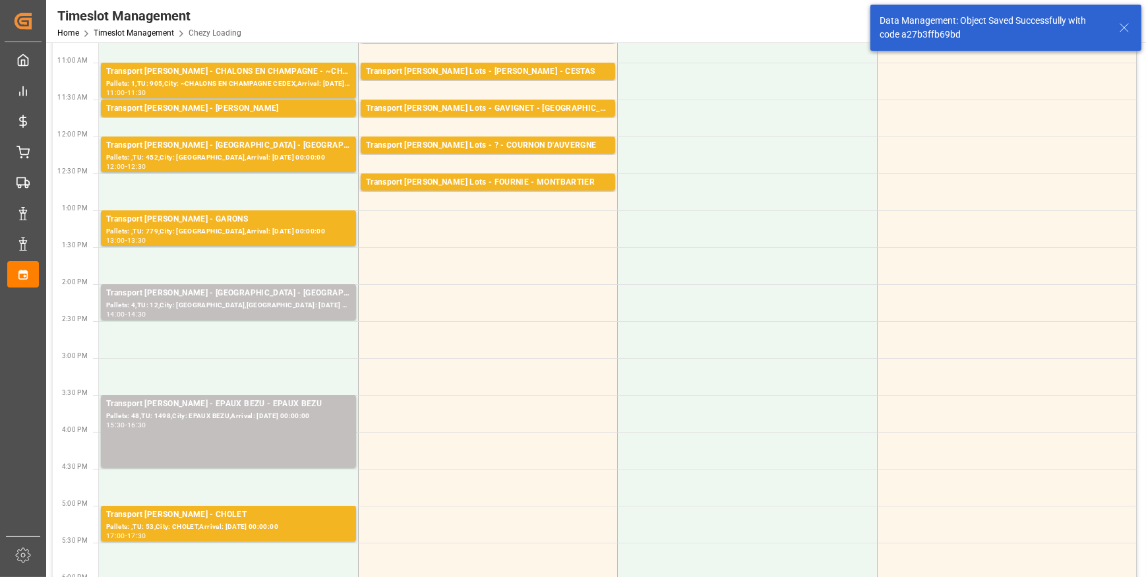
click at [206, 409] on div "Transport [PERSON_NAME] - EPAUX BEZU - EPAUX BEZU" at bounding box center [228, 404] width 245 height 13
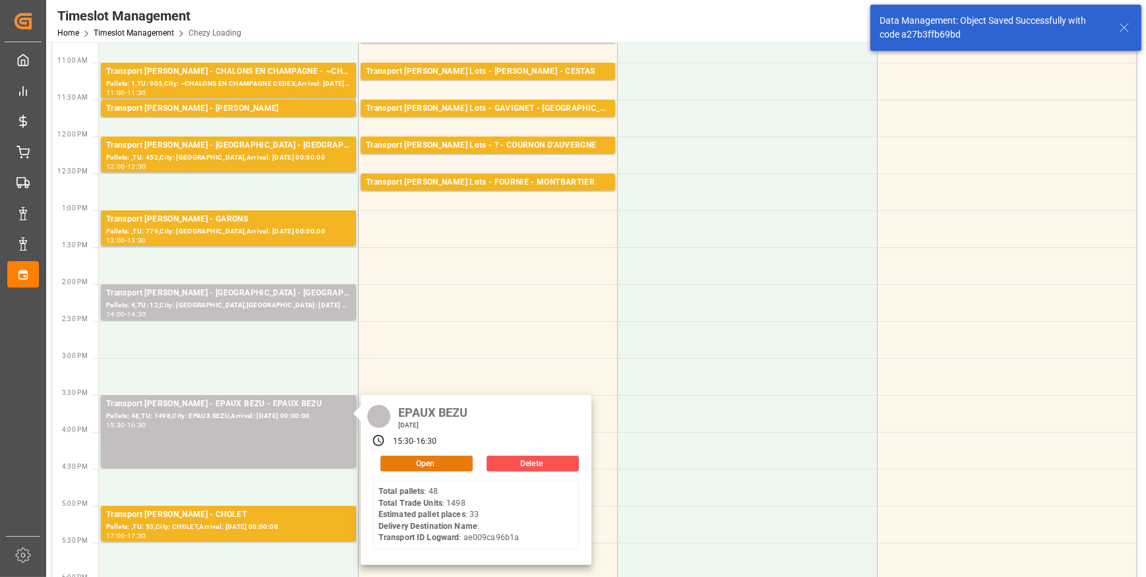
click at [404, 459] on button "Open" at bounding box center [426, 464] width 92 height 16
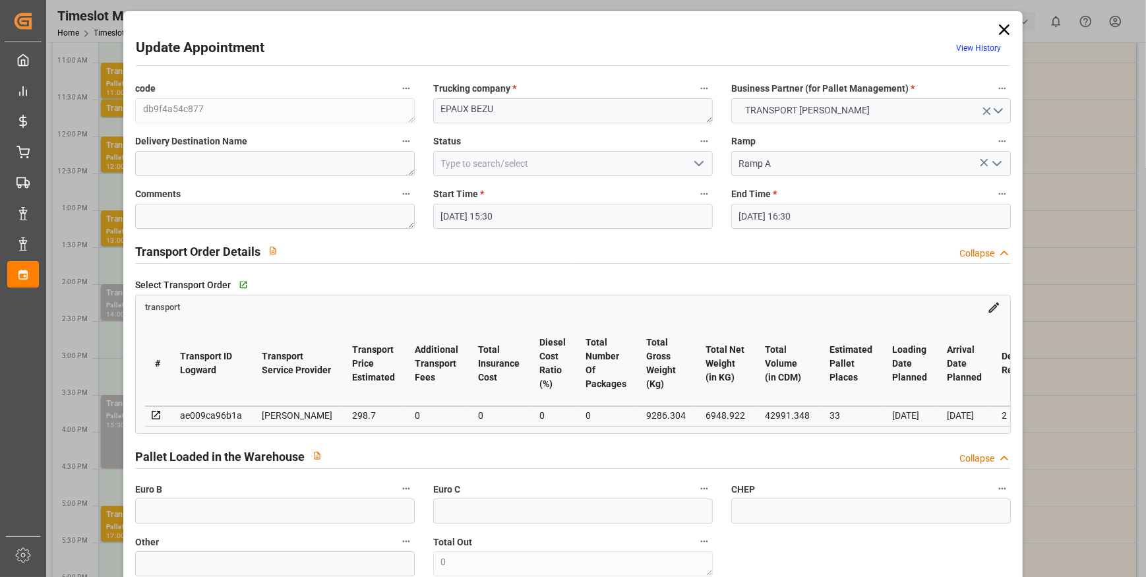
click at [695, 162] on polyline "open menu" at bounding box center [699, 164] width 8 height 4
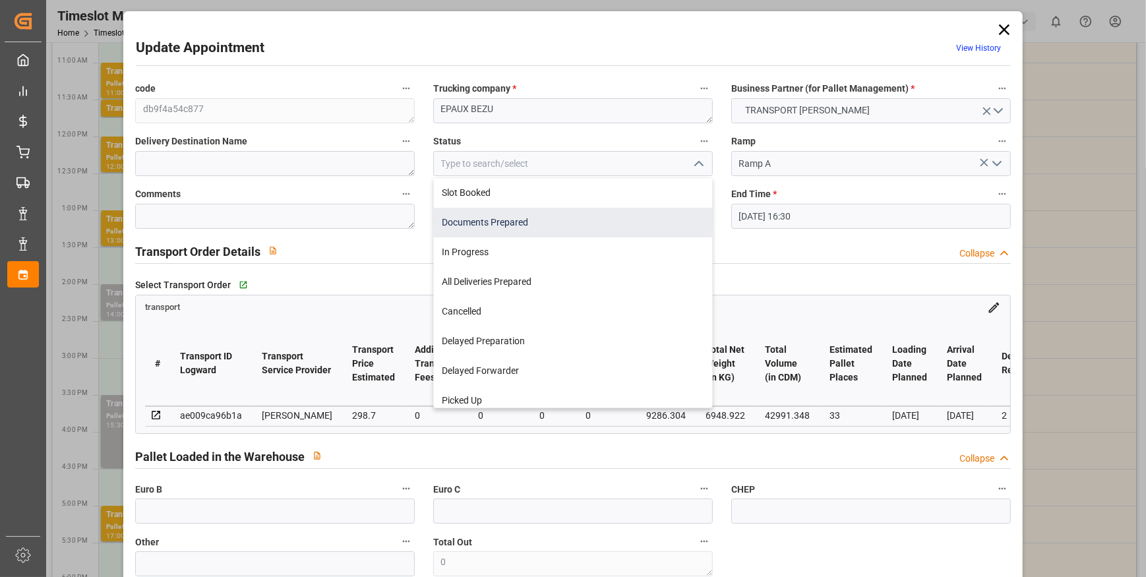
click at [522, 226] on div "Documents Prepared" at bounding box center [573, 223] width 278 height 30
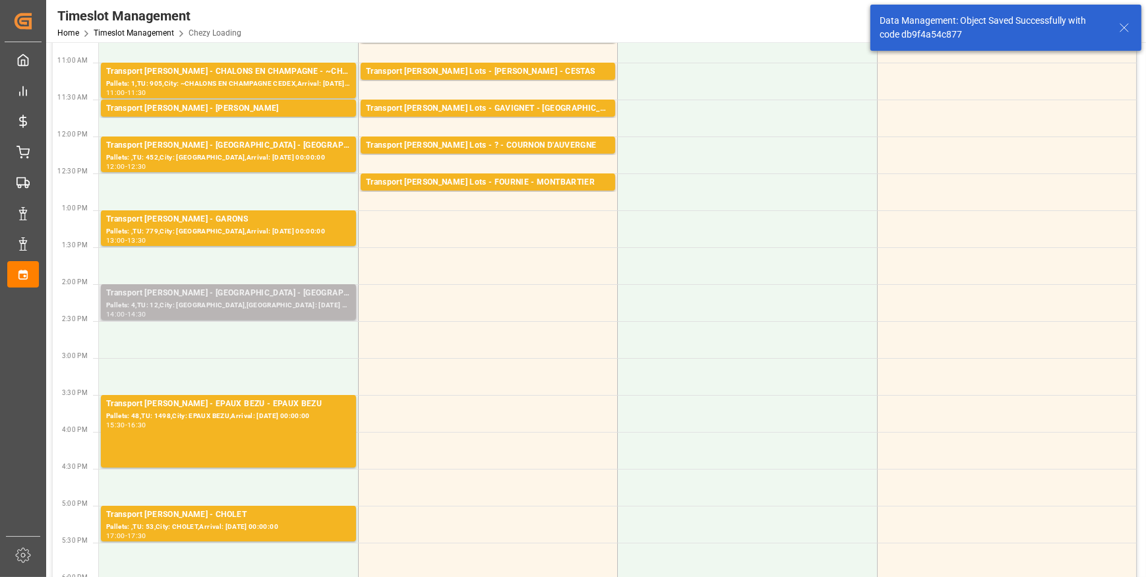
click at [226, 301] on div "Pallets: 4,TU: 12,City: Le Plessis Belle ville,Arrival: 2025-09-23 00:00:00" at bounding box center [228, 305] width 245 height 11
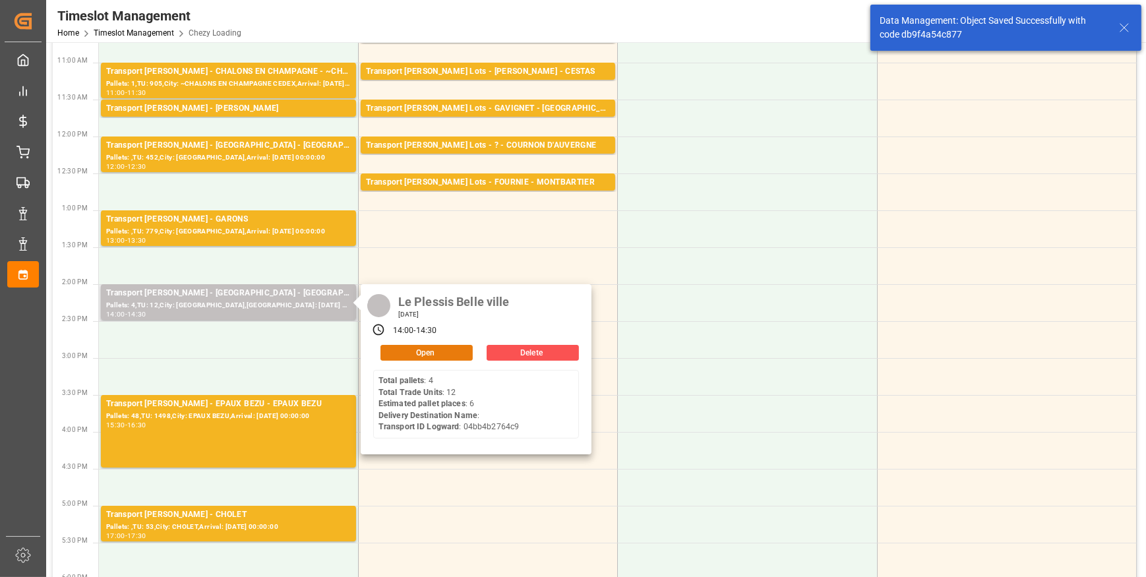
click at [430, 346] on button "Open" at bounding box center [426, 353] width 92 height 16
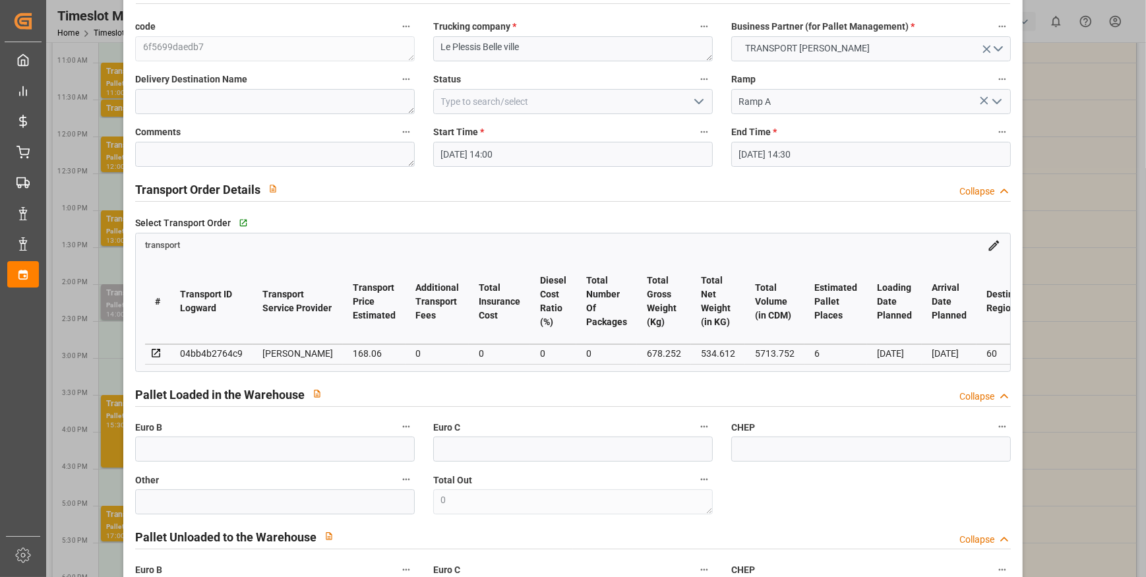
scroll to position [59, 0]
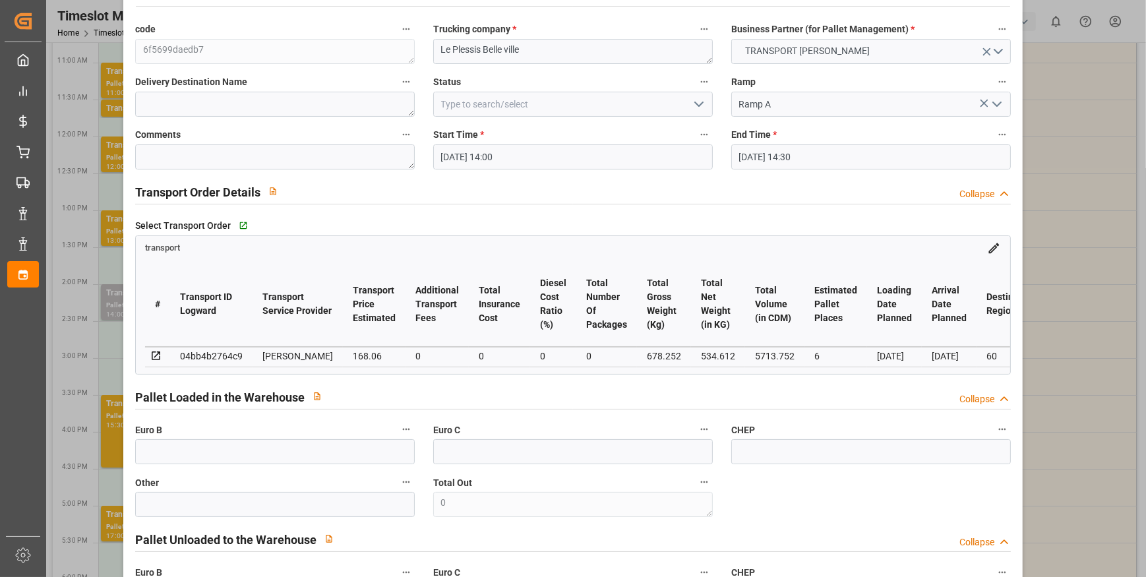
click at [699, 100] on icon "open menu" at bounding box center [699, 104] width 16 height 16
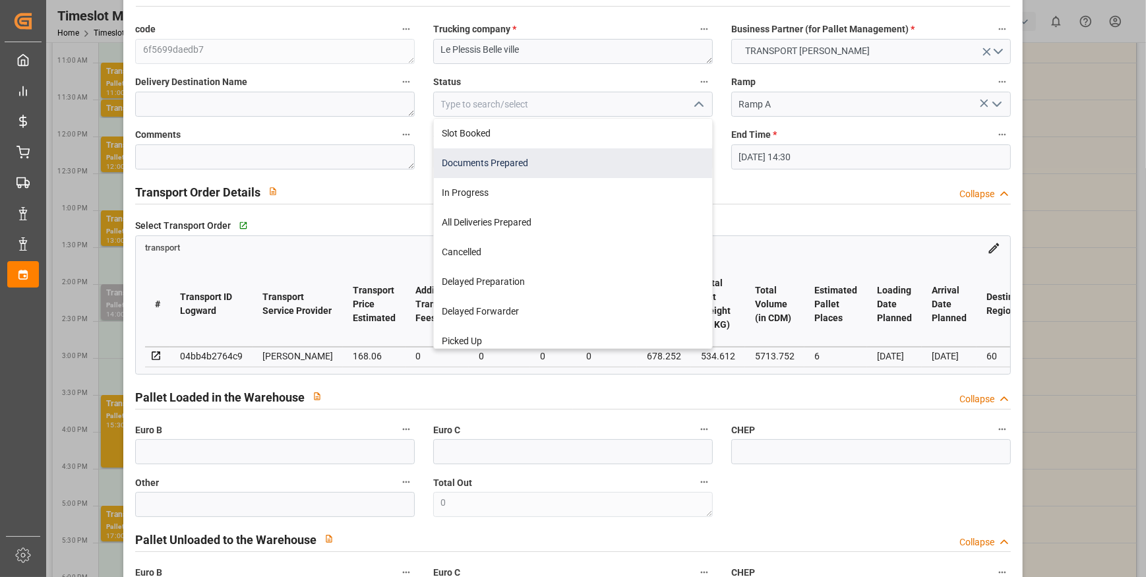
click at [462, 160] on div "Documents Prepared" at bounding box center [573, 163] width 278 height 30
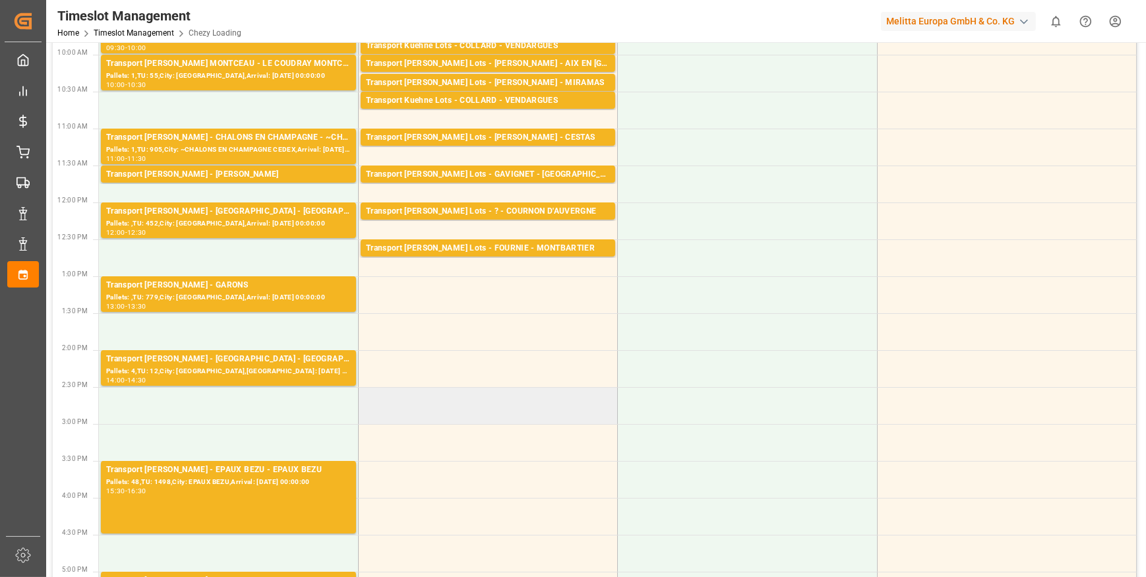
scroll to position [0, 0]
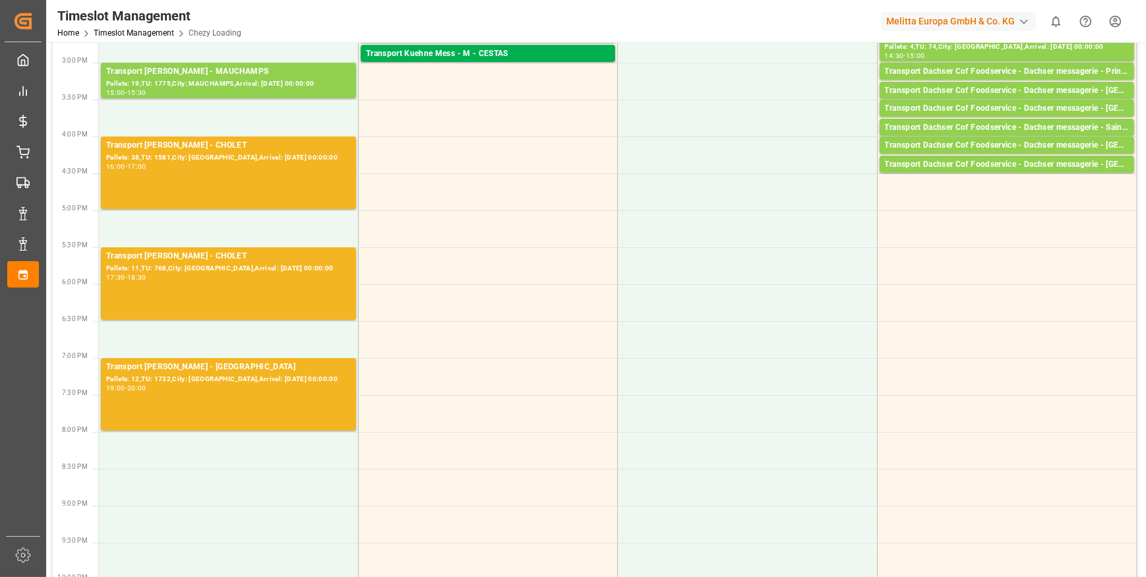
scroll to position [599, 0]
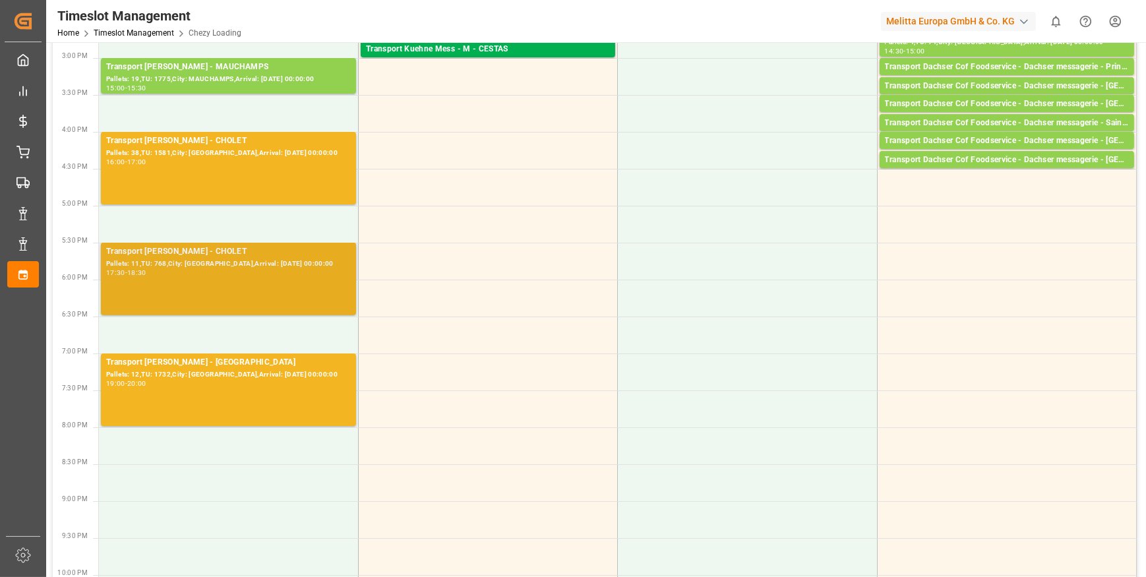
click at [216, 255] on div "Transport [PERSON_NAME] - CHOLET" at bounding box center [228, 251] width 245 height 13
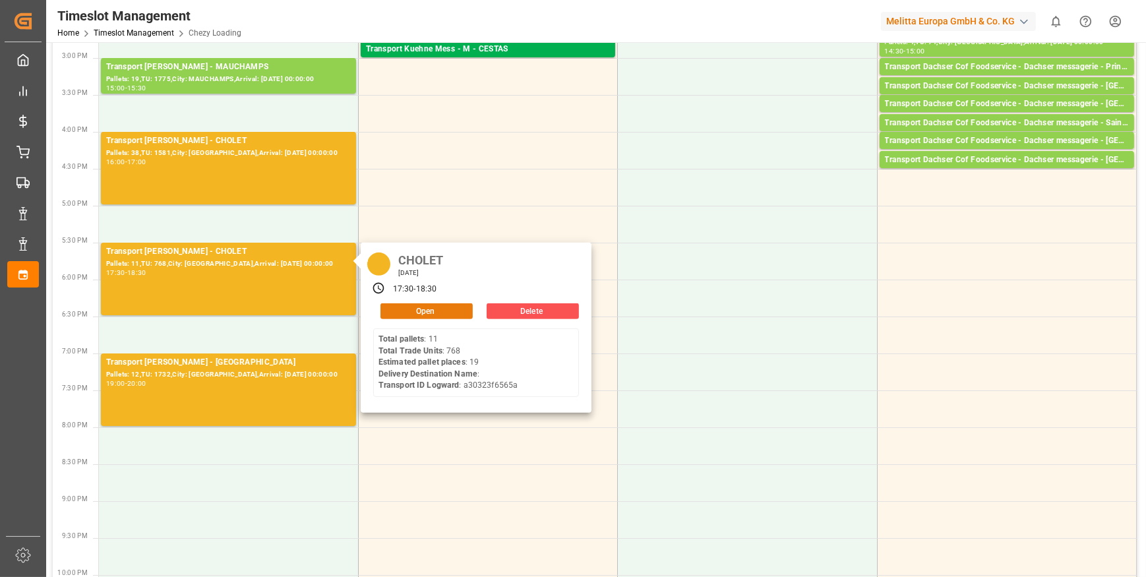
click at [390, 309] on button "Open" at bounding box center [426, 311] width 92 height 16
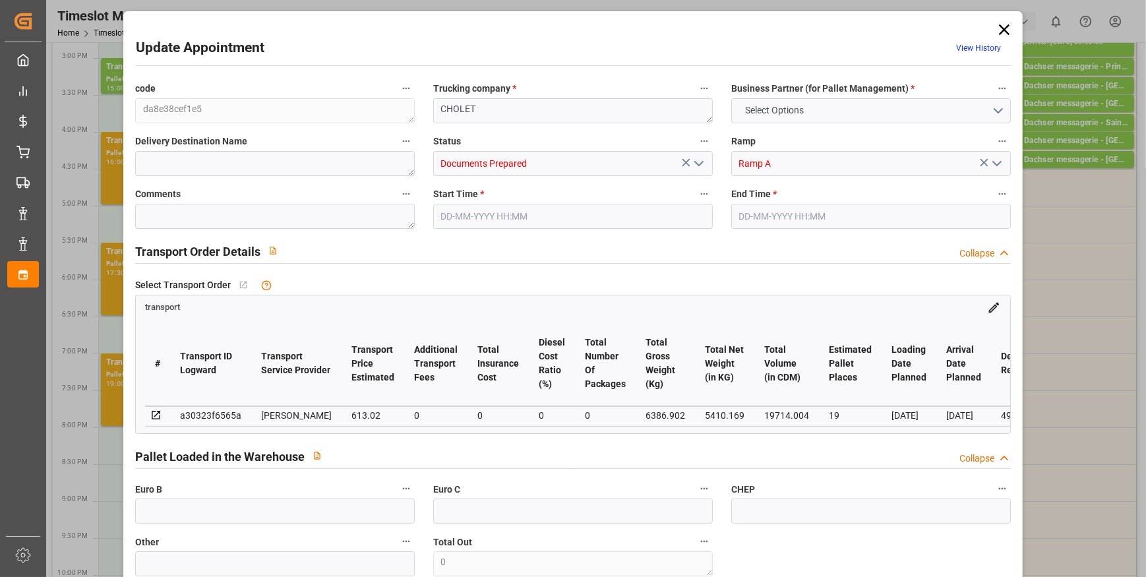
type input "19"
type input "613.02"
type input "0"
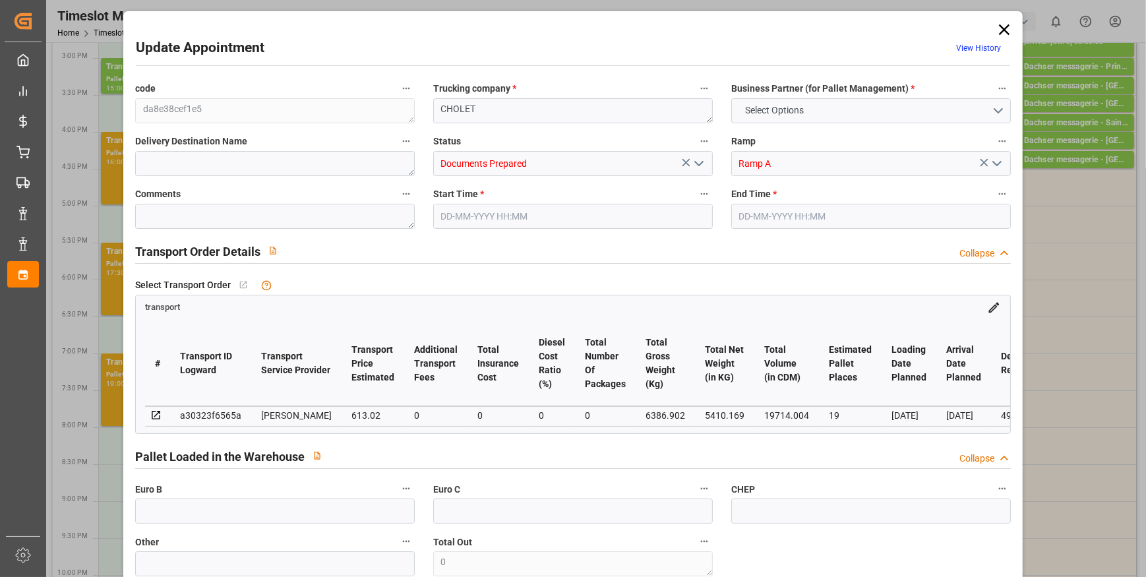
type input "592.2999"
type input "-20.7201"
type input "0"
type input "5410.169"
type input "7408.582"
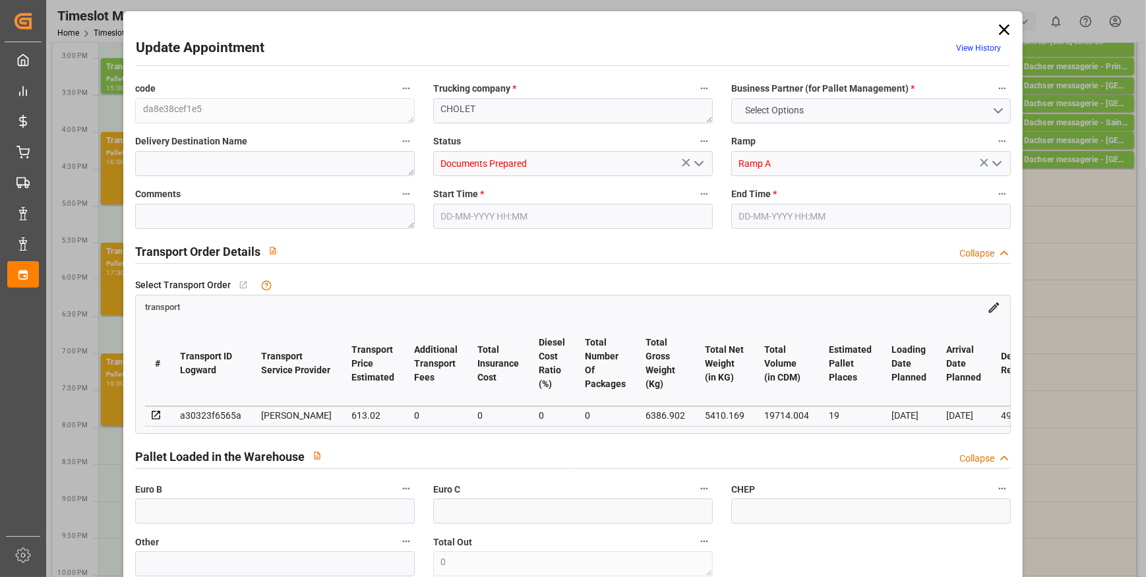
type input "19714.004"
type input "49"
type input "11"
type input "768"
type input "33"
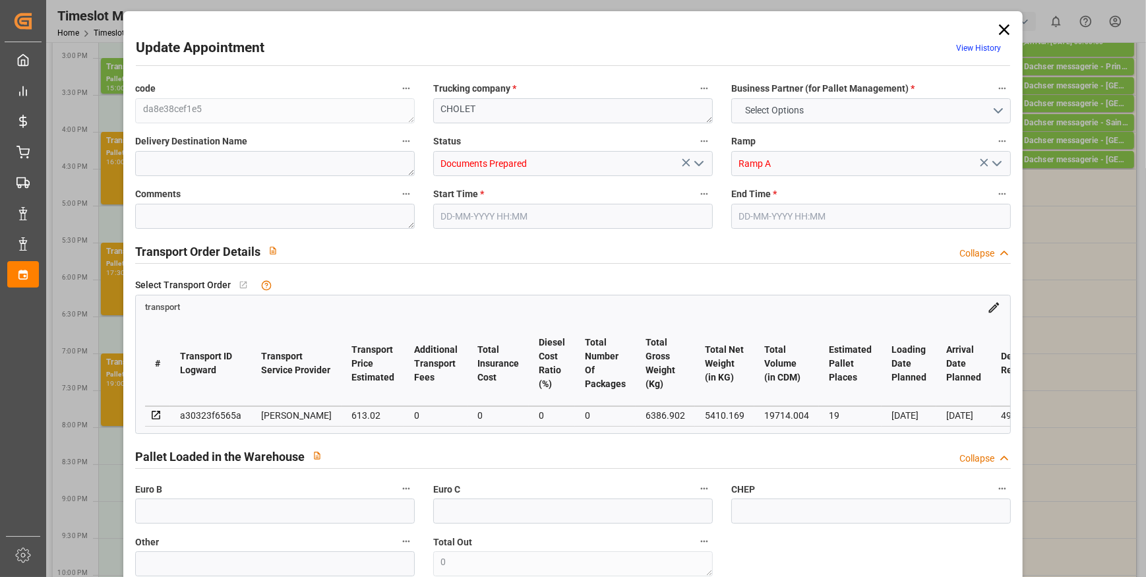
type input "101"
type input "6386.902"
type input "0"
type input "4710.8598"
type input "0"
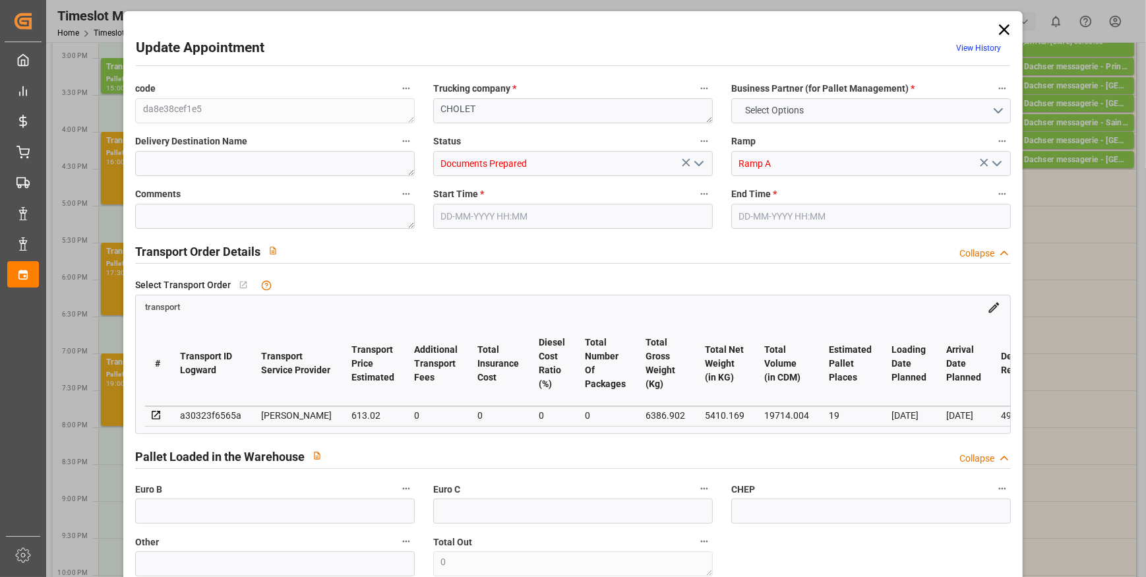
type input "0"
type input "21"
type input "35"
type input "[DATE] 17:30"
type input "[DATE] 18:30"
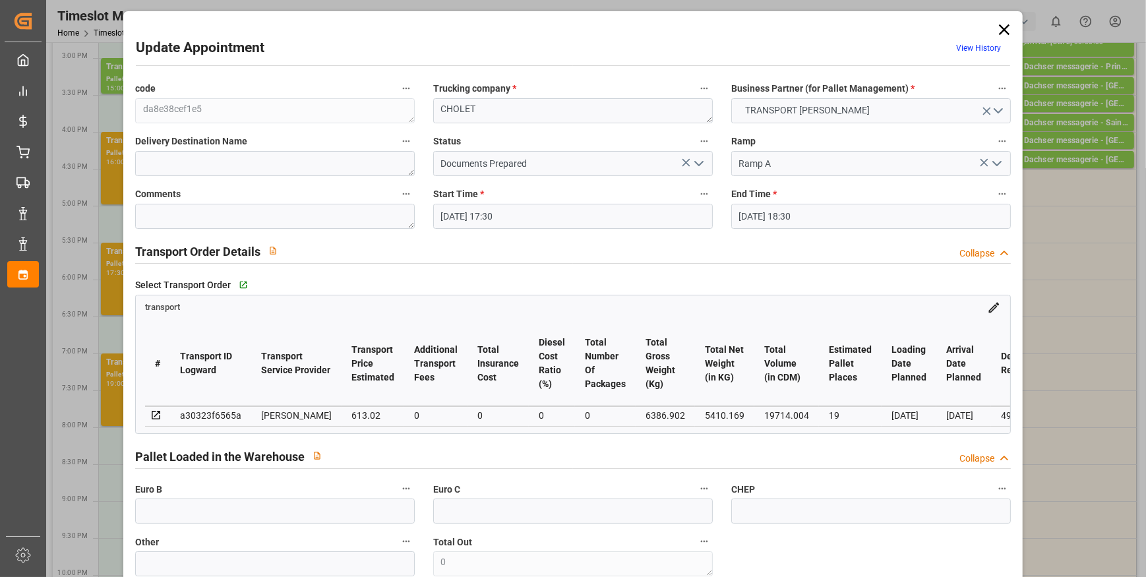
type input "[DATE] 13:41"
type input "[DATE] 11:41"
type input "[DATE]"
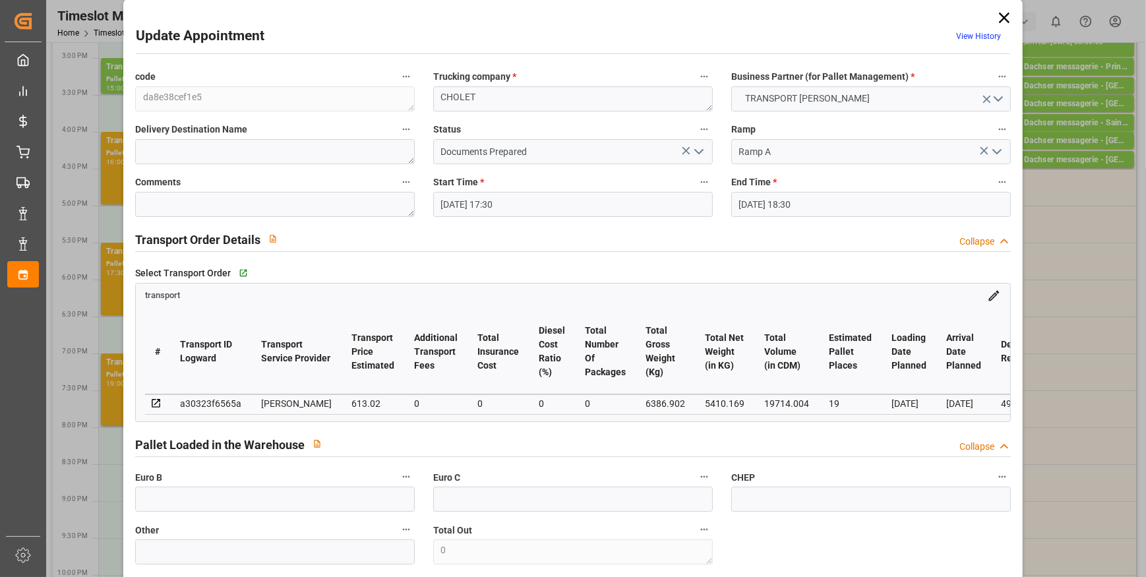
scroll to position [0, 0]
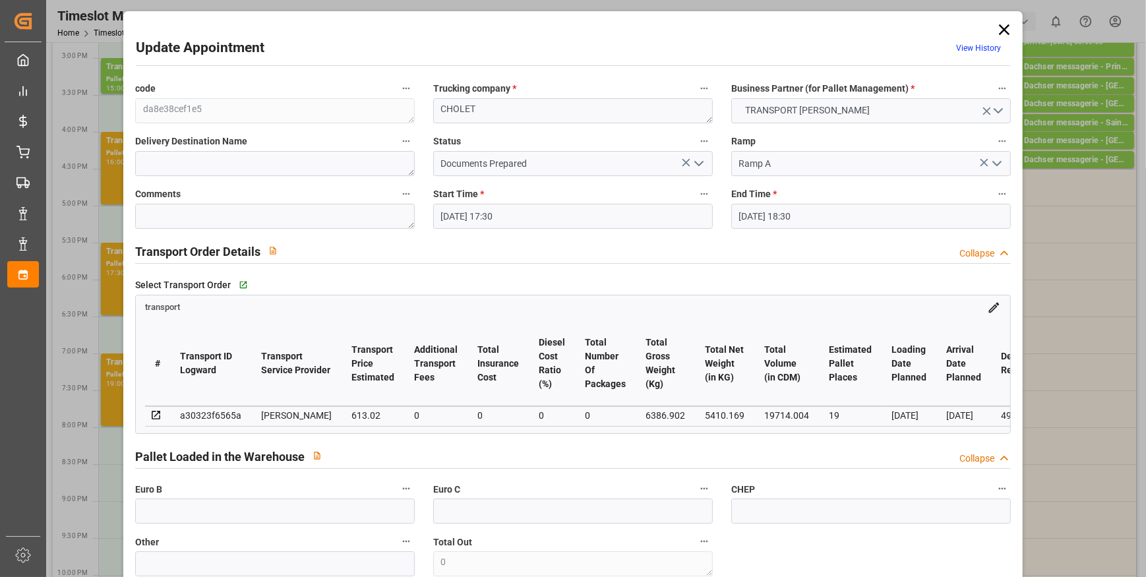
click at [697, 163] on icon "open menu" at bounding box center [699, 164] width 16 height 16
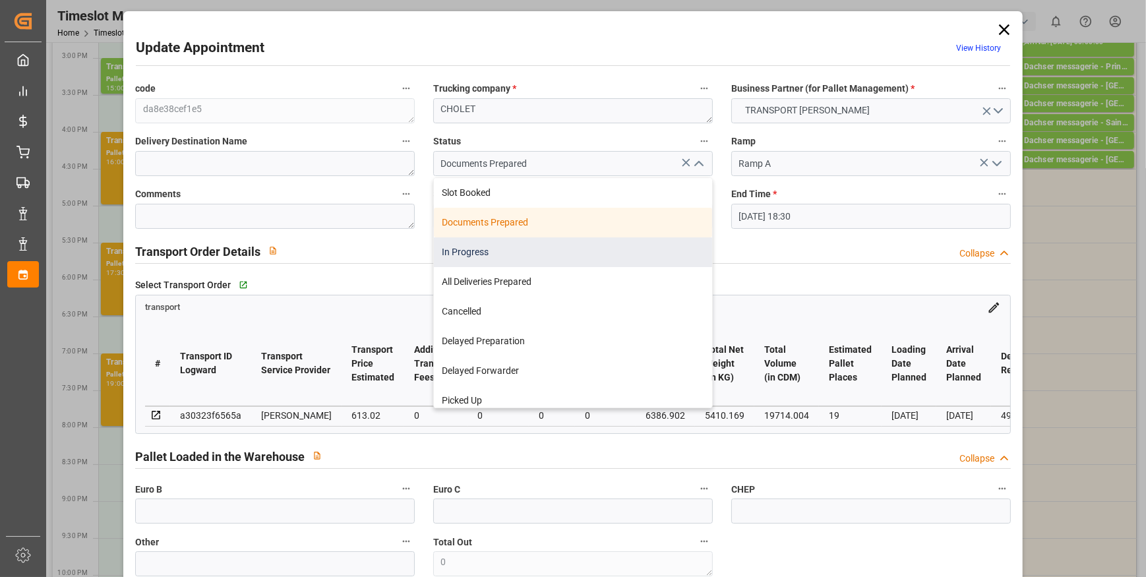
click at [501, 247] on div "In Progress" at bounding box center [573, 252] width 278 height 30
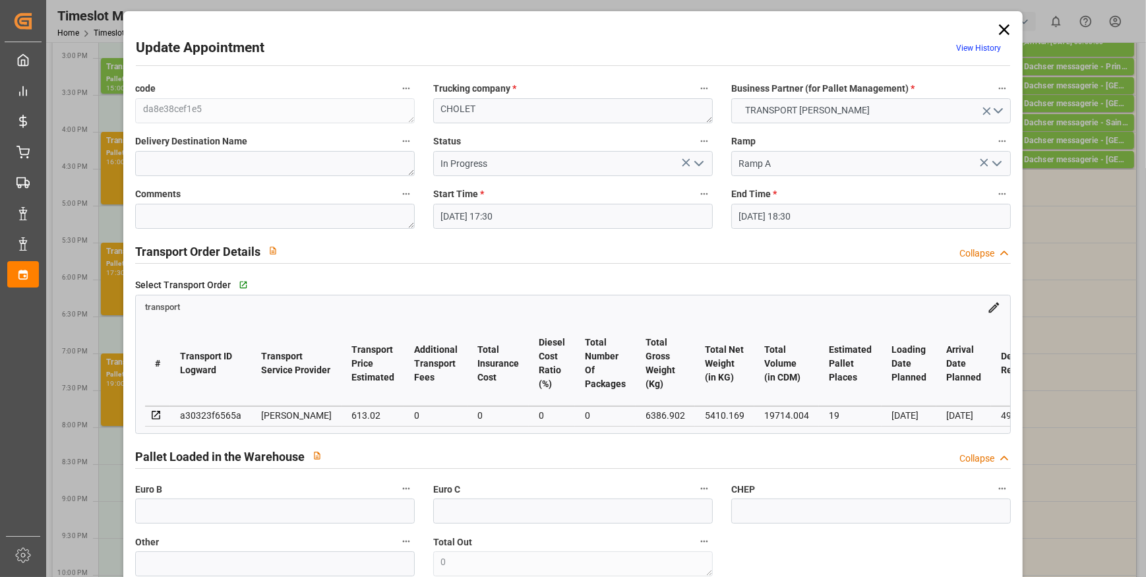
type input "In Progress"
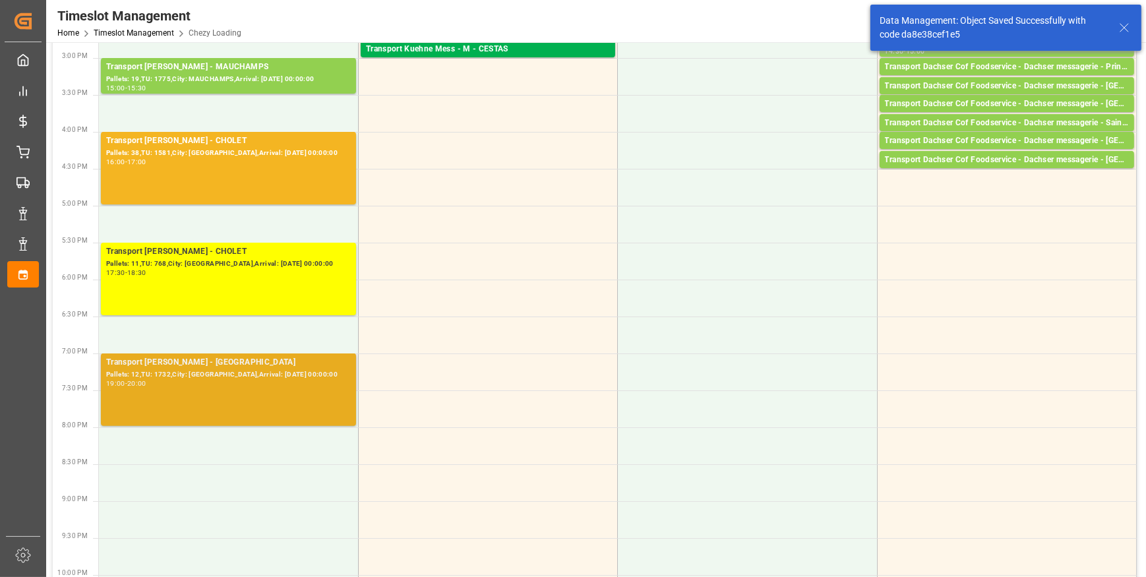
click at [251, 372] on div "Pallets: 12,TU: 1732,City: [GEOGRAPHIC_DATA],Arrival: [DATE] 00:00:00" at bounding box center [228, 374] width 245 height 11
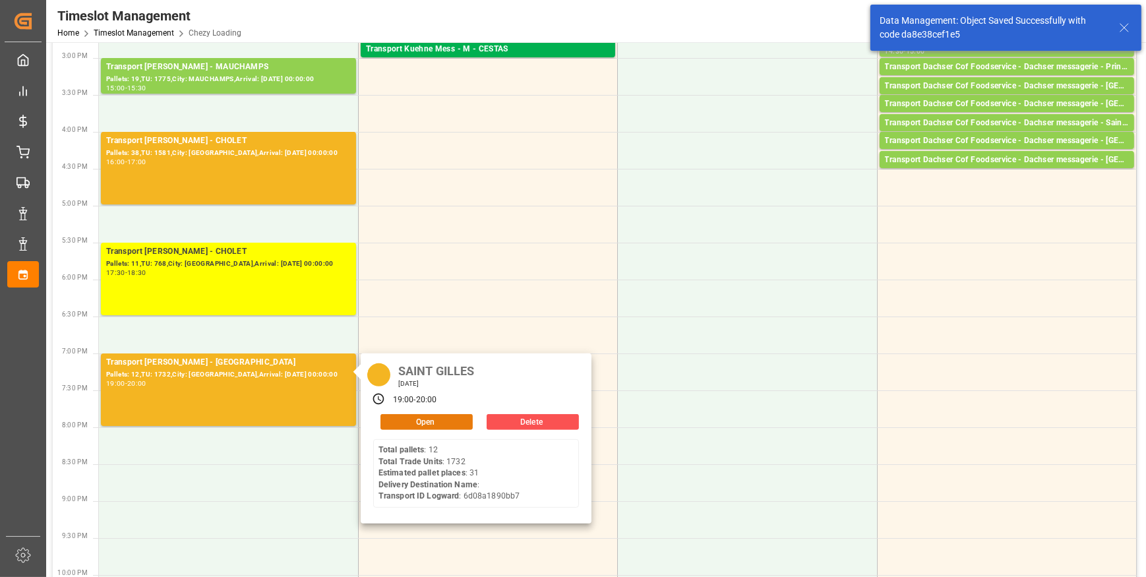
click at [406, 417] on button "Open" at bounding box center [426, 422] width 92 height 16
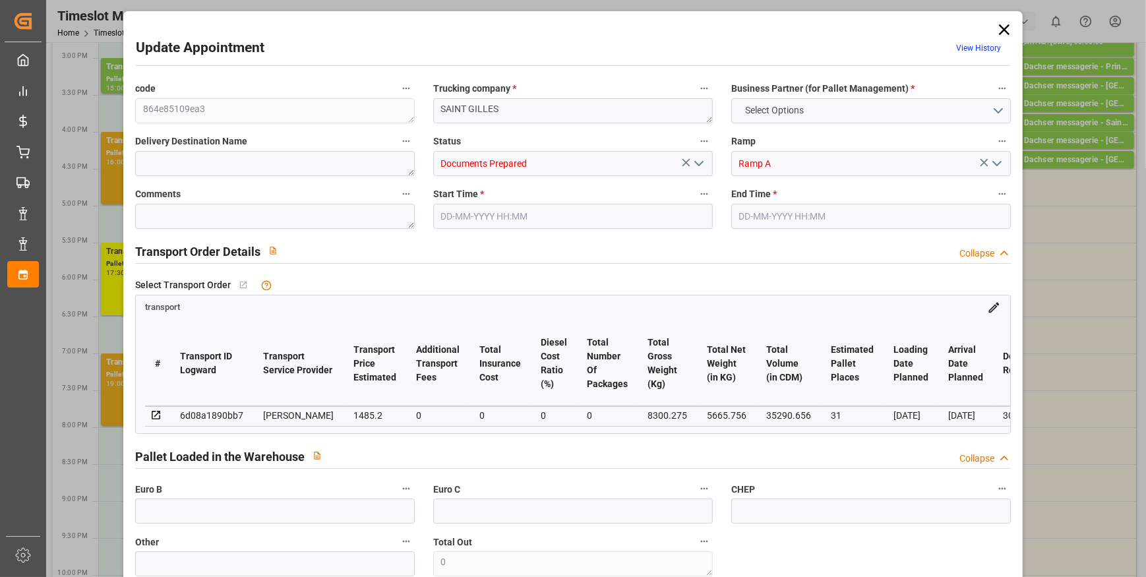
type input "31"
type input "1485.2"
type input "0"
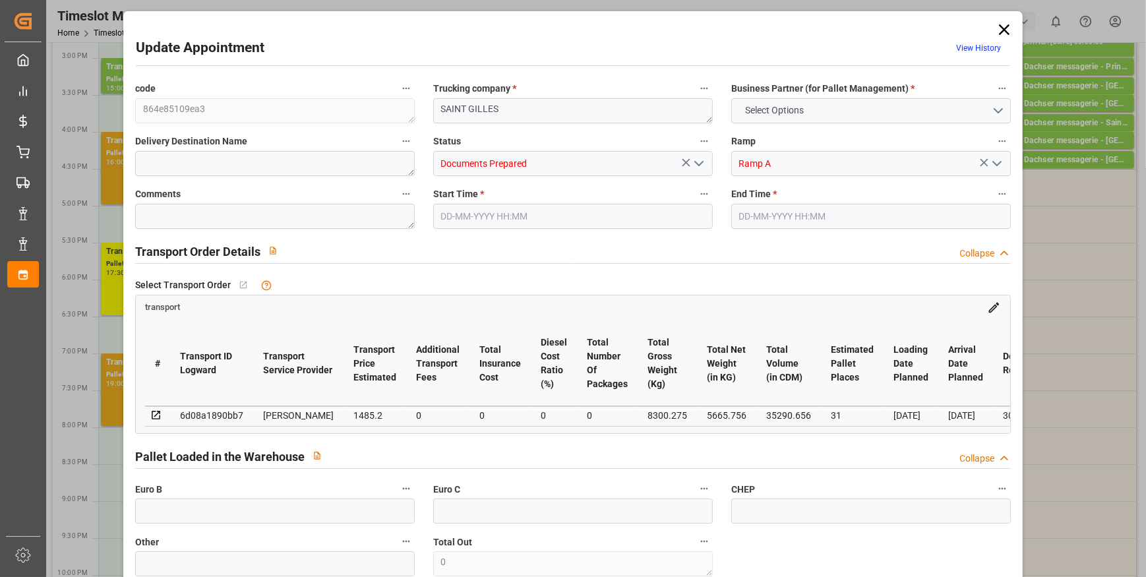
type input "1435.0002"
type input "-50.1998"
type input "0"
type input "5665.756"
type input "9577"
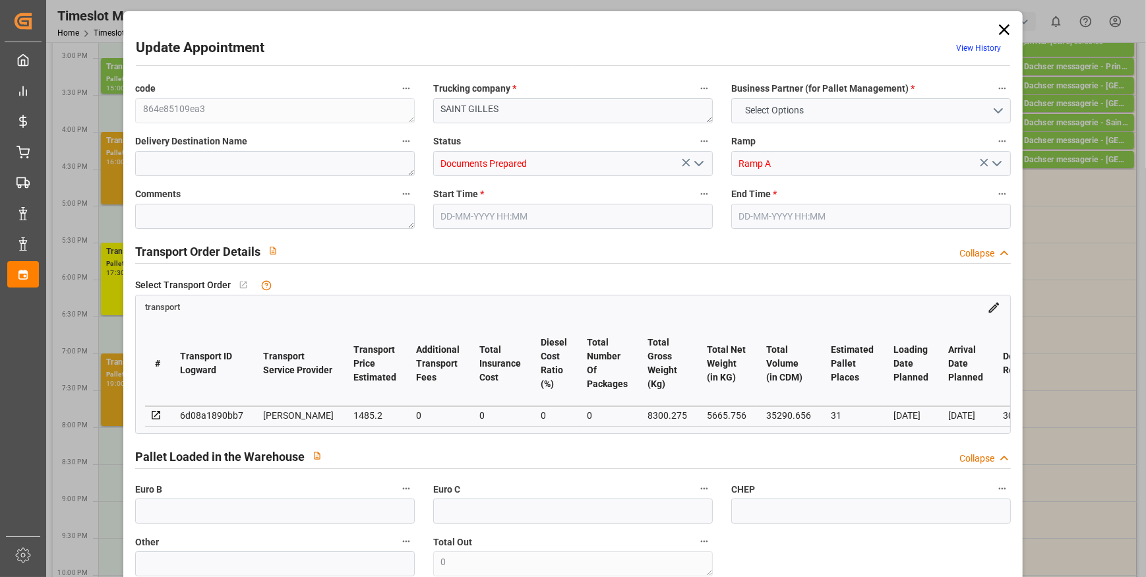
type input "35290.656"
type input "30"
type input "12"
type input "1732"
type input "32"
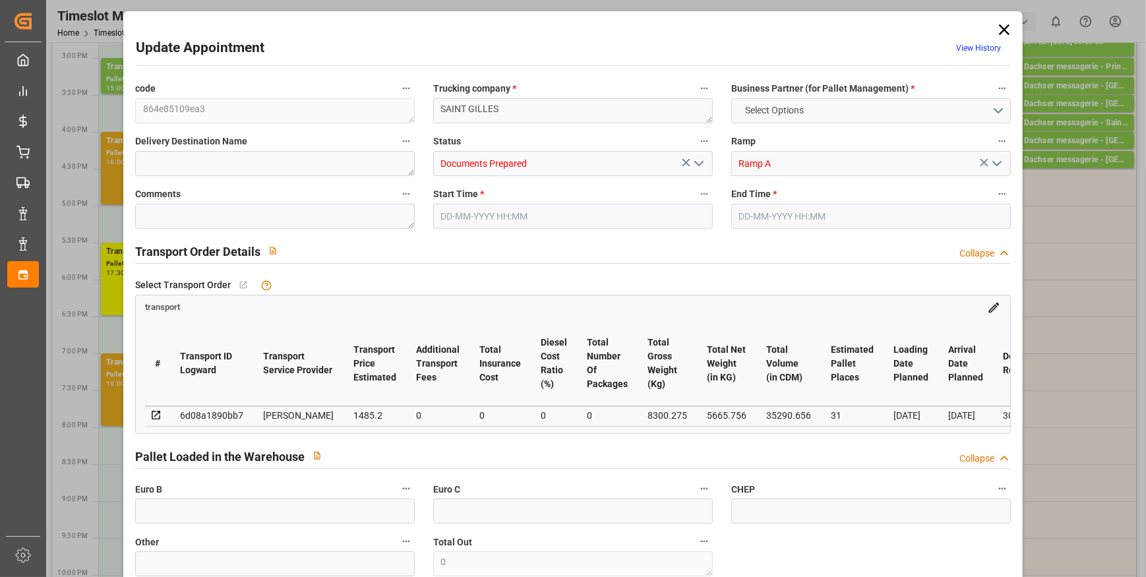
type input "101"
type input "8300.275"
type input "0"
type input "4710.8598"
type input "0"
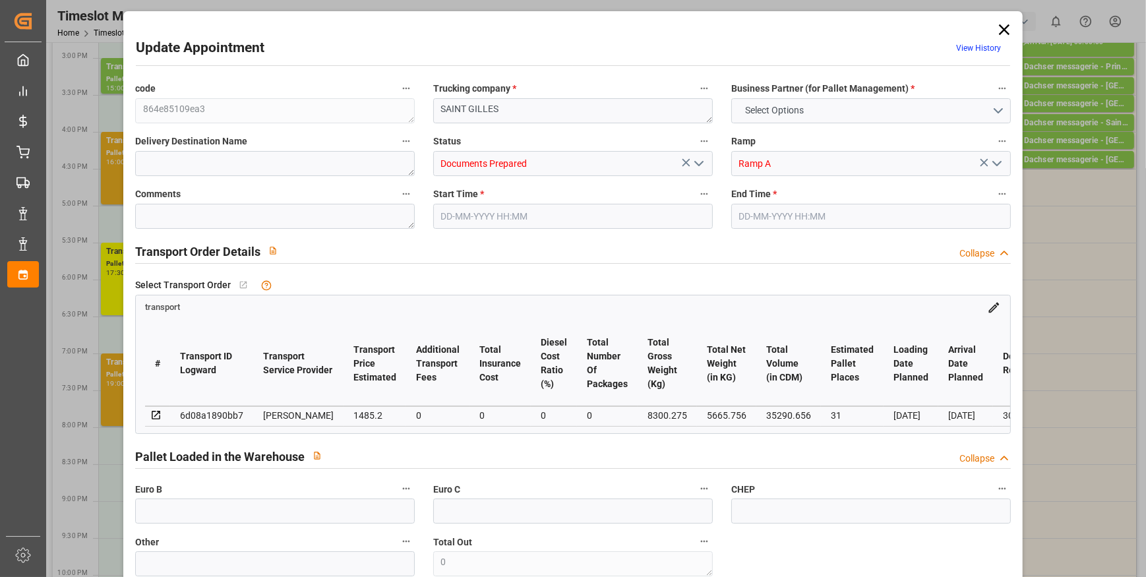
type input "0"
type input "21"
type input "35"
type input "[DATE] 19:00"
type input "[DATE] 20:00"
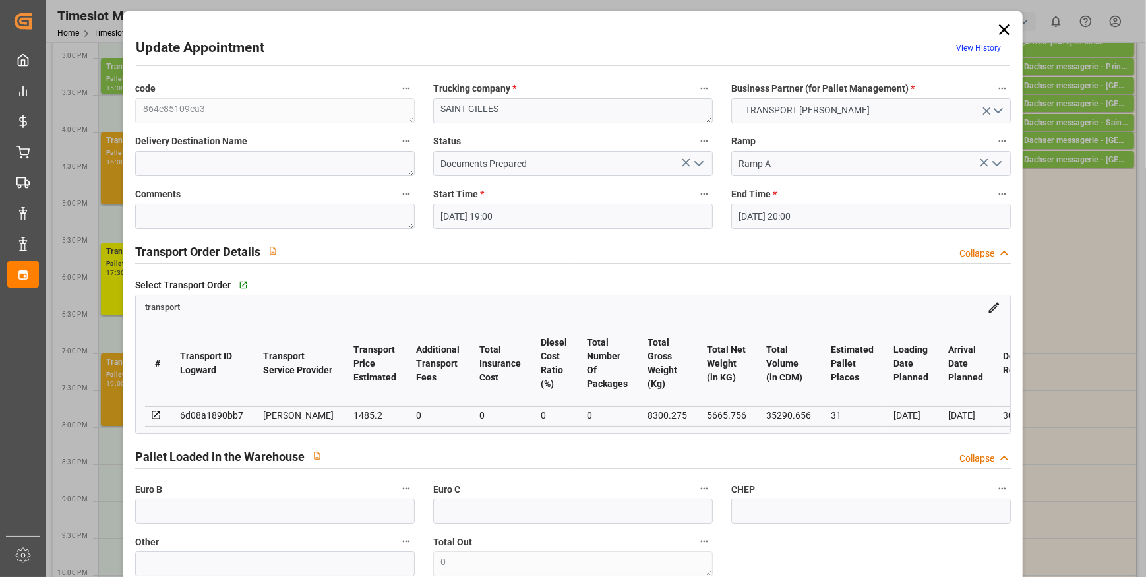
type input "[DATE] 13:41"
type input "[DATE] 11:40"
type input "[DATE]"
click at [693, 165] on icon "open menu" at bounding box center [699, 164] width 16 height 16
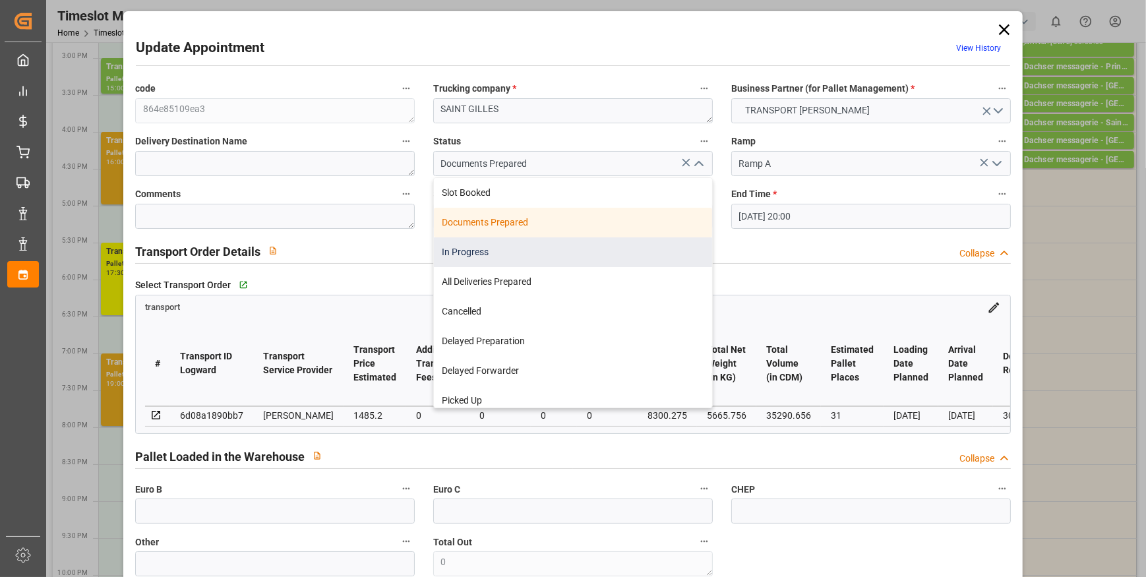
click at [488, 255] on div "In Progress" at bounding box center [573, 252] width 278 height 30
type input "In Progress"
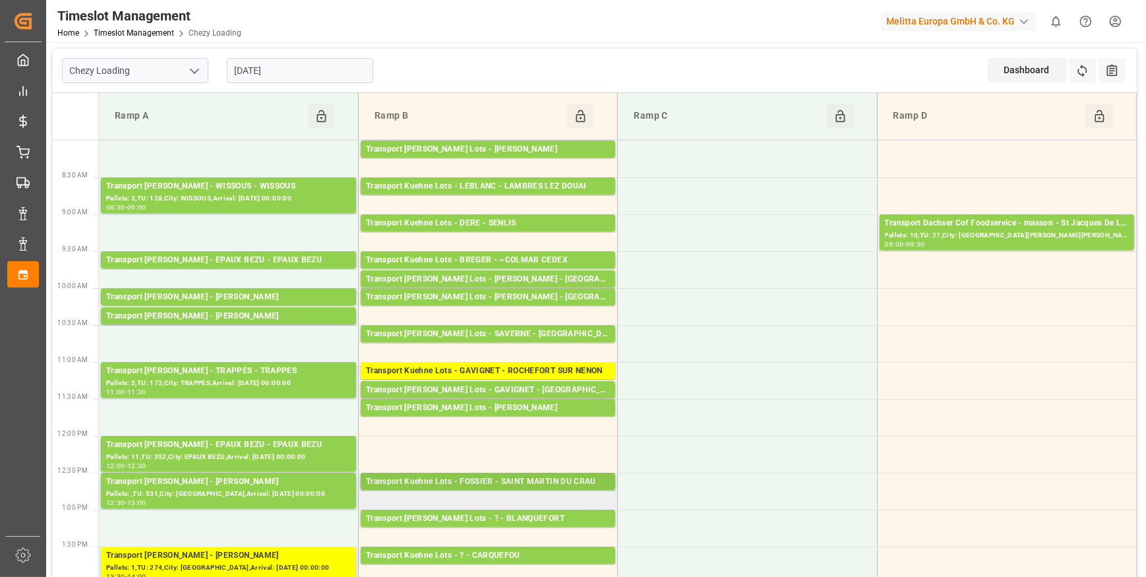
click at [520, 479] on div "Transport Kuehne Lots - FOSSIER - SAINT MARTIN DU CRAU" at bounding box center [488, 481] width 244 height 13
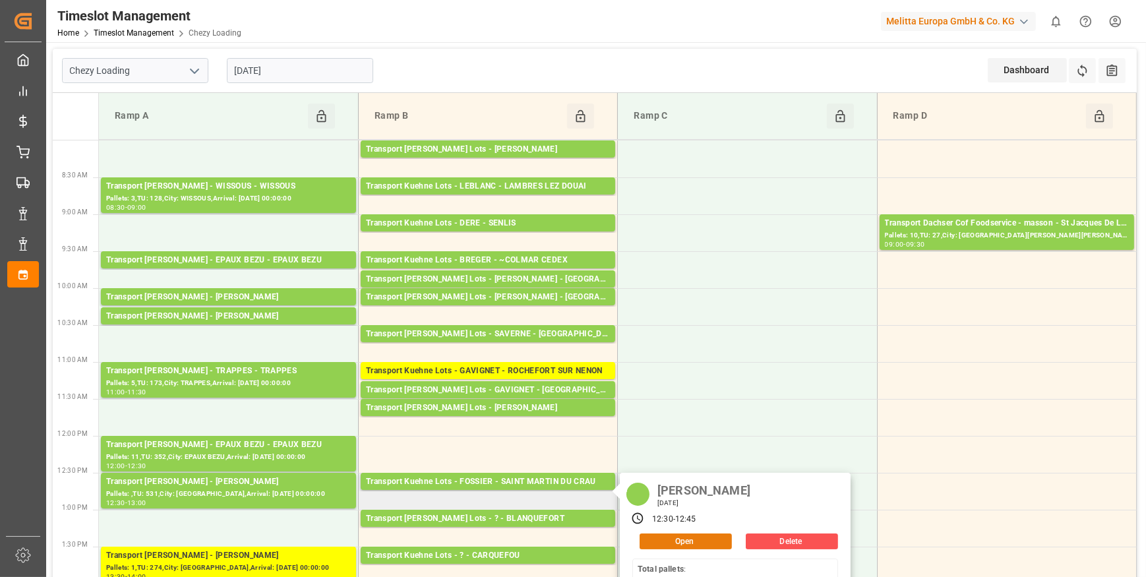
click at [692, 540] on button "Open" at bounding box center [686, 541] width 92 height 16
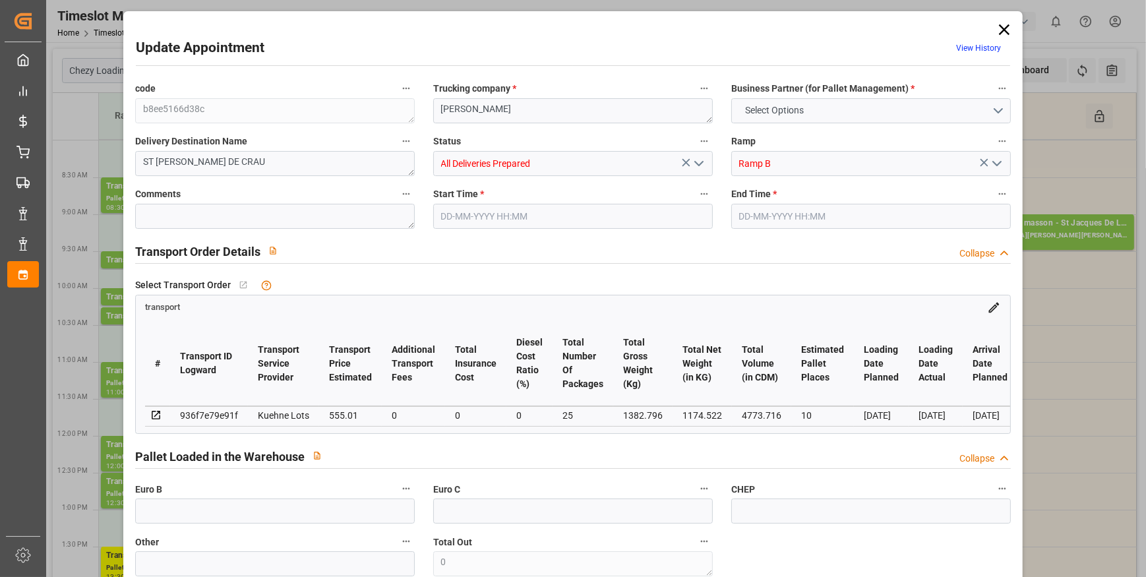
type input "10"
type input "555.01"
type input "0"
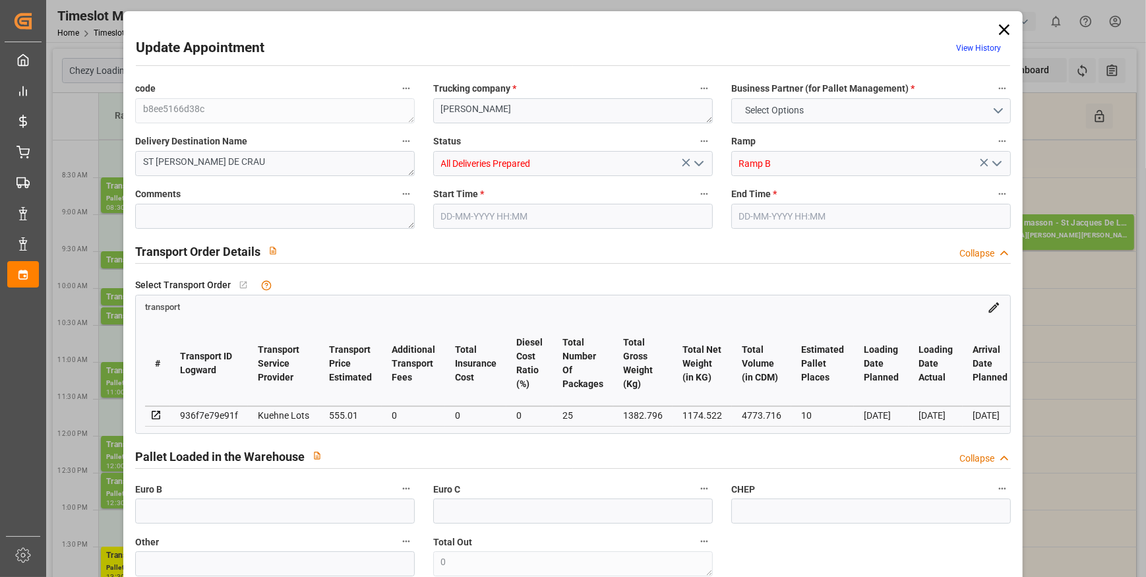
type input "555.01"
type input "0"
type input "25"
type input "1174.522"
type input "2440.796"
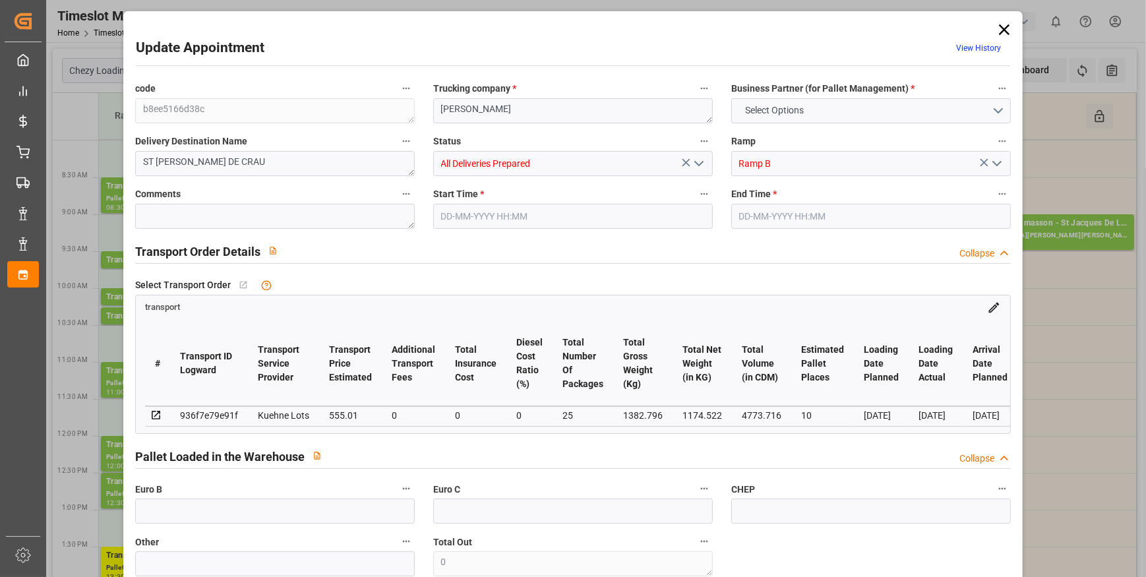
type input "4773.716"
type input "13"
type input "0"
type input "432"
type input "46"
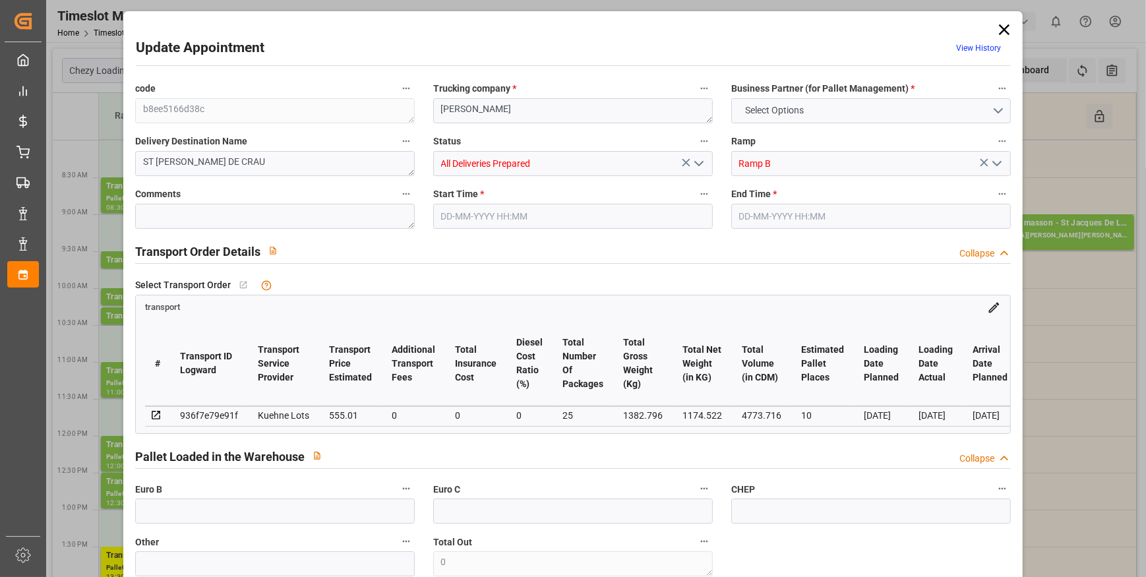
type input "101"
type input "1382.796"
type input "0"
type input "4710.8598"
type input "0"
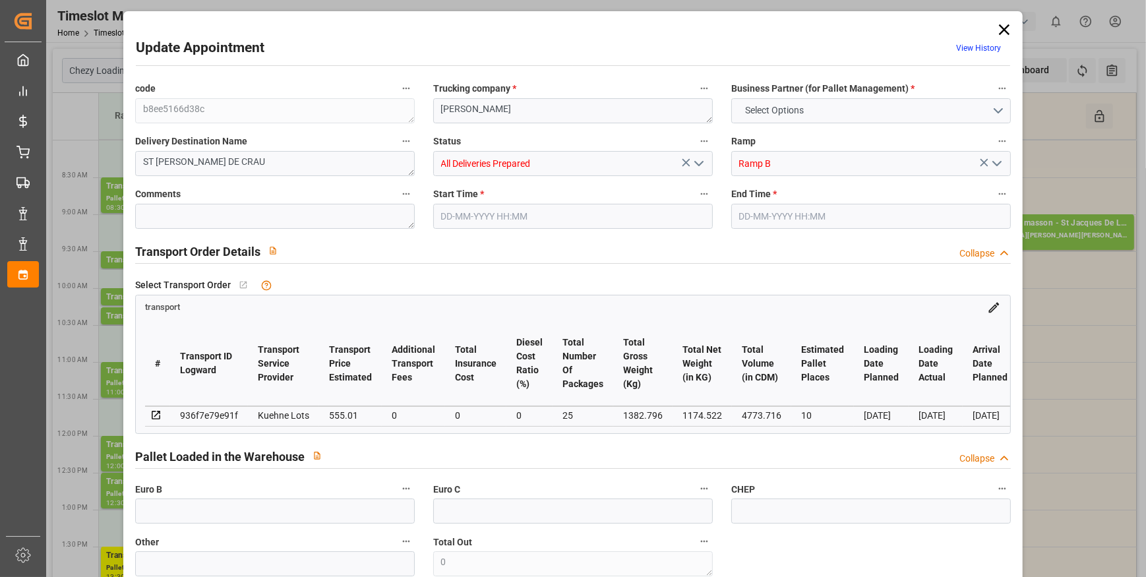
type input "0"
type input "21"
type input "35"
type input "[DATE] 12:30"
type input "[DATE] 12:45"
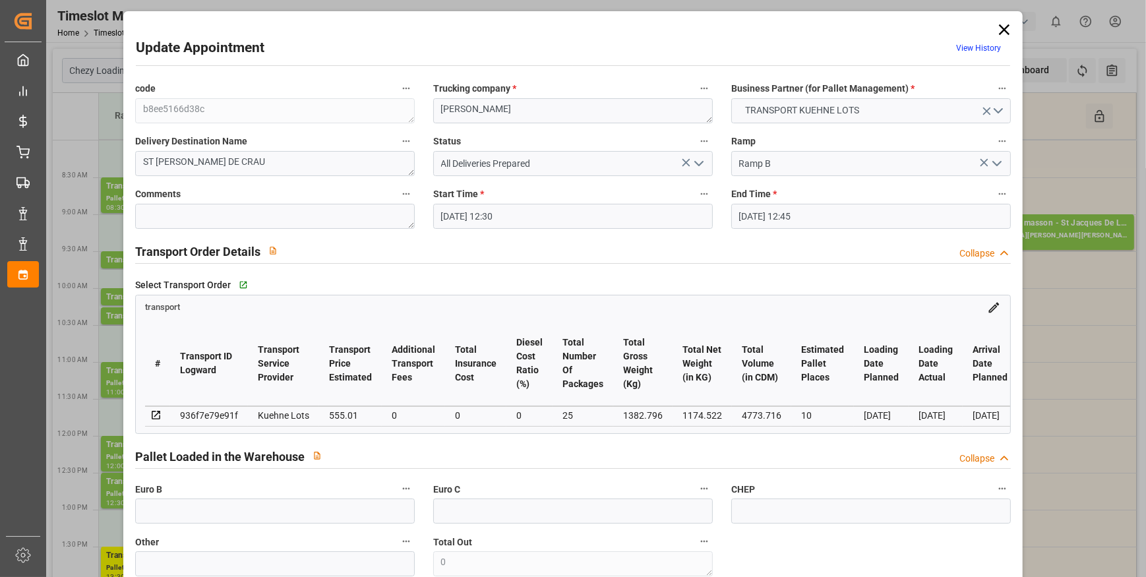
type input "[DATE] 12:53"
type input "[DATE] 11:25"
type input "[DATE]"
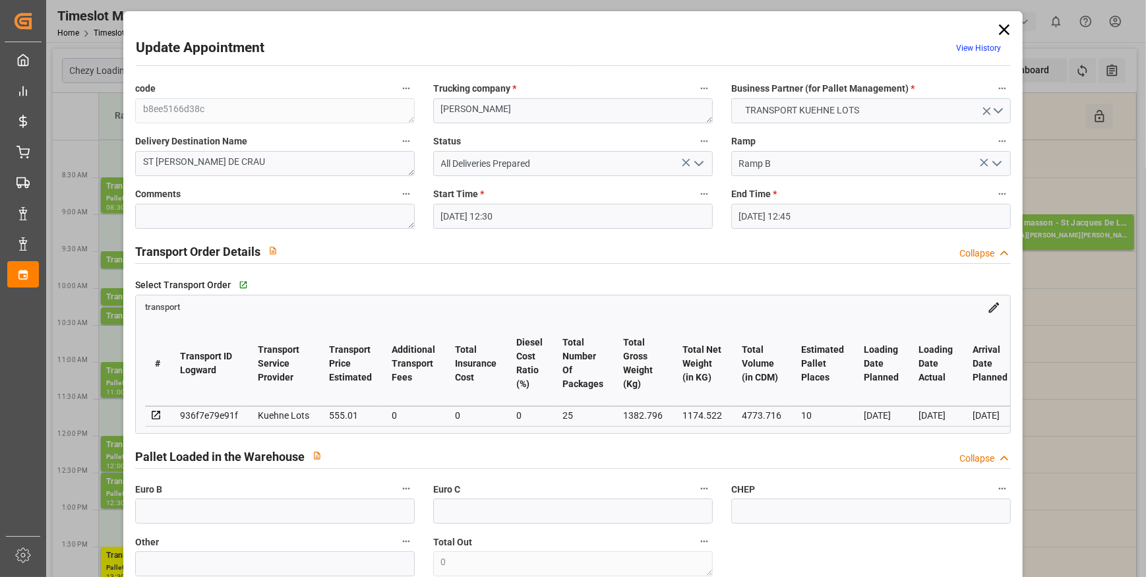
drag, startPoint x: 1000, startPoint y: 29, endPoint x: 956, endPoint y: 72, distance: 61.6
click at [1000, 29] on icon at bounding box center [1004, 29] width 11 height 11
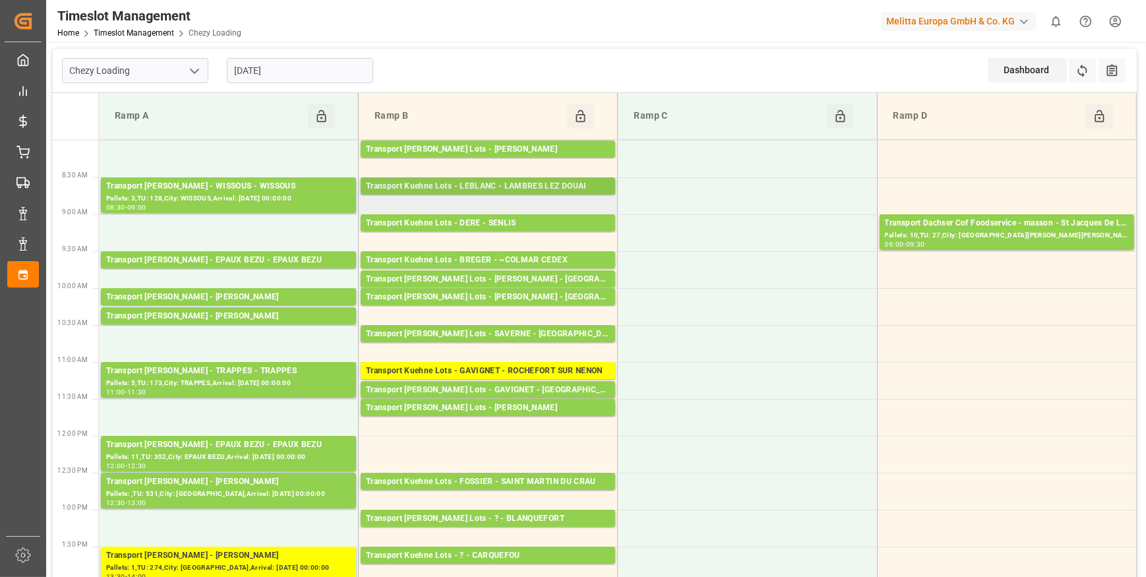
click at [487, 186] on div "Transport Kuehne Lots - LEBLANC - LAMBRES LEZ DOUAI" at bounding box center [488, 186] width 244 height 13
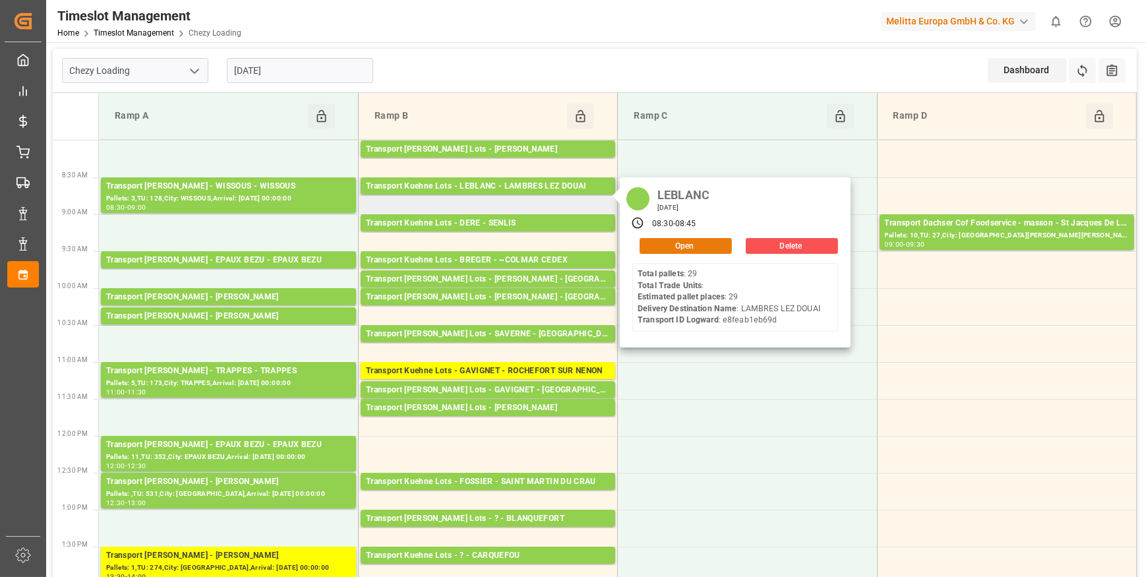
click at [698, 249] on button "Open" at bounding box center [686, 246] width 92 height 16
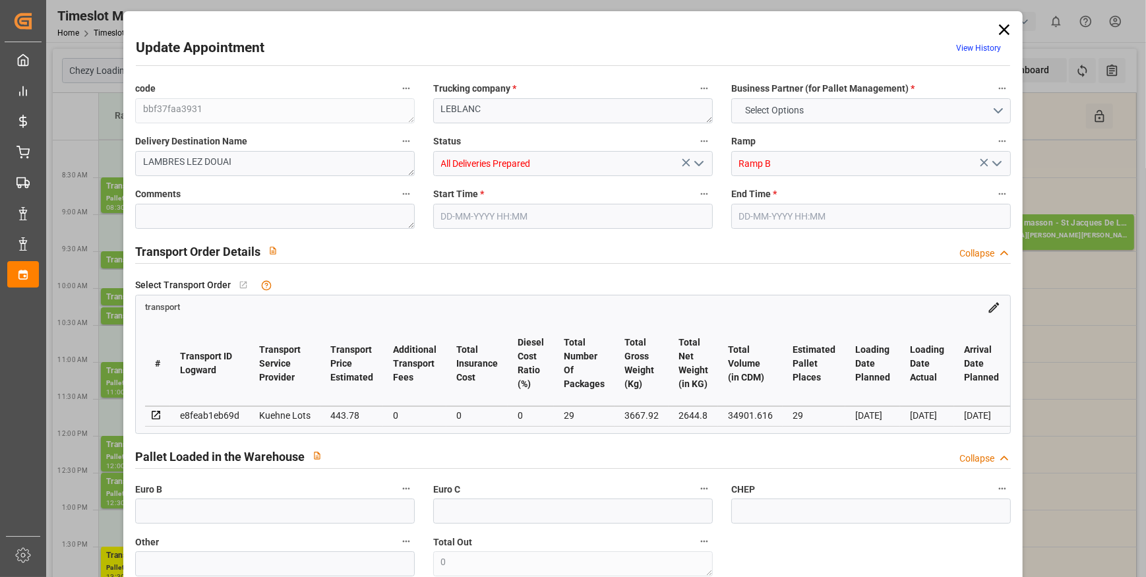
type input "29"
type input "443.78"
type input "0"
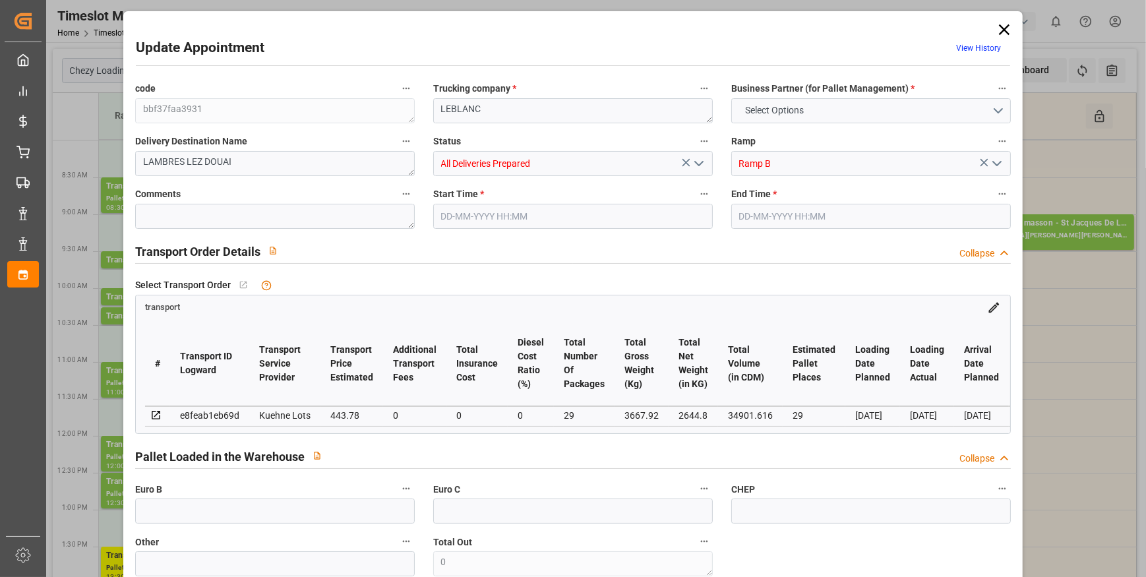
type input "443.78"
type input "0"
type input "29"
type input "2644.8"
type input "4727"
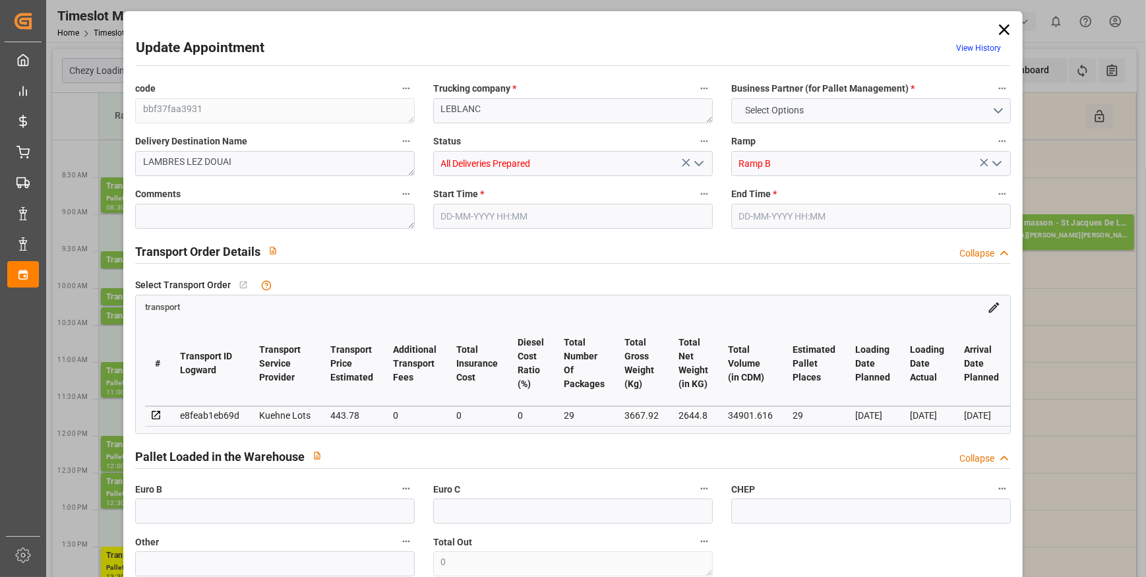
type input "34901.616"
type input "59"
type input "29"
type input "0"
type input "29"
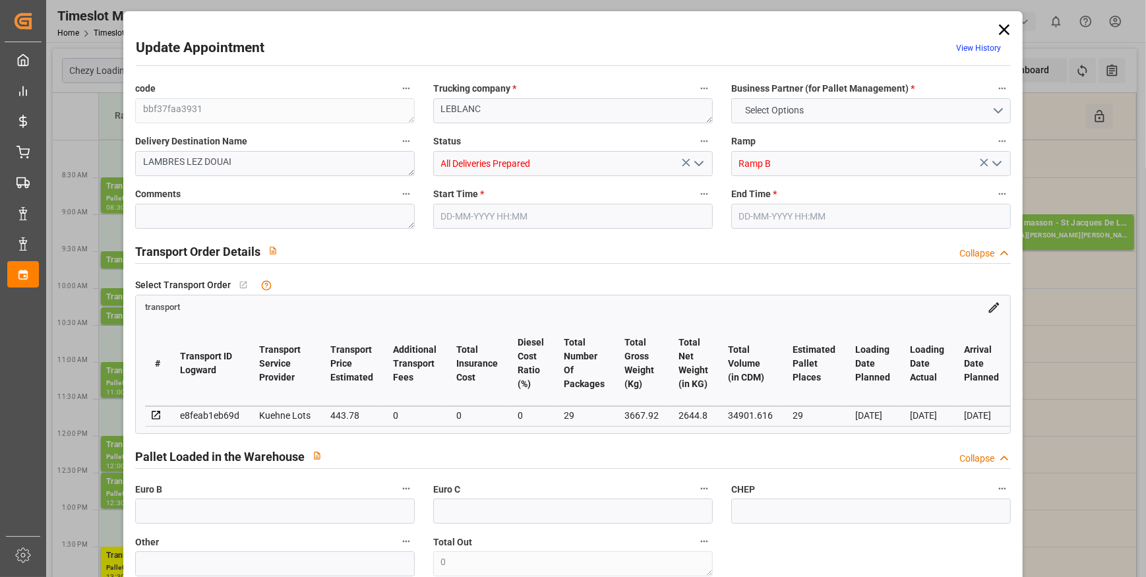
type input "101"
type input "3667.92"
type input "0"
type input "4710.8598"
type input "0"
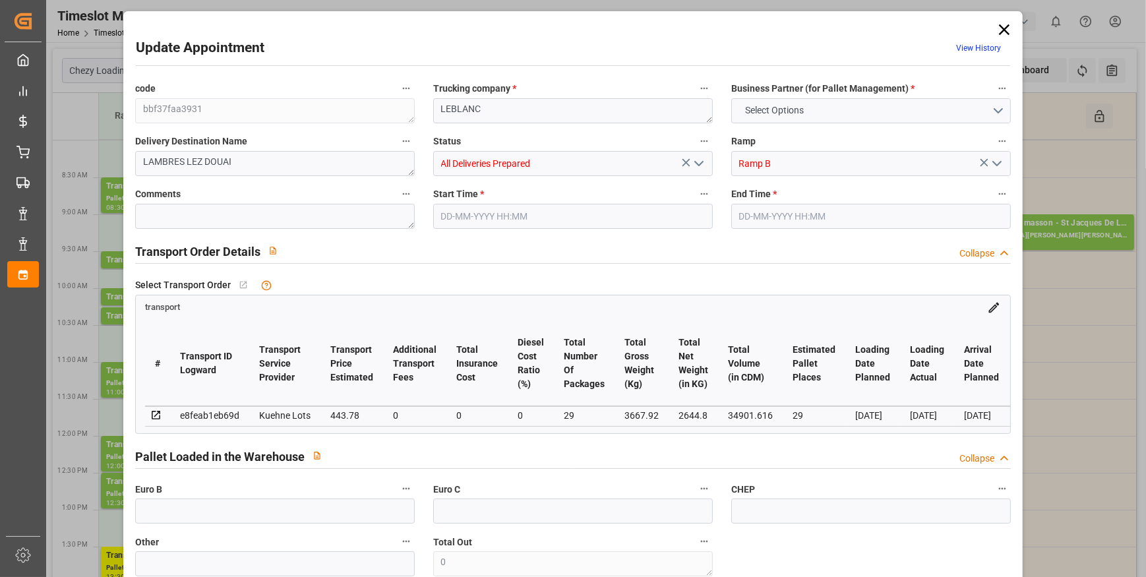
type input "0"
type input "21"
type input "35"
type input "[DATE] 08:30"
type input "[DATE] 08:45"
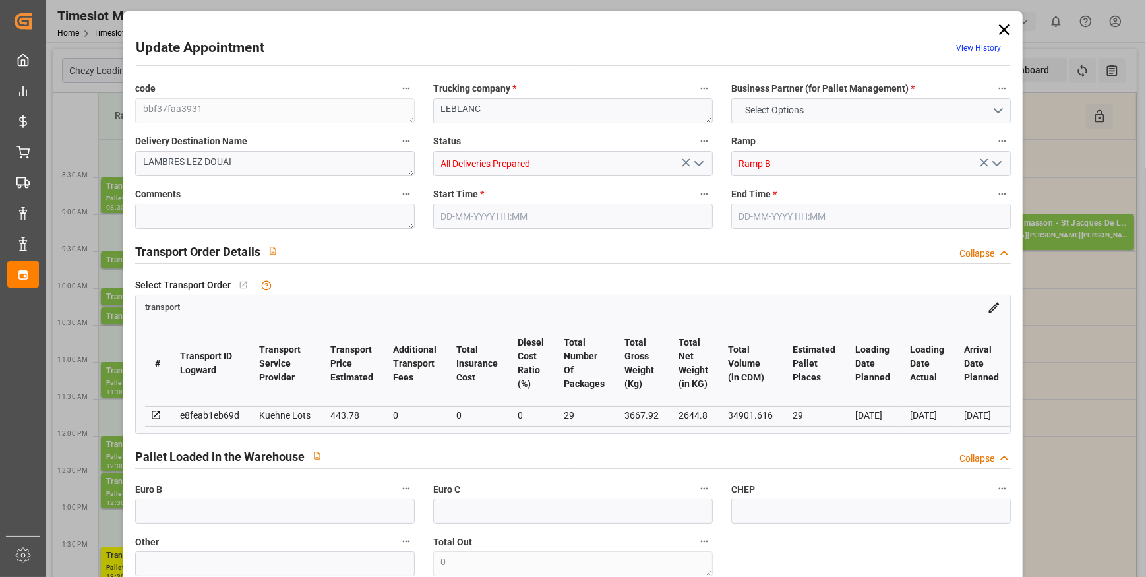
type input "[DATE] 13:06"
type input "[DATE] 11:24"
type input "[DATE]"
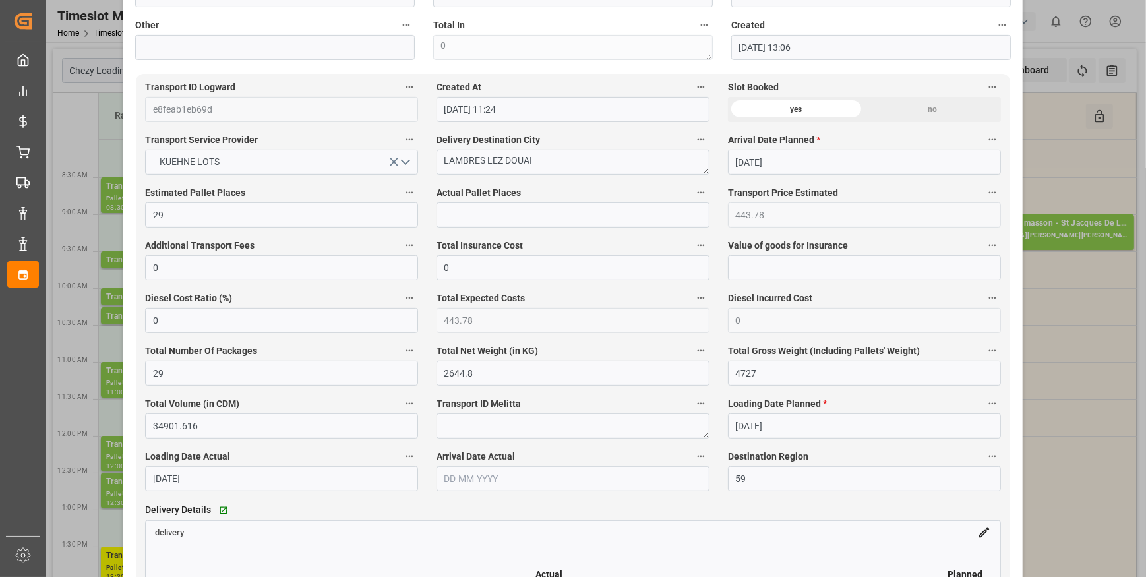
scroll to position [899, 0]
